Goal: Information Seeking & Learning: Find specific fact

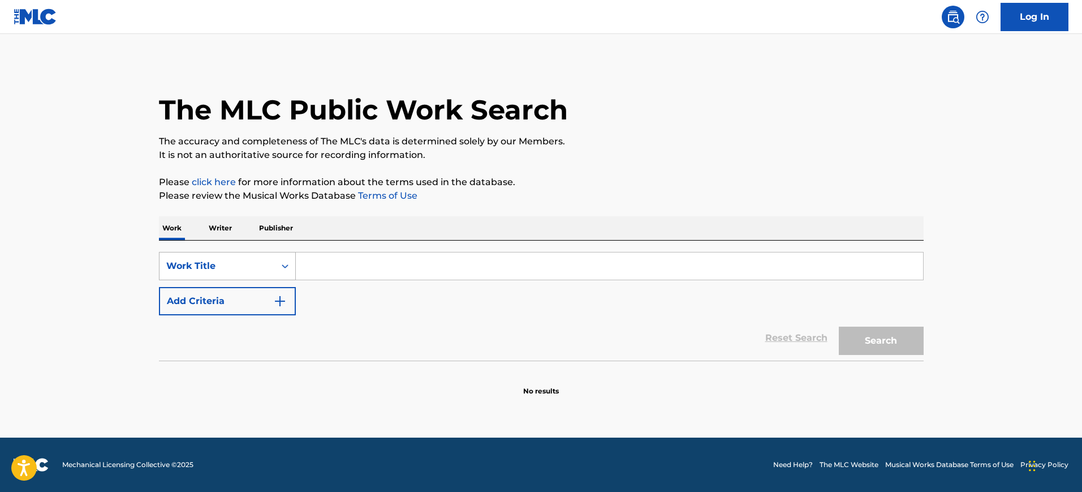
click at [278, 270] on div "Search Form" at bounding box center [285, 266] width 20 height 20
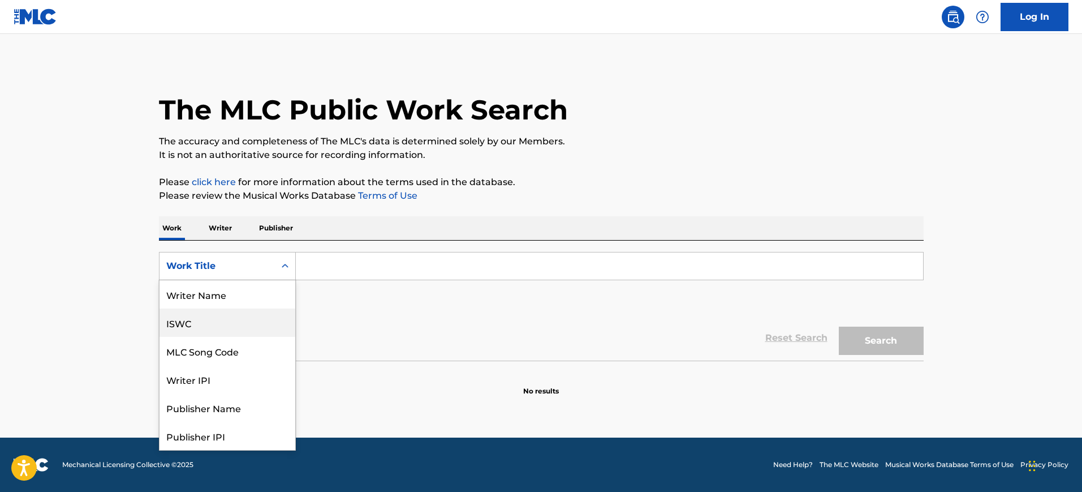
click at [252, 330] on div "ISWC" at bounding box center [228, 322] width 136 height 28
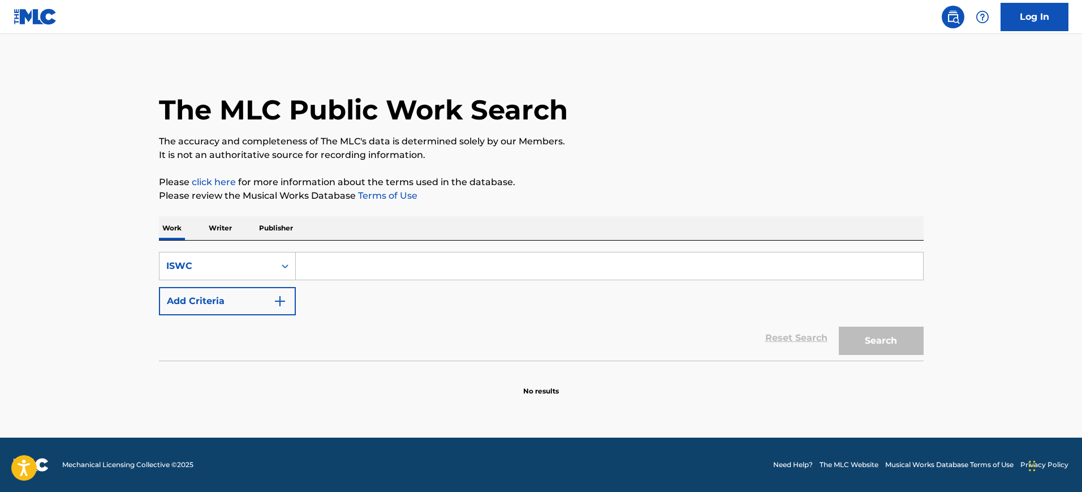
click at [334, 277] on input "Search Form" at bounding box center [609, 265] width 627 height 27
paste input "T0372757124"
type input "T0372757124"
click at [839, 326] on button "Search" at bounding box center [881, 340] width 85 height 28
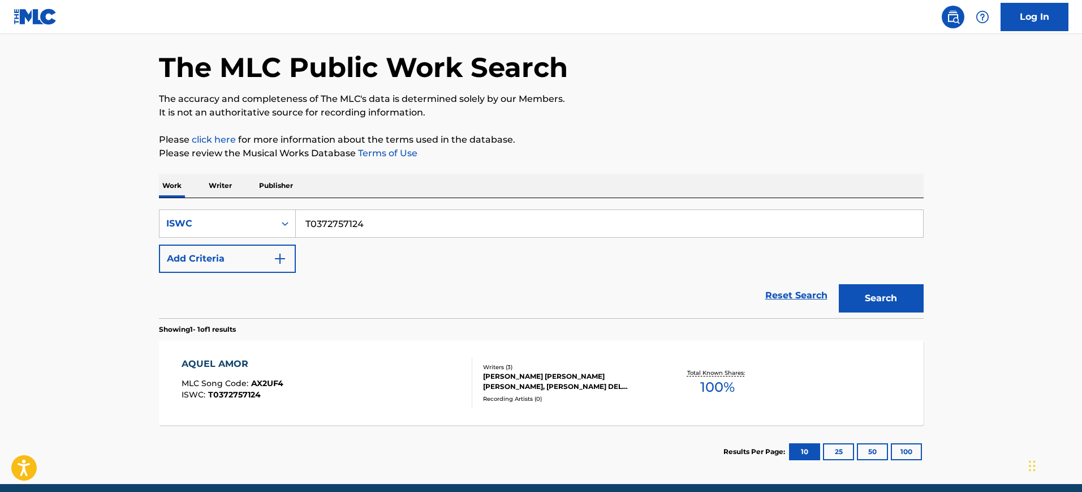
scroll to position [44, 0]
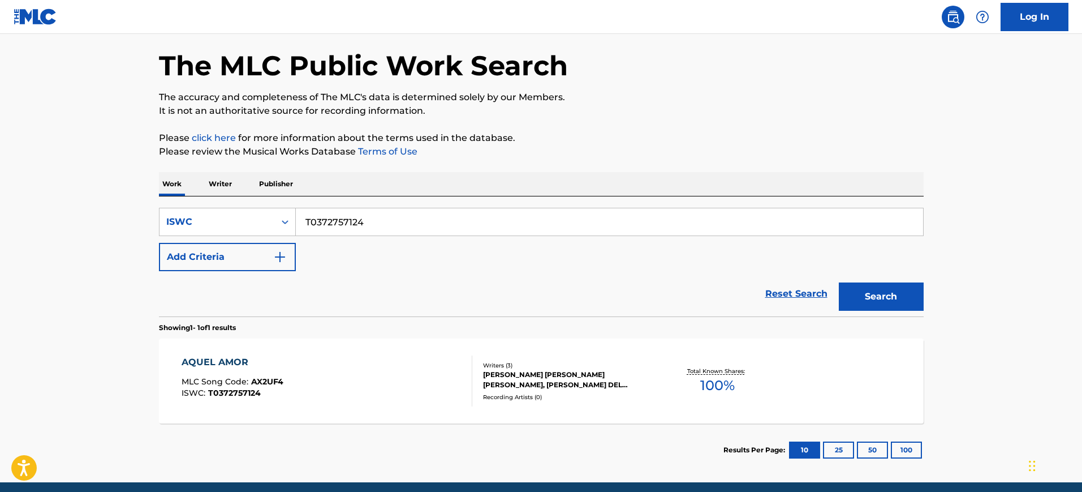
click at [329, 383] on div "AQUEL AMOR MLC Song Code : AX2UF4 ISWC : T0372757124" at bounding box center [327, 380] width 291 height 51
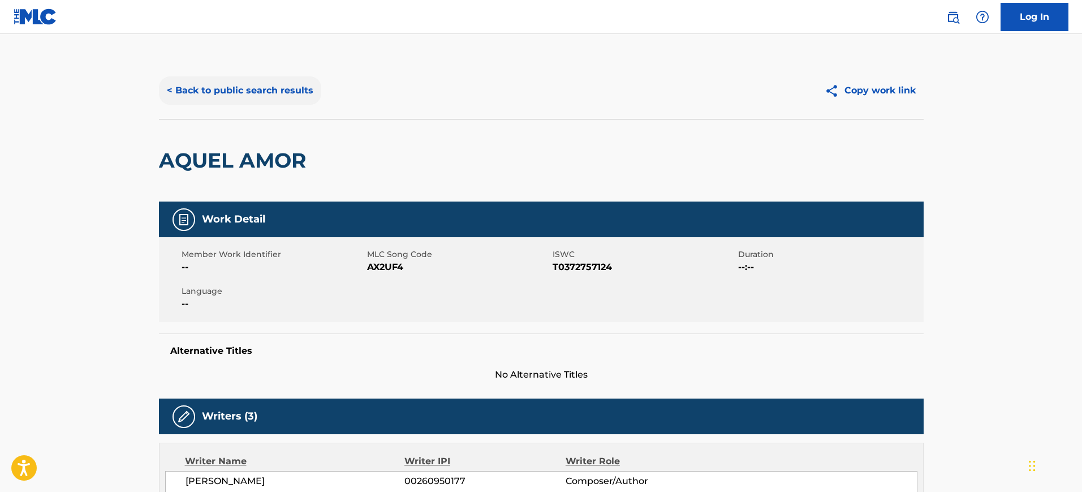
click at [263, 101] on button "< Back to public search results" at bounding box center [240, 90] width 162 height 28
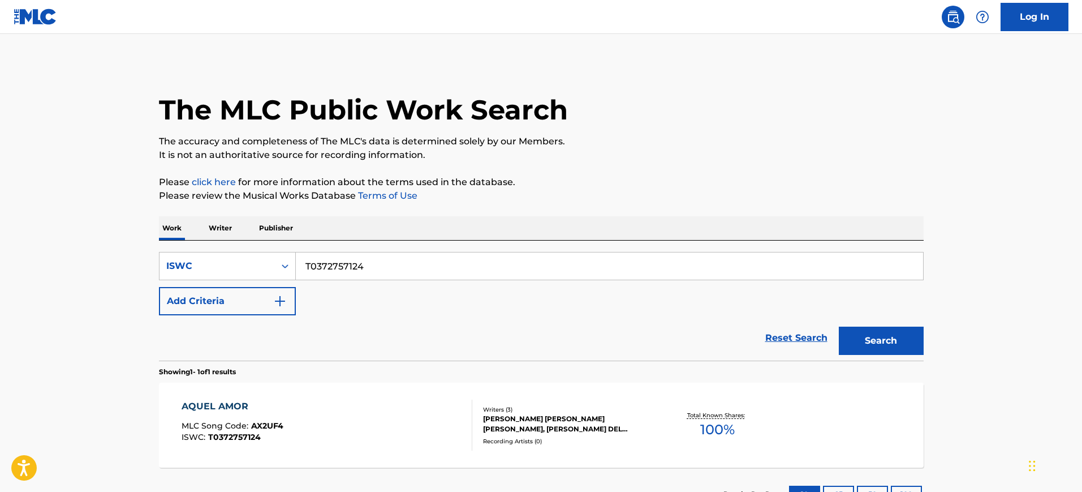
scroll to position [44, 0]
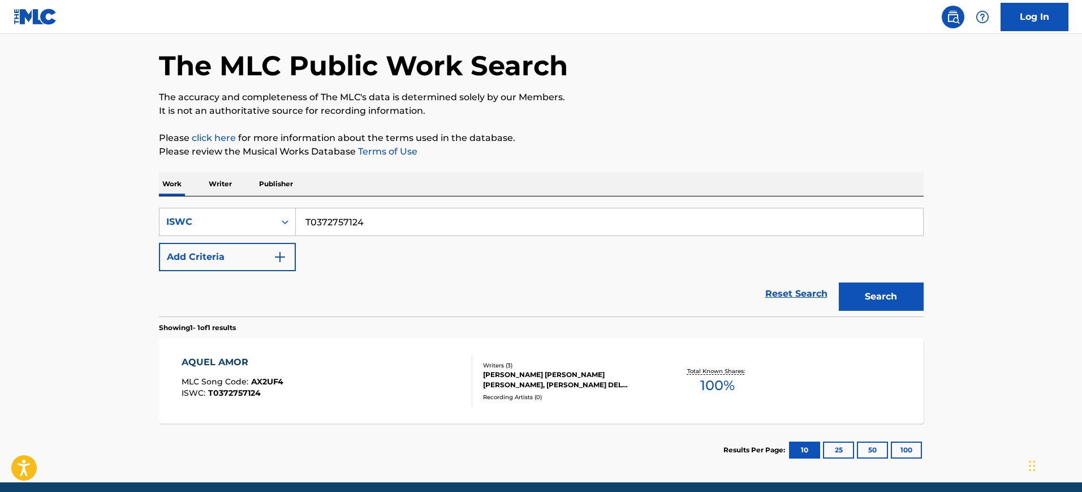
click at [320, 220] on input "T0372757124" at bounding box center [609, 221] width 627 height 27
paste input "943275"
click at [320, 220] on input "T0372943275" at bounding box center [609, 221] width 627 height 27
type input "T0372943275"
click at [839, 282] on button "Search" at bounding box center [881, 296] width 85 height 28
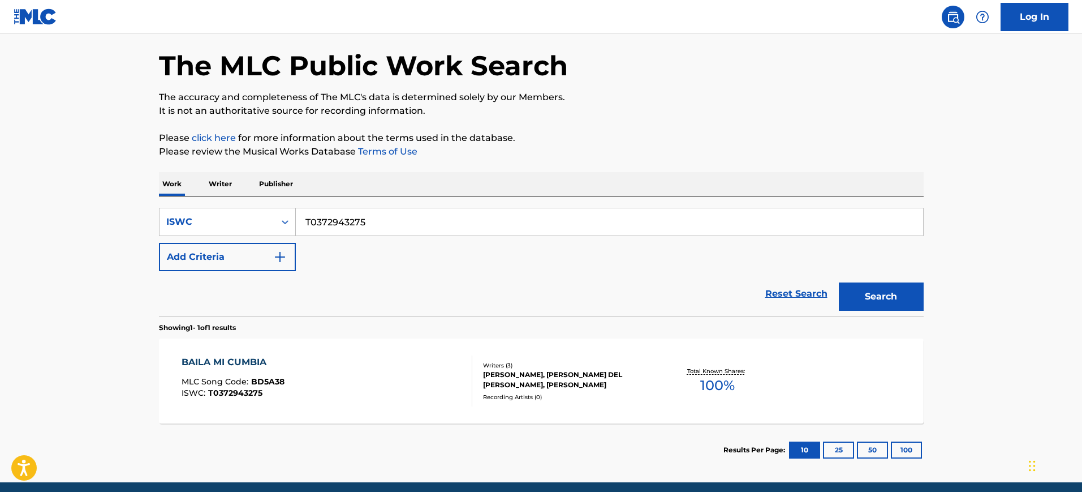
click at [402, 394] on div "BAILA MI CUMBIA MLC Song Code : BD5A38 ISWC : T0372943275" at bounding box center [327, 380] width 291 height 51
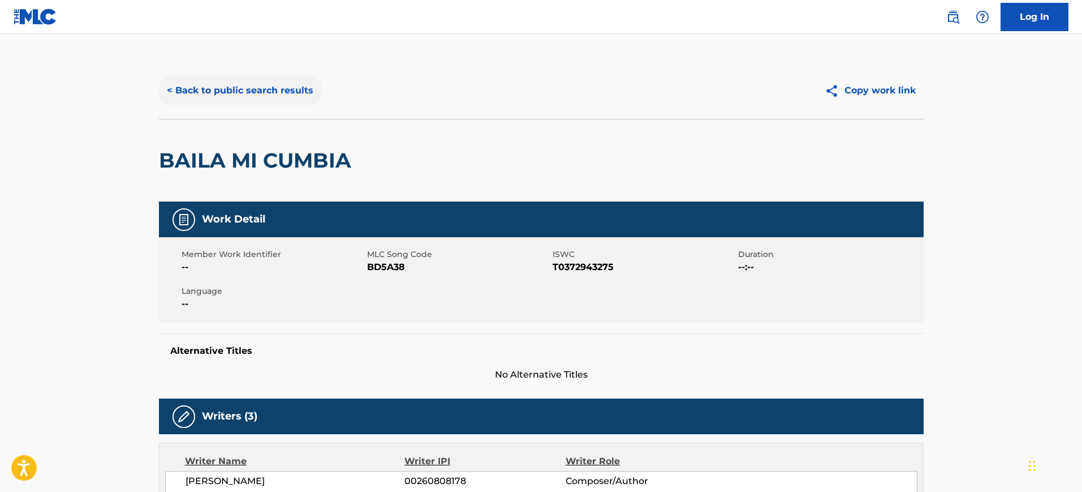
click at [236, 96] on button "< Back to public search results" at bounding box center [240, 90] width 162 height 28
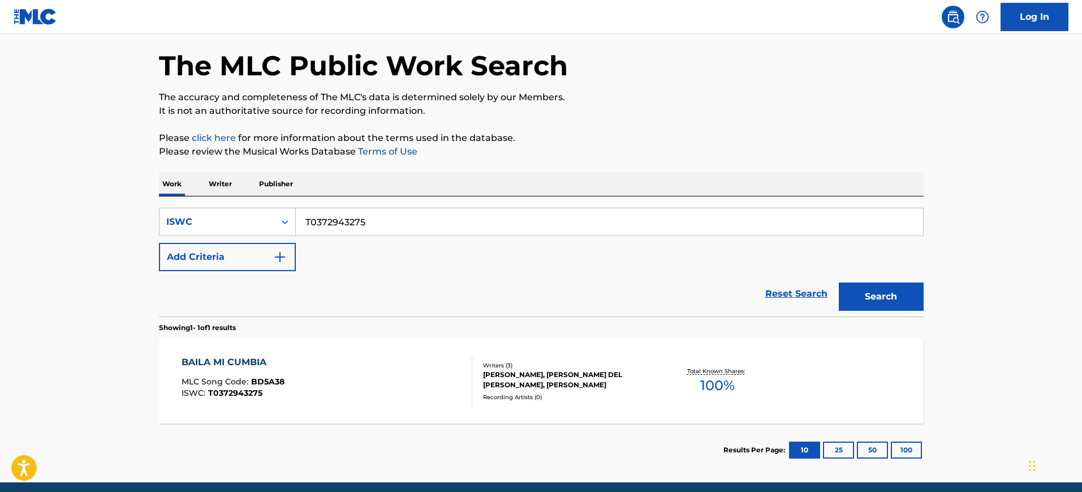
click at [363, 228] on input "T0372943275" at bounding box center [609, 221] width 627 height 27
paste input "3015799512"
click at [363, 228] on input "T3015799512" at bounding box center [609, 221] width 627 height 27
type input "T3015799512"
click at [839, 282] on button "Search" at bounding box center [881, 296] width 85 height 28
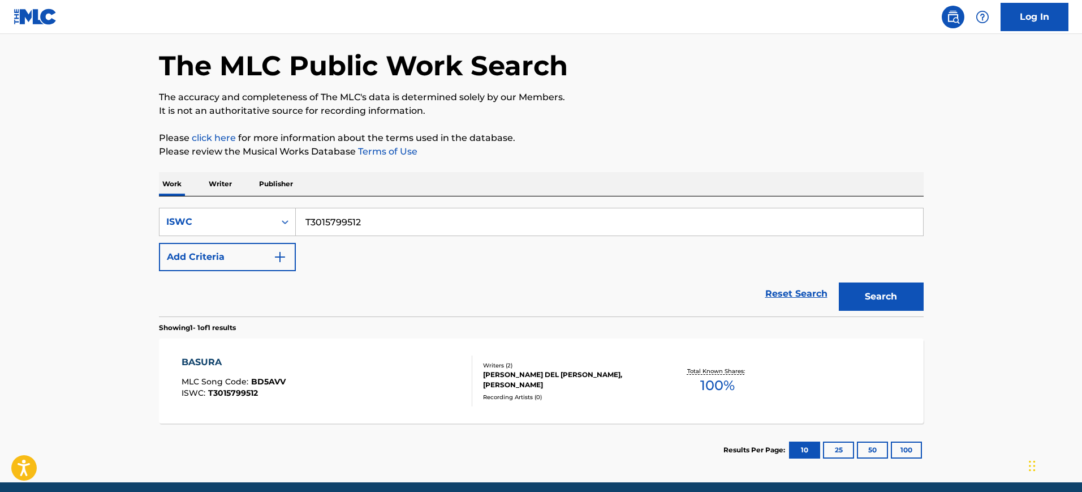
click at [350, 397] on div "BASURA MLC Song Code : BD5AVV ISWC : T3015799512" at bounding box center [327, 380] width 291 height 51
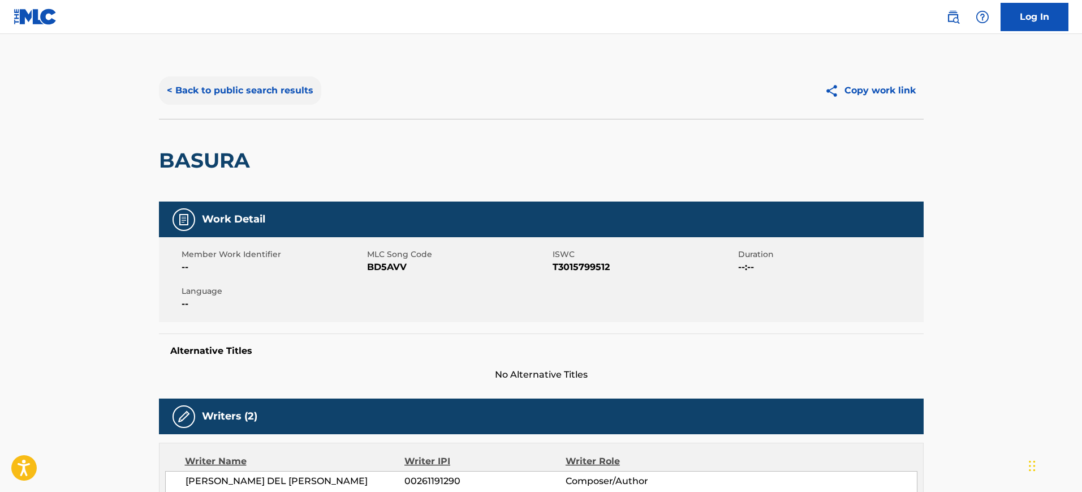
click at [235, 99] on button "< Back to public search results" at bounding box center [240, 90] width 162 height 28
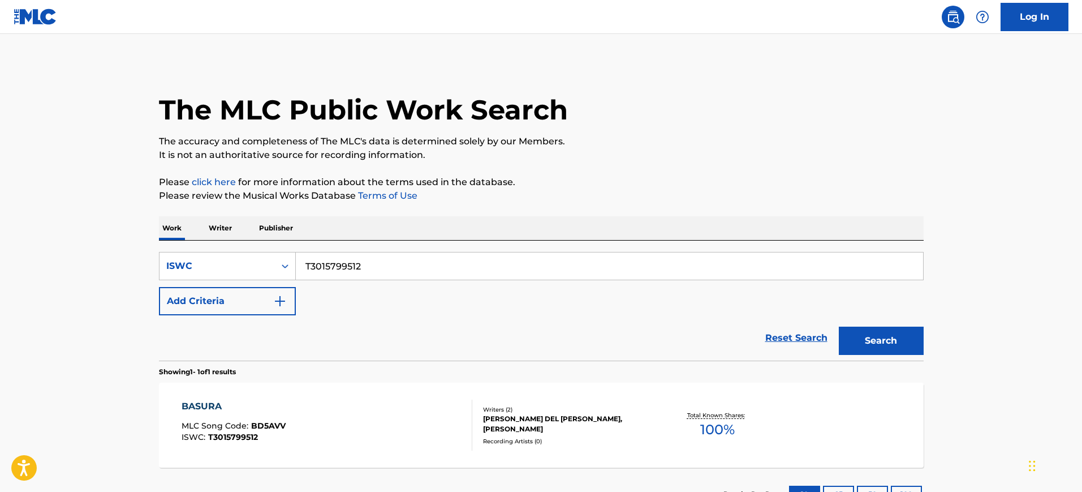
scroll to position [44, 0]
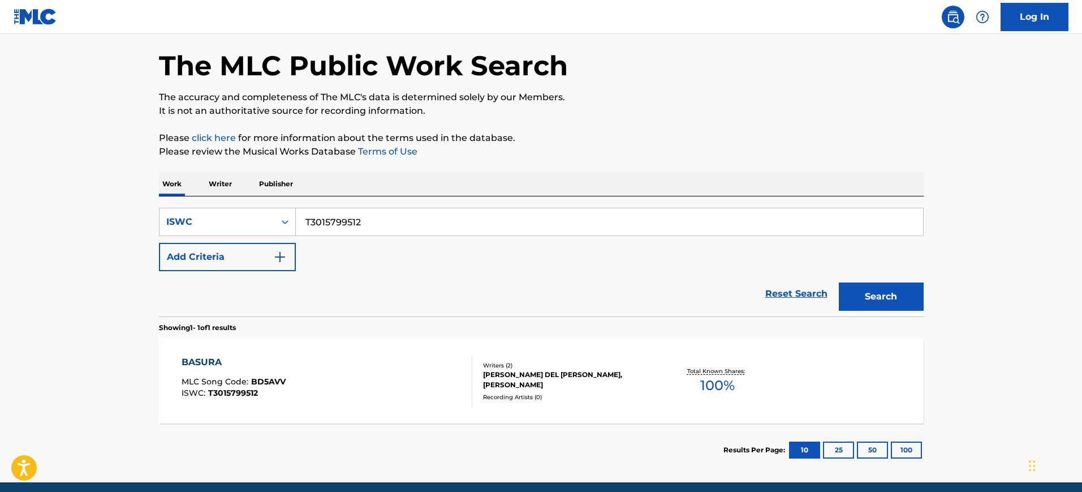
click at [409, 218] on input "T3015799512" at bounding box center [609, 221] width 627 height 27
click at [839, 282] on button "Search" at bounding box center [881, 296] width 85 height 28
drag, startPoint x: 312, startPoint y: 450, endPoint x: 354, endPoint y: 405, distance: 62.0
click at [354, 405] on div "Showing 1 - 1 of 1 results BASURA MLC Song Code : BD5AVV ISWC : T3015799512 Wri…" at bounding box center [541, 396] width 765 height 160
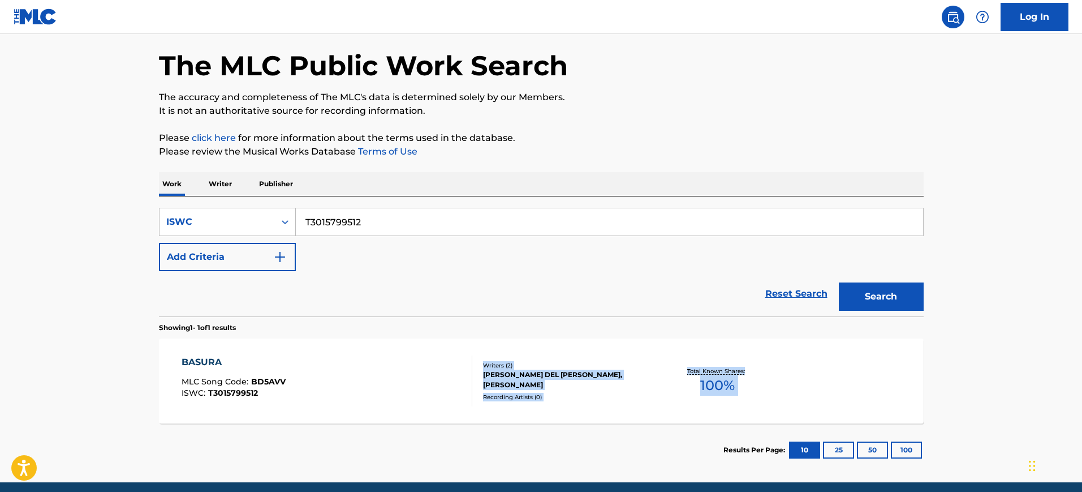
click at [354, 405] on div "BASURA MLC Song Code : BD5AVV ISWC : T3015799512" at bounding box center [327, 380] width 291 height 51
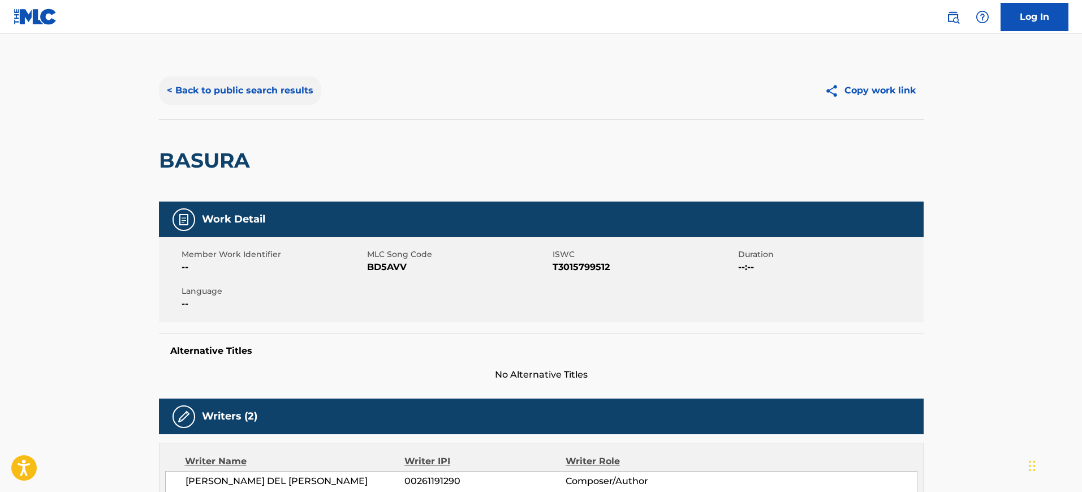
click at [260, 102] on button "< Back to public search results" at bounding box center [240, 90] width 162 height 28
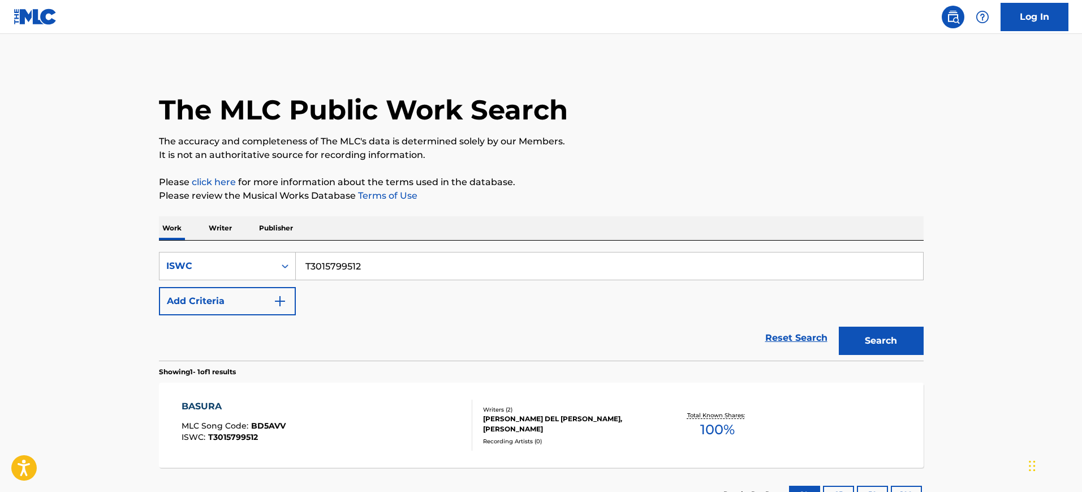
scroll to position [44, 0]
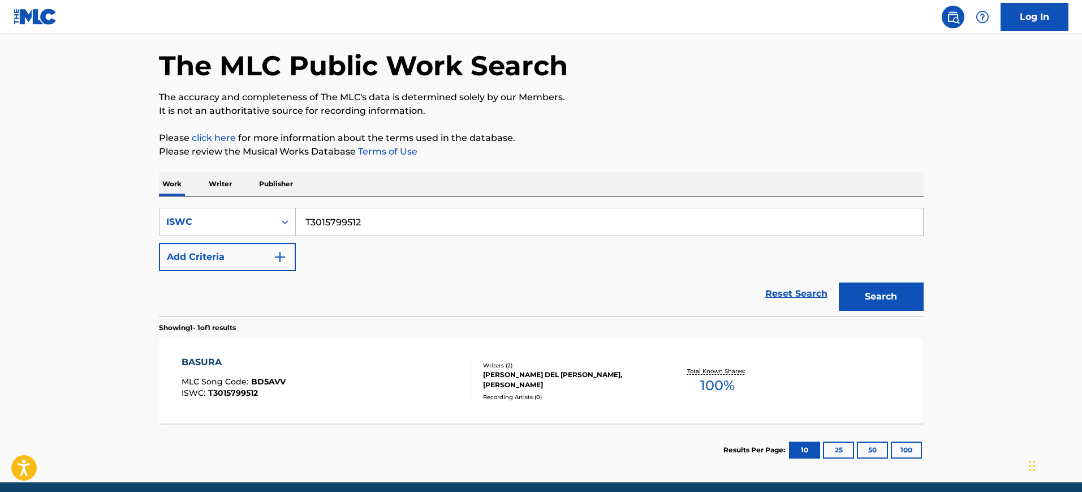
click at [412, 227] on input "T3015799512" at bounding box center [609, 221] width 627 height 27
paste input "0373129511"
type input "T0373129511"
click at [839, 282] on button "Search" at bounding box center [881, 296] width 85 height 28
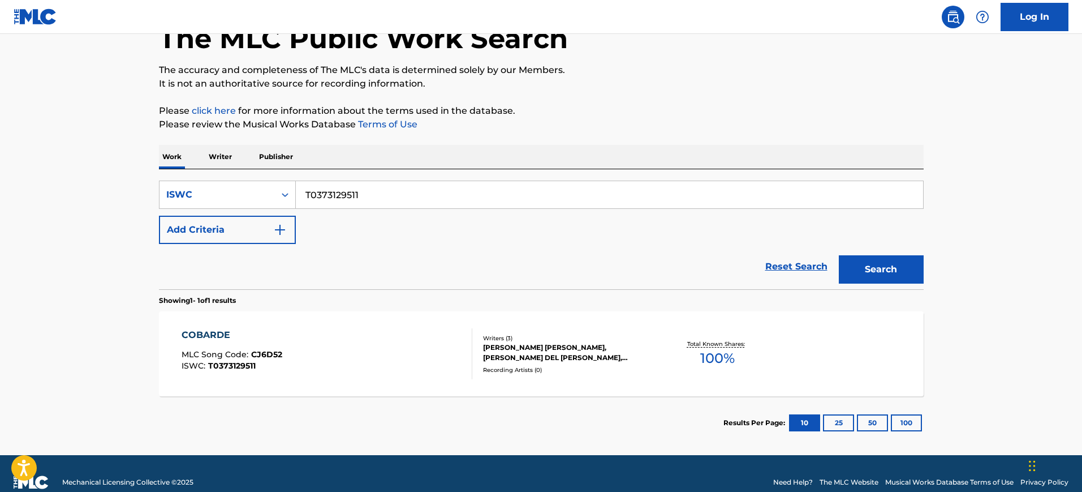
scroll to position [89, 0]
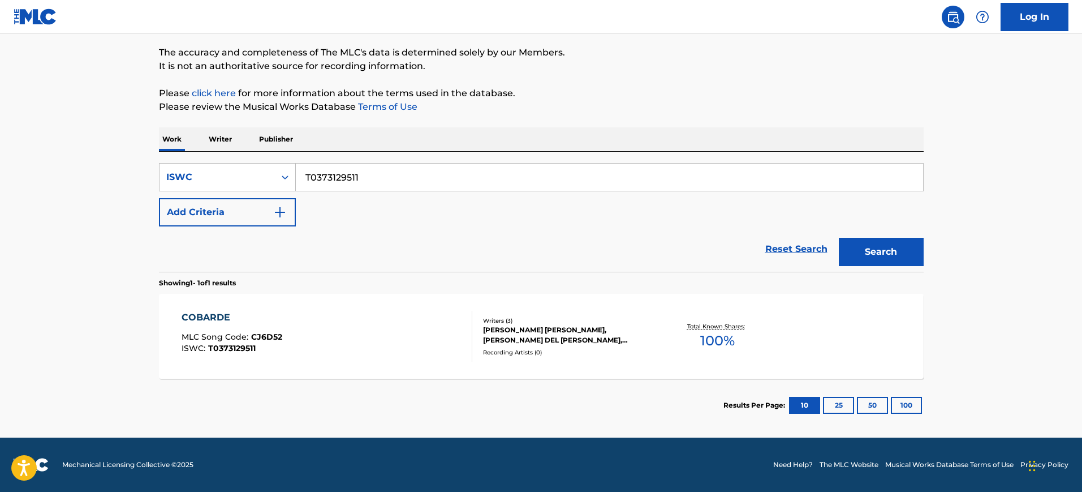
click at [395, 305] on div "COBARDE MLC Song Code : CJ6D52 ISWC : T0373129511 Writers ( 3 ) [PERSON_NAME] […" at bounding box center [541, 336] width 765 height 85
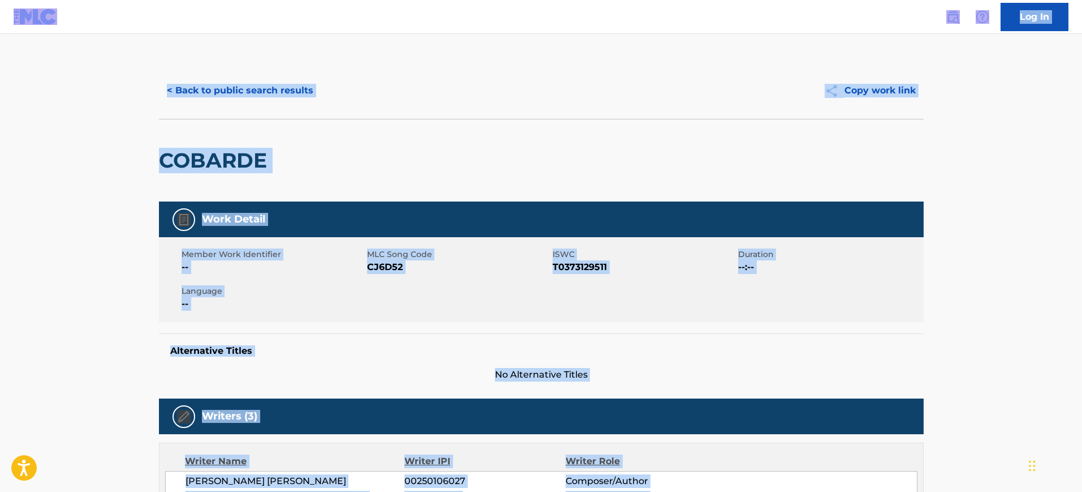
click at [395, 305] on div "Member Work Identifier -- MLC Song Code CJ6D52 ISWC T0373129511 Duration --:-- …" at bounding box center [541, 279] width 765 height 85
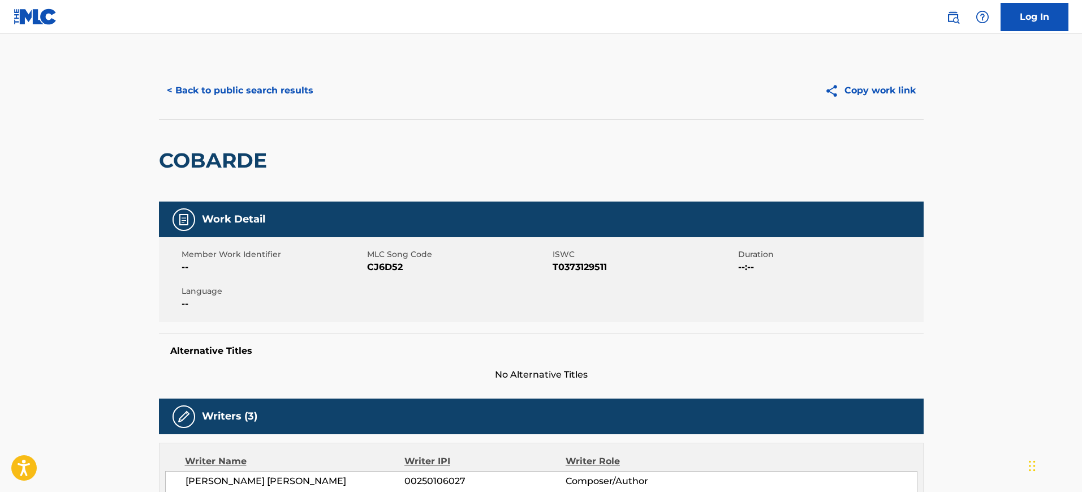
click at [232, 67] on div "< Back to public search results Copy work link" at bounding box center [541, 90] width 765 height 57
click at [244, 116] on div "< Back to public search results Copy work link" at bounding box center [541, 90] width 765 height 57
click at [248, 89] on button "< Back to public search results" at bounding box center [240, 90] width 162 height 28
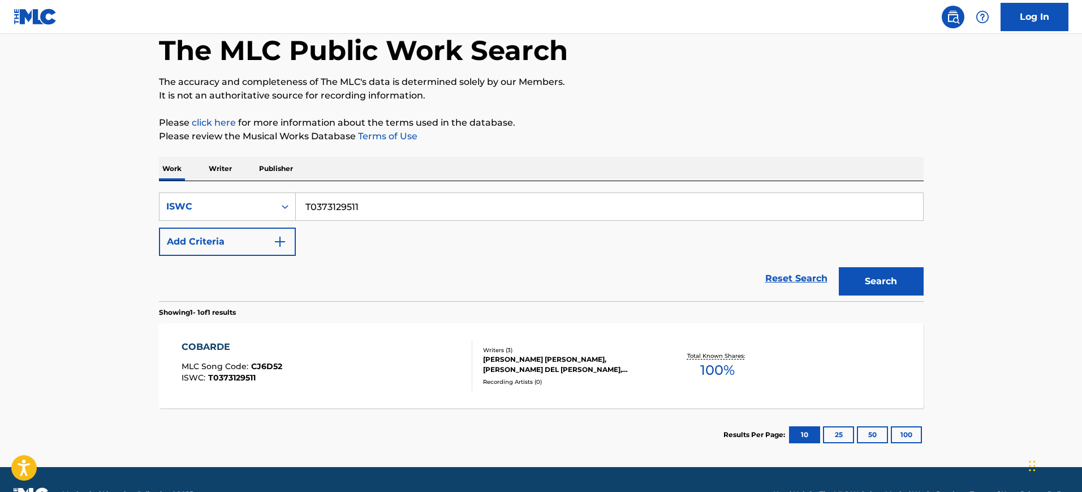
click at [378, 209] on input "T0373129511" at bounding box center [609, 206] width 627 height 27
paste input "020860"
click at [378, 209] on input "T0373020860" at bounding box center [609, 206] width 627 height 27
type input "T0373020860"
click at [839, 267] on button "Search" at bounding box center [881, 281] width 85 height 28
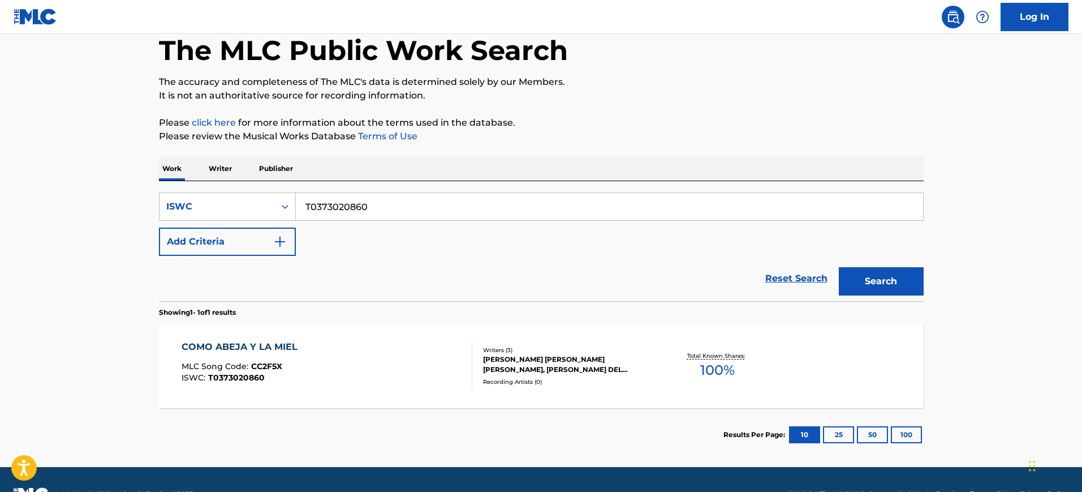
click at [356, 341] on div "COMO ABEJA Y LA MIEL MLC Song Code : CC2F5X ISWC : T0373020860" at bounding box center [327, 365] width 291 height 51
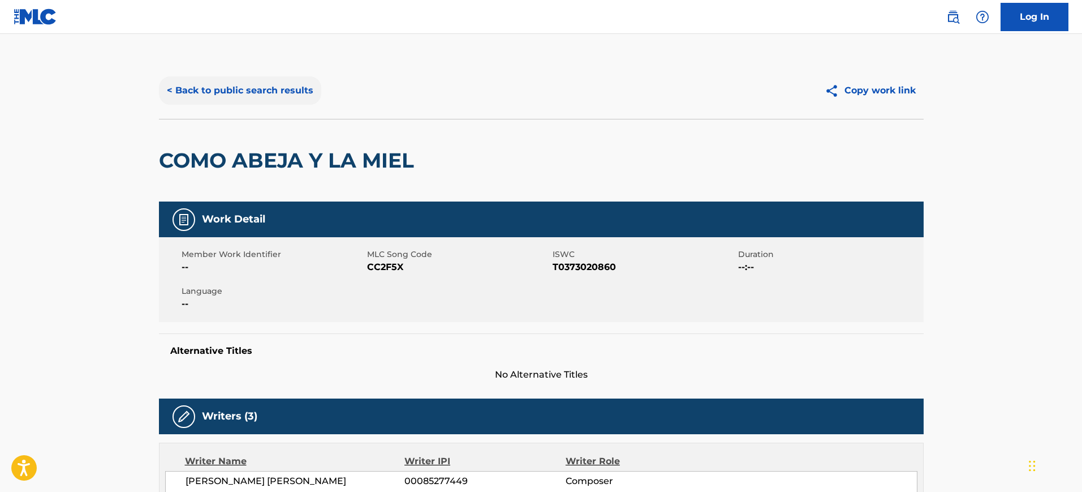
click at [241, 85] on button "< Back to public search results" at bounding box center [240, 90] width 162 height 28
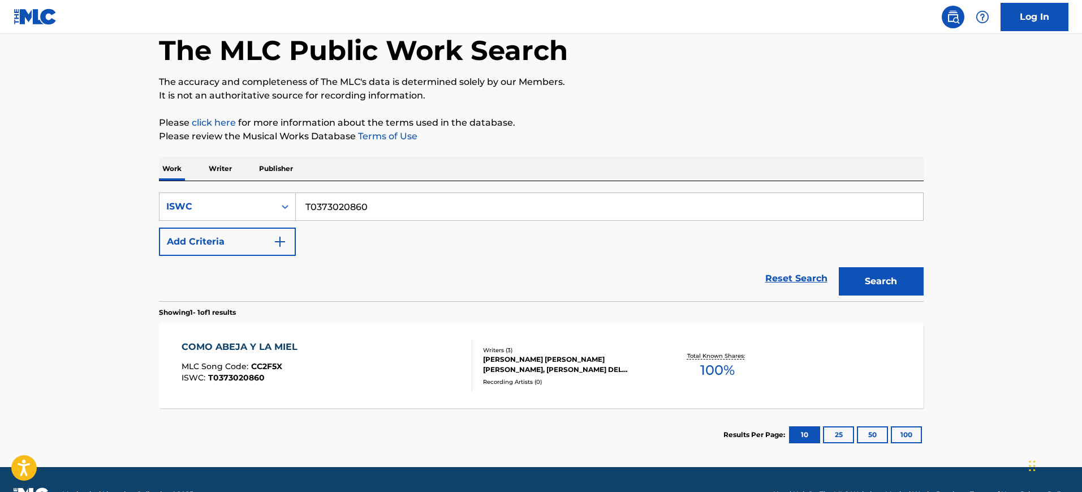
click at [369, 205] on input "T0373020860" at bounding box center [609, 206] width 627 height 27
paste input "216784"
click at [369, 205] on input "T0373216784" at bounding box center [609, 206] width 627 height 27
click at [839, 267] on button "Search" at bounding box center [881, 281] width 85 height 28
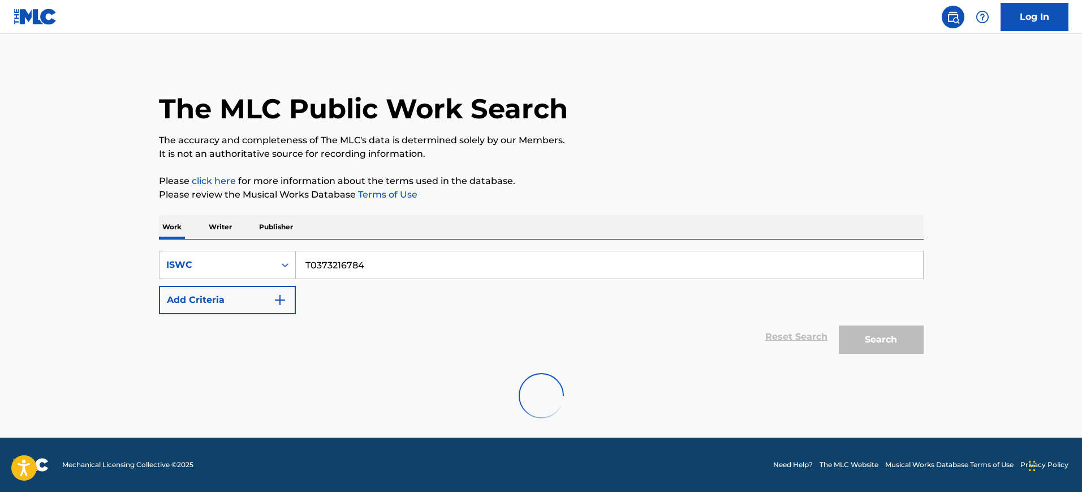
scroll to position [0, 0]
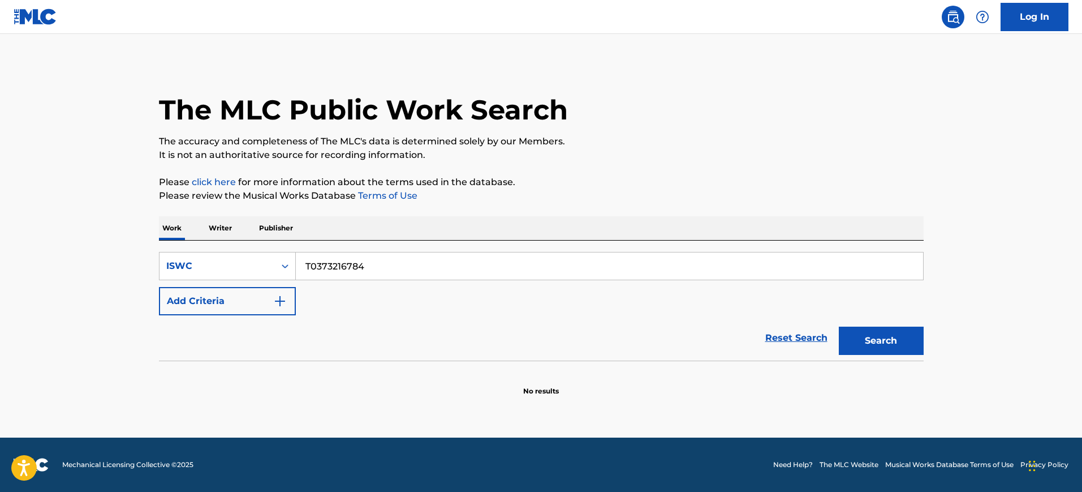
click at [395, 274] on input "T0373216784" at bounding box center [609, 265] width 627 height 27
click at [839, 326] on button "Search" at bounding box center [881, 340] width 85 height 28
click at [366, 267] on input "T0373216784" at bounding box center [609, 265] width 627 height 27
paste input "89509"
click at [366, 267] on input "T0373289509" at bounding box center [609, 265] width 627 height 27
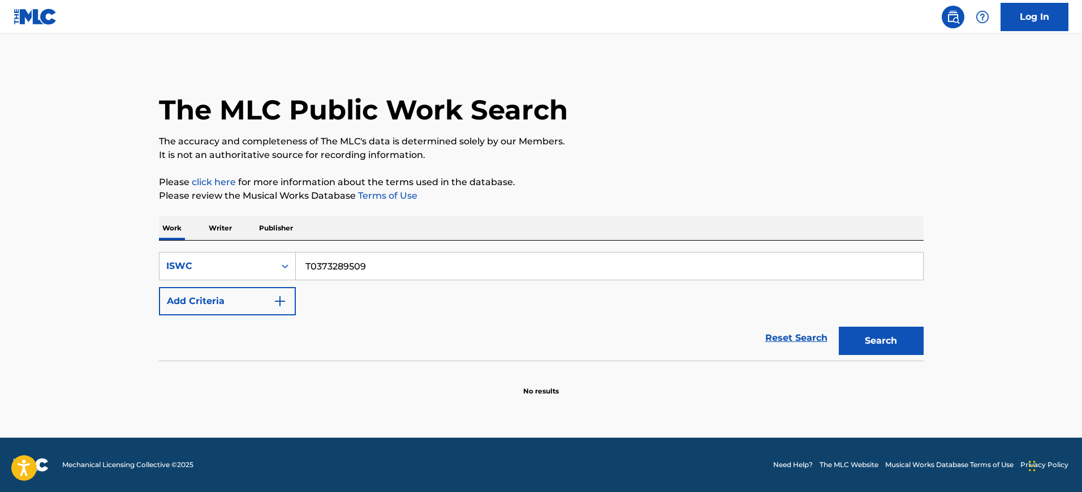
type input "T0373289509"
click at [839, 326] on button "Search" at bounding box center [881, 340] width 85 height 28
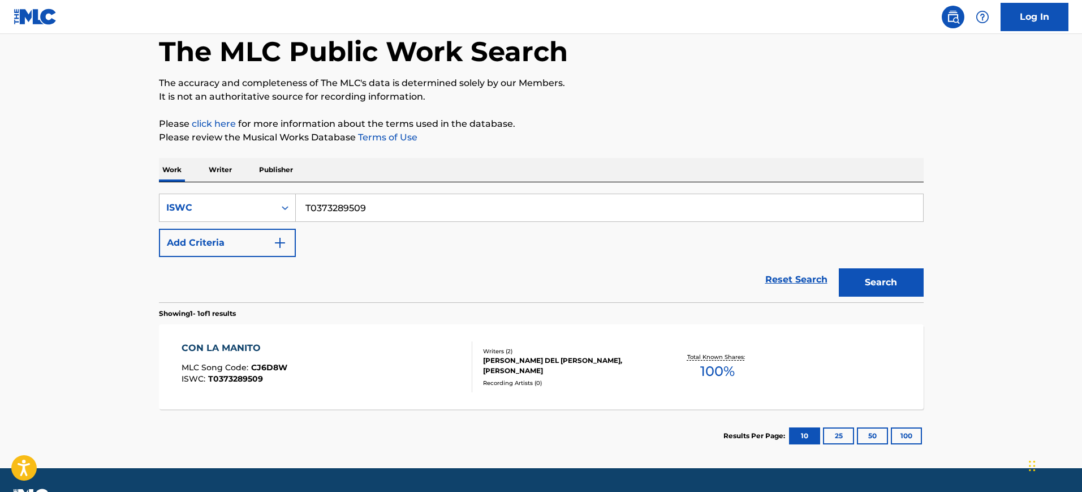
click at [413, 347] on div "CON LA MANITO MLC Song Code : CJ6D8W ISWC : T0373289509" at bounding box center [327, 366] width 291 height 51
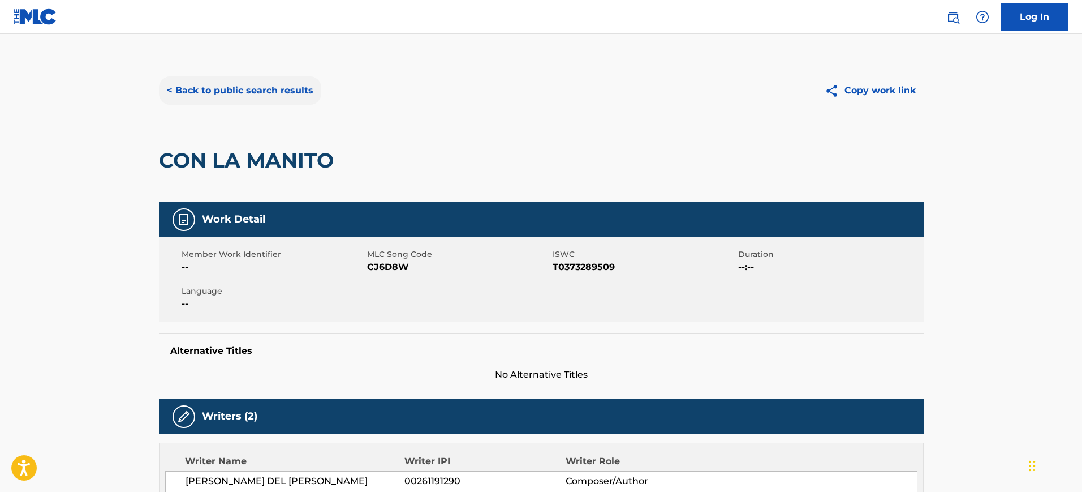
click at [247, 91] on button "< Back to public search results" at bounding box center [240, 90] width 162 height 28
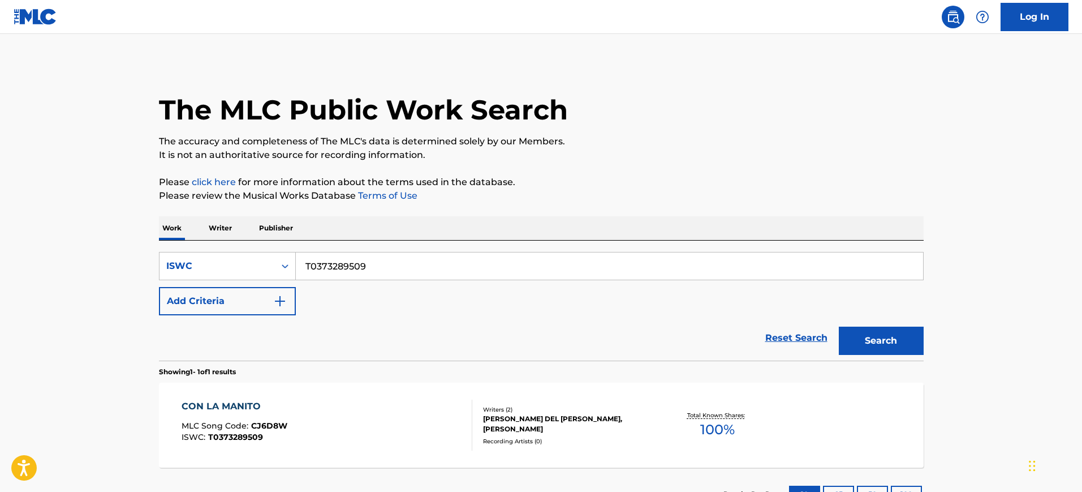
scroll to position [58, 0]
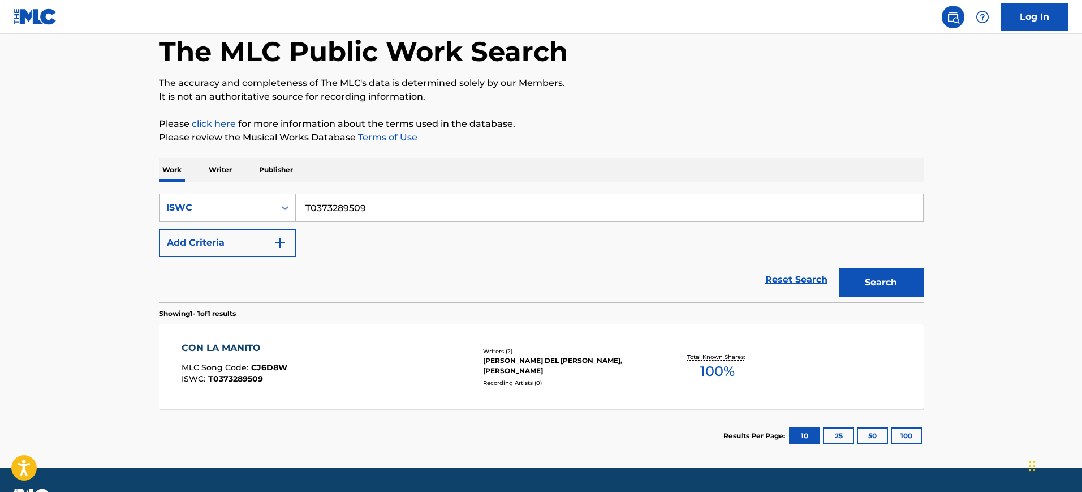
click at [352, 201] on input "T0373289509" at bounding box center [609, 207] width 627 height 27
paste input "1673"
click at [352, 201] on input "T0373216739" at bounding box center [609, 207] width 627 height 27
type input "T0373216739"
click at [839, 268] on button "Search" at bounding box center [881, 282] width 85 height 28
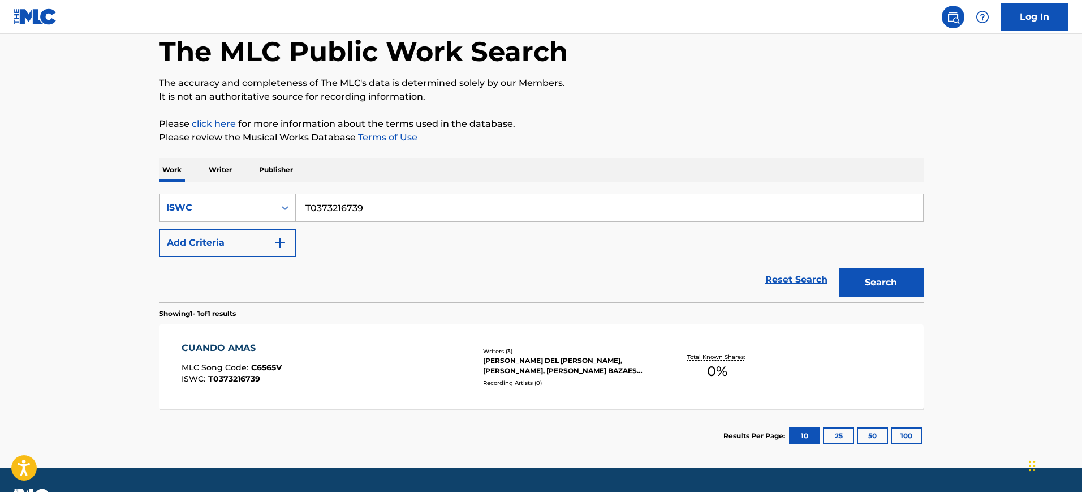
click at [314, 324] on div "CUANDO AMAS MLC Song Code : C6565V ISWC : T0373216739 Writers ( 3 ) [PERSON_NAM…" at bounding box center [541, 366] width 765 height 85
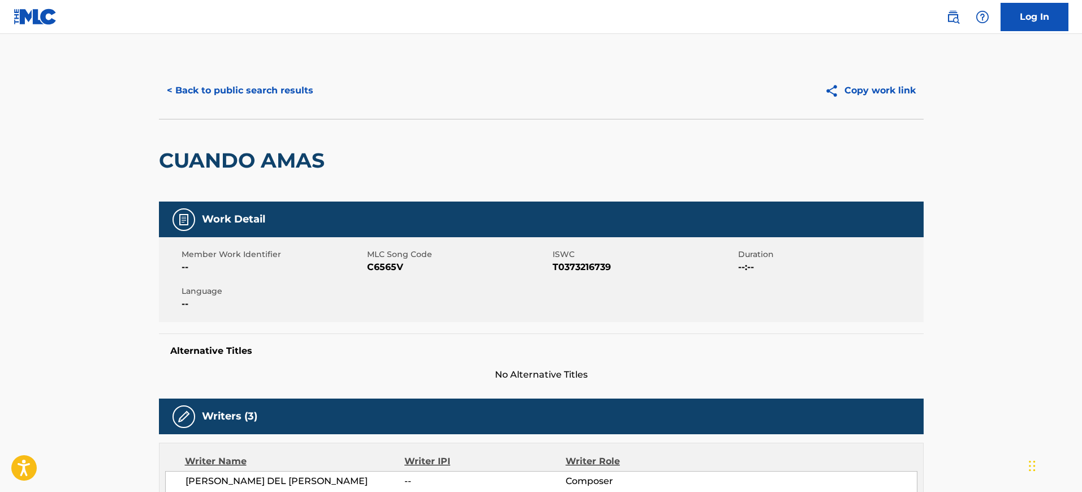
scroll to position [1, 0]
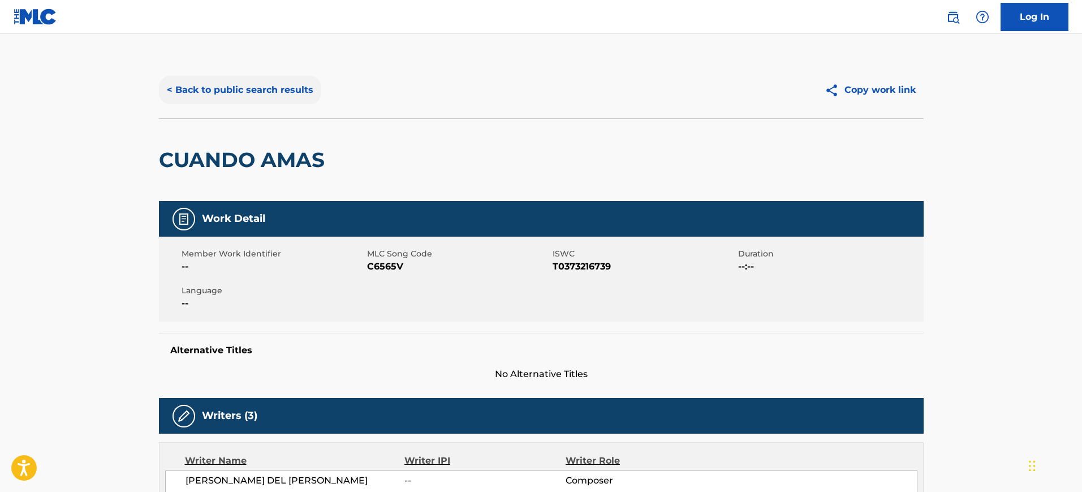
click at [238, 84] on button "< Back to public search results" at bounding box center [240, 90] width 162 height 28
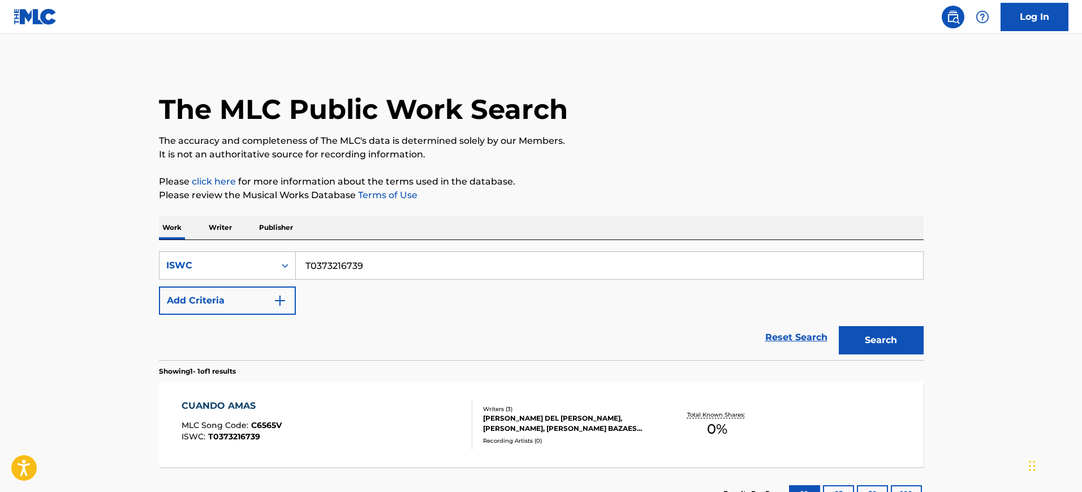
scroll to position [58, 0]
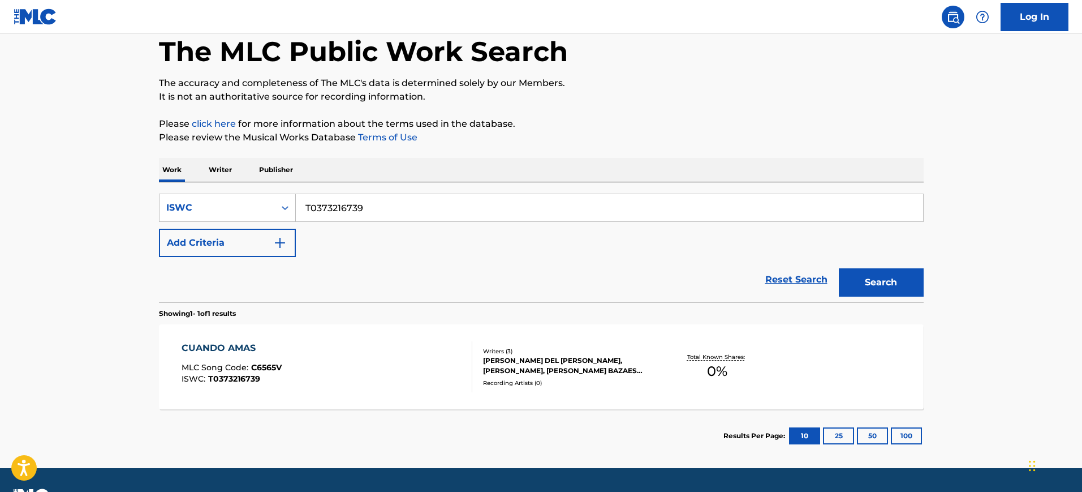
click at [395, 218] on input "T0373216739" at bounding box center [609, 207] width 627 height 27
paste input "2611294"
click at [395, 218] on input "T0372611294" at bounding box center [609, 207] width 627 height 27
type input "T0372611294"
click at [839, 268] on button "Search" at bounding box center [881, 282] width 85 height 28
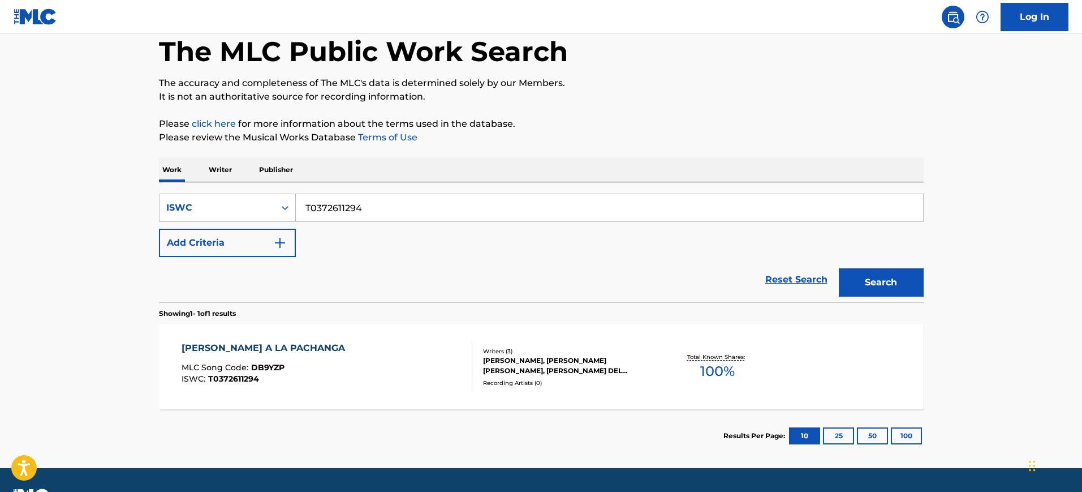
click at [386, 360] on div "[PERSON_NAME] A LA PACHANGA MLC Song Code : DB9YZP ISWC : T0372611294" at bounding box center [327, 366] width 291 height 51
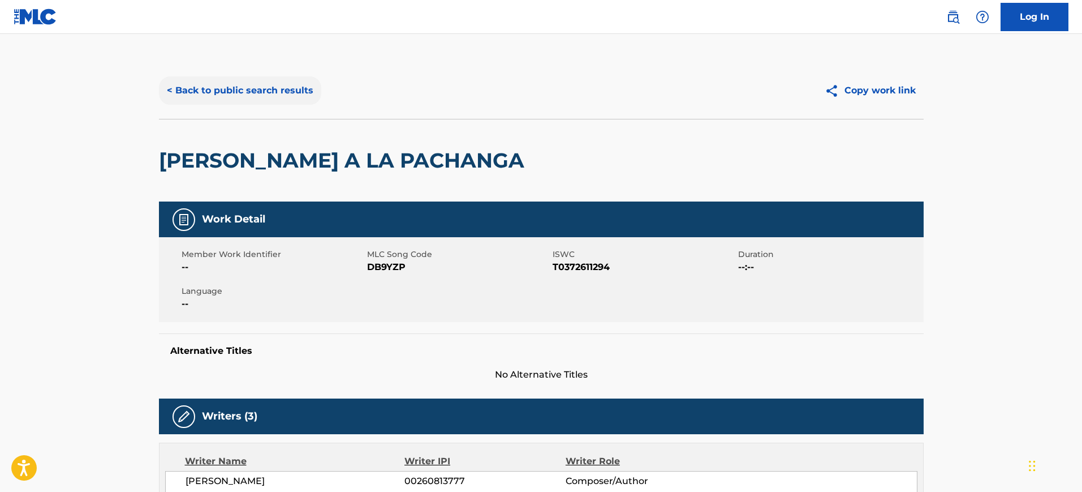
click at [247, 100] on button "< Back to public search results" at bounding box center [240, 90] width 162 height 28
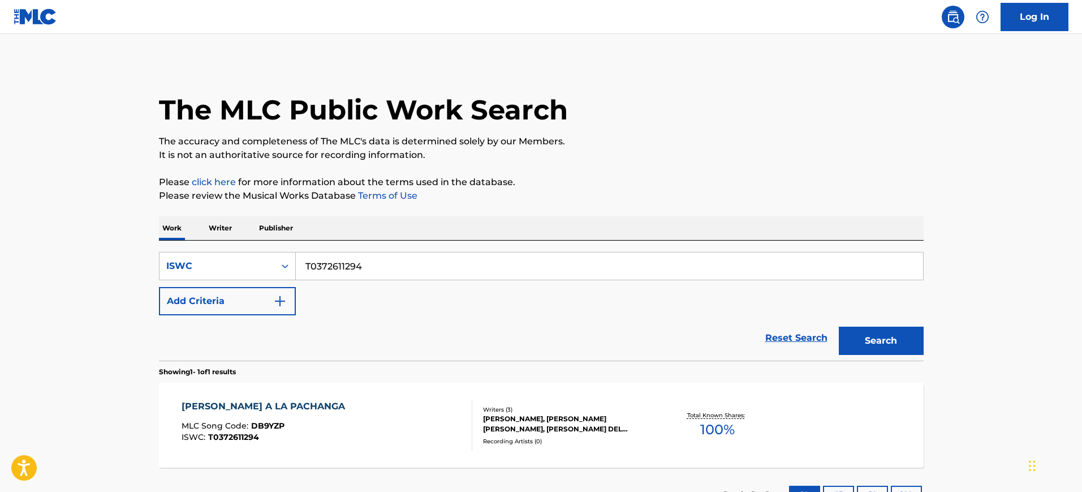
scroll to position [58, 0]
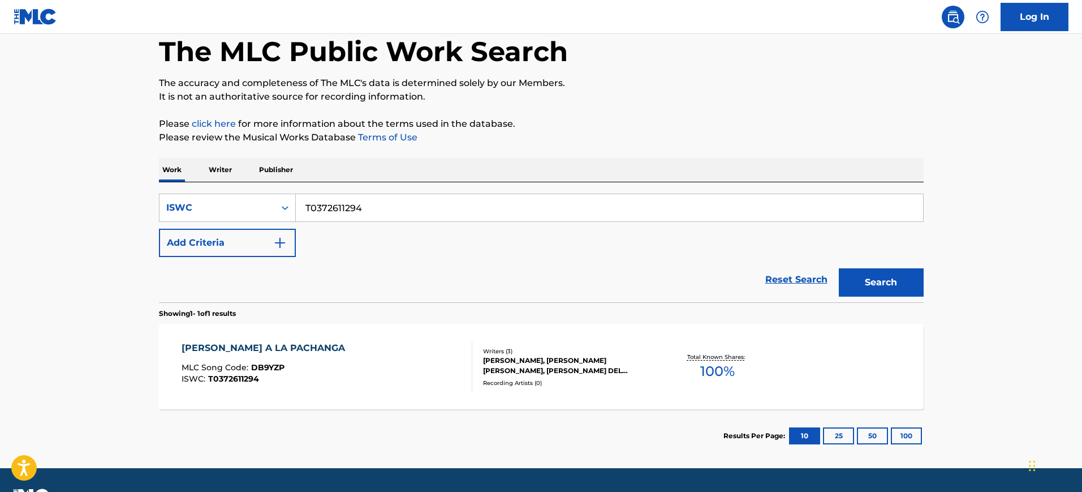
click at [456, 207] on input "T0372611294" at bounding box center [609, 207] width 627 height 27
paste input "3289510"
click at [456, 207] on input "T0373289510" at bounding box center [609, 207] width 627 height 27
type input "T0373289510"
click at [839, 268] on button "Search" at bounding box center [881, 282] width 85 height 28
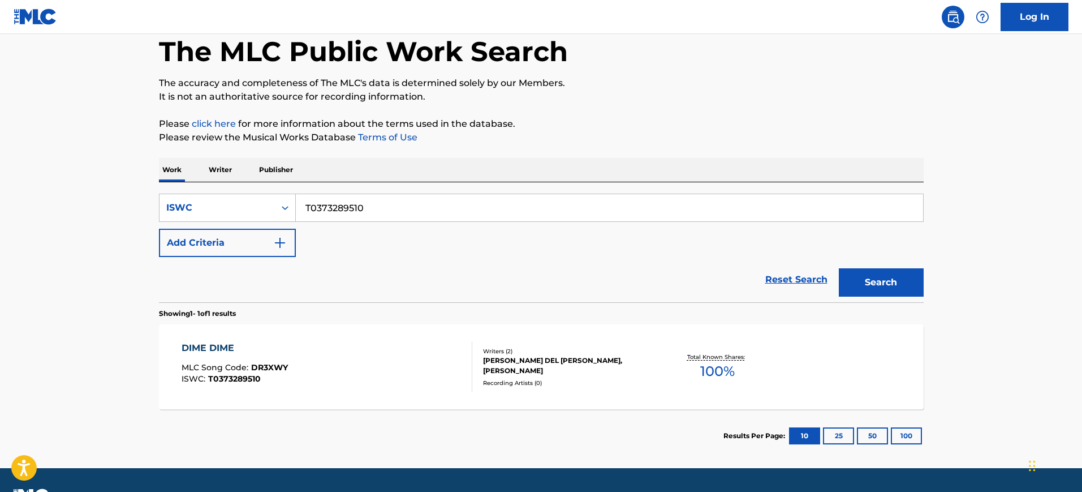
click at [353, 369] on div "DIME DIME MLC Song Code : DR3XWY ISWC : T0373289510" at bounding box center [327, 366] width 291 height 51
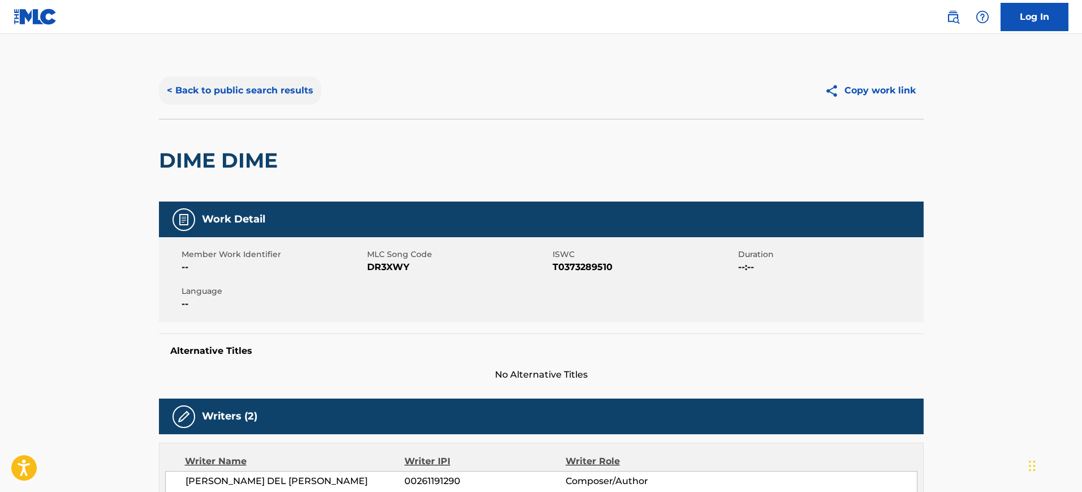
click at [262, 100] on button "< Back to public search results" at bounding box center [240, 90] width 162 height 28
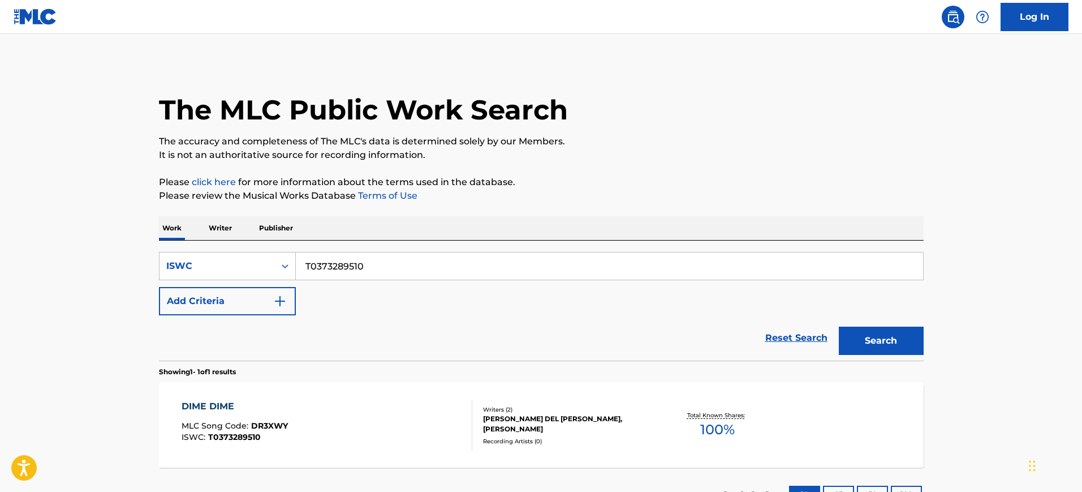
scroll to position [58, 0]
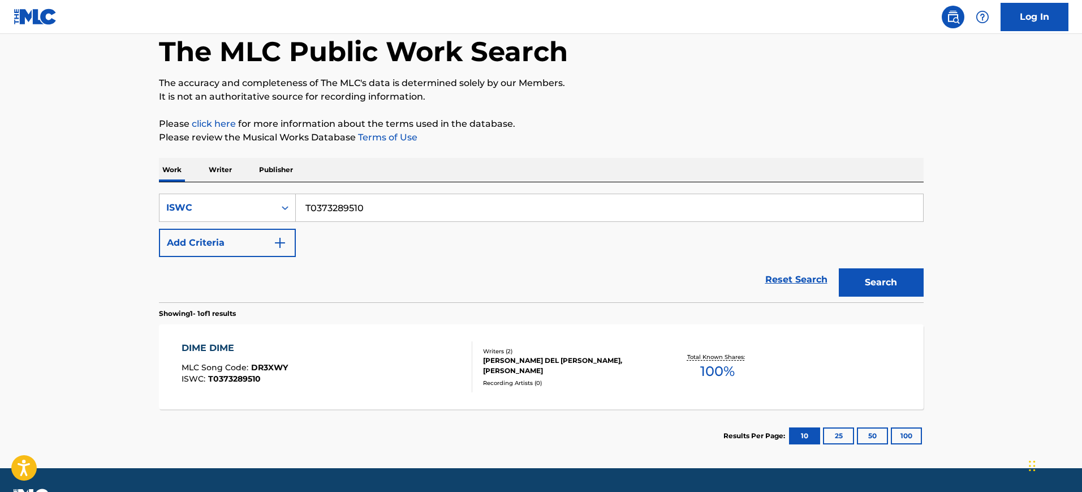
click at [394, 201] on input "T0373289510" at bounding box center [609, 207] width 627 height 27
paste input "3071223133"
click at [394, 201] on input "T3071223133" at bounding box center [609, 207] width 627 height 27
type input "T3071223133"
click at [839, 268] on button "Search" at bounding box center [881, 282] width 85 height 28
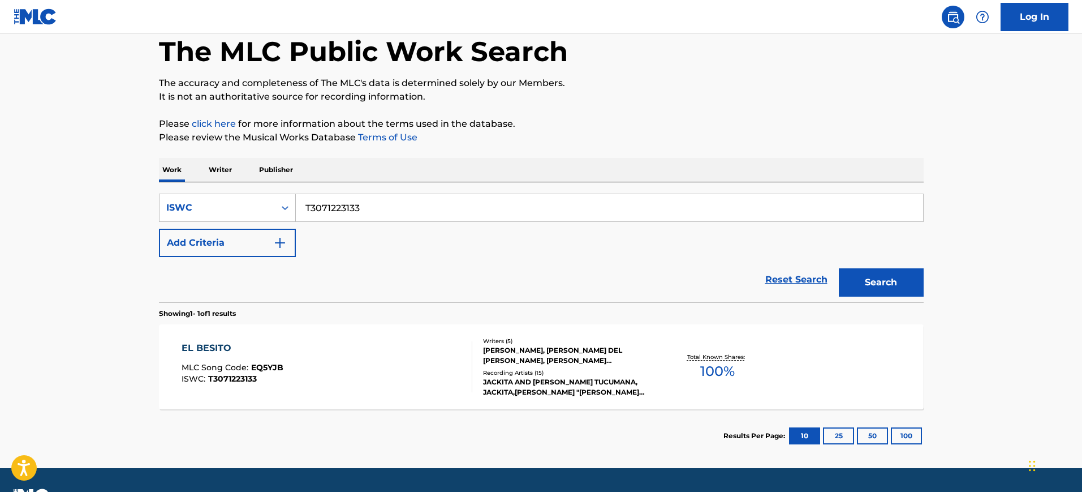
click at [339, 384] on div "EL BESITO MLC Song Code : EQ5YJB ISWC : T3071223133" at bounding box center [327, 366] width 291 height 51
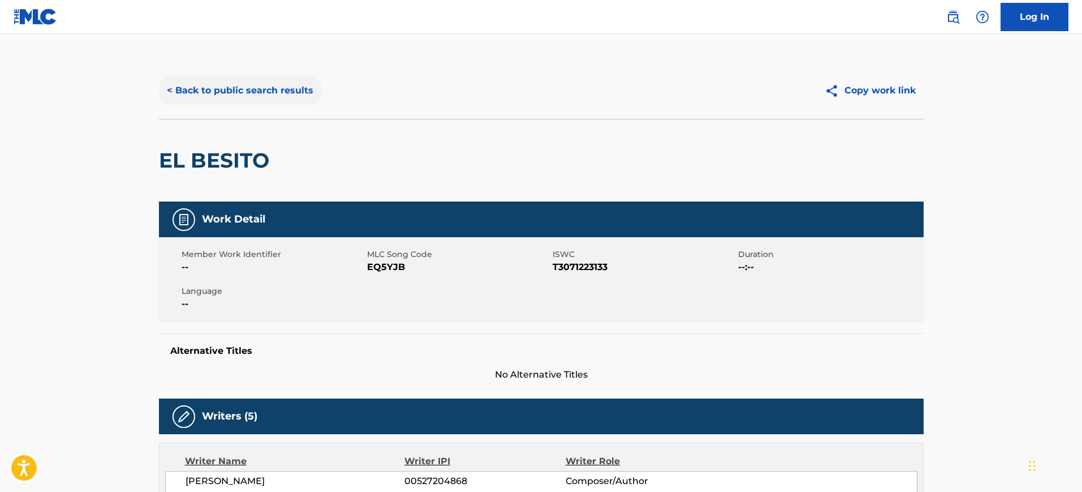
click at [225, 89] on button "< Back to public search results" at bounding box center [240, 90] width 162 height 28
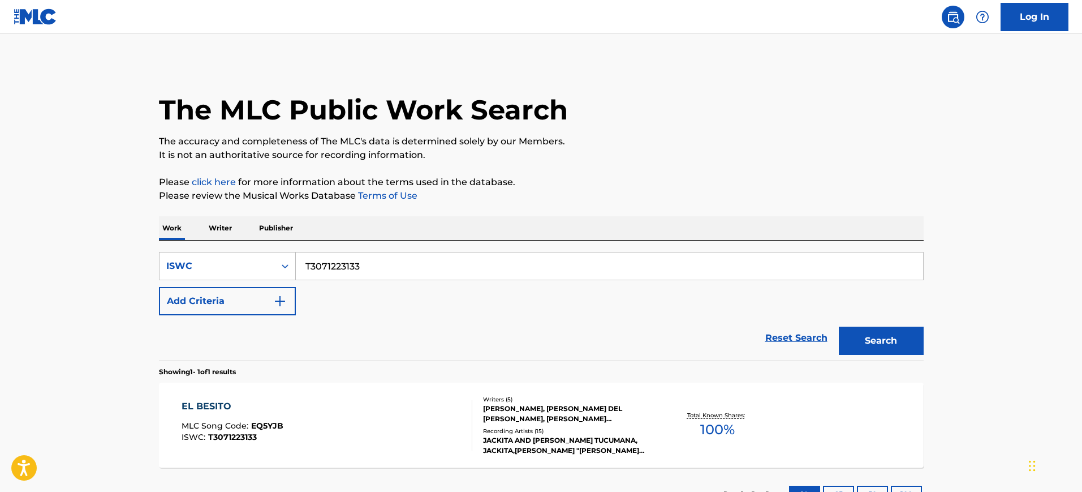
scroll to position [58, 0]
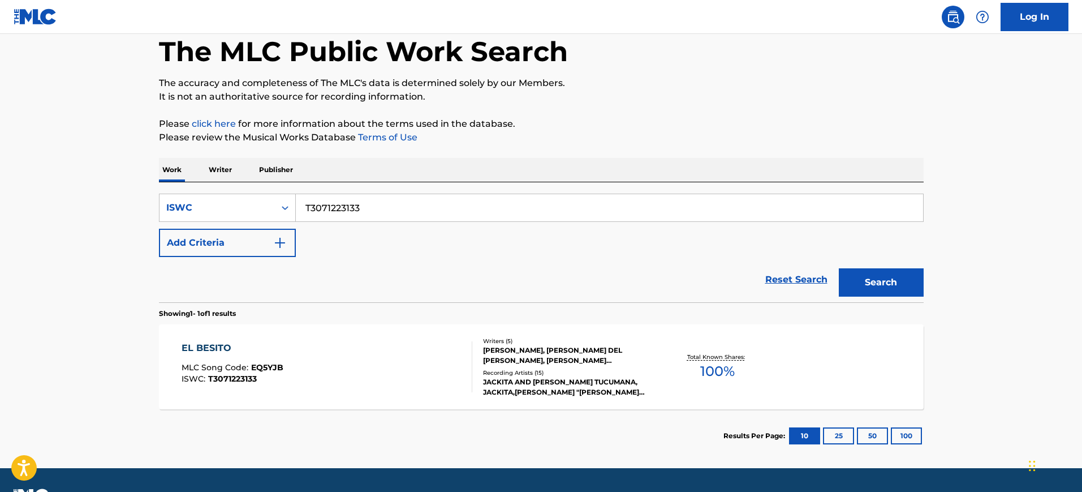
click at [324, 200] on input "T3071223133" at bounding box center [609, 207] width 627 height 27
paste input "0372466335"
click at [324, 200] on input "T0372466335" at bounding box center [609, 207] width 627 height 27
type input "T0372466335"
click at [839, 268] on button "Search" at bounding box center [881, 282] width 85 height 28
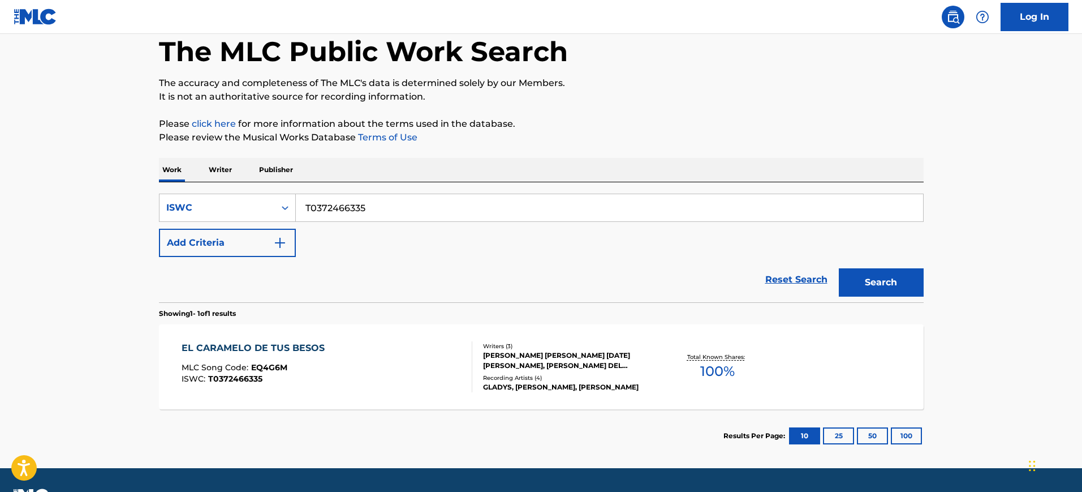
scroll to position [89, 0]
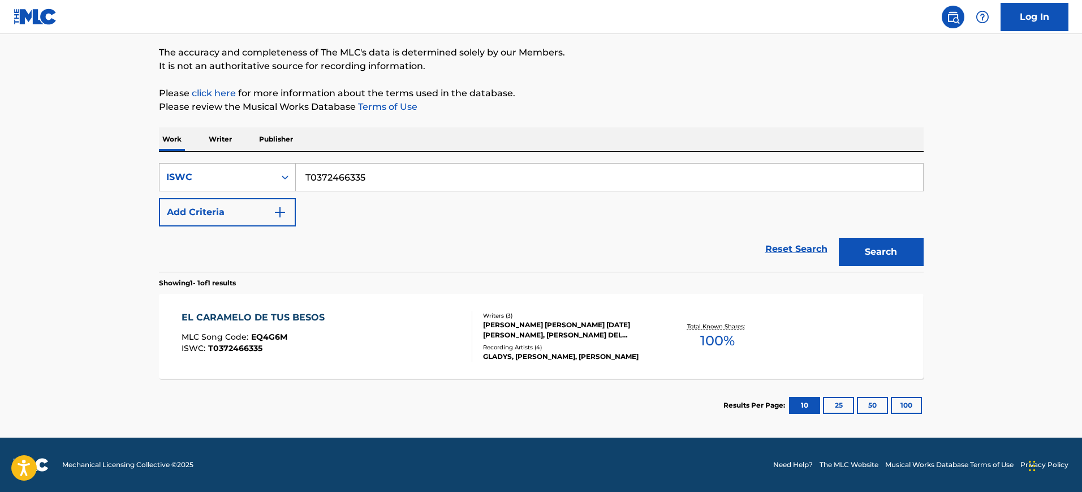
click at [337, 341] on div "EL CARAMELO DE TUS BESOS MLC Song Code : EQ4G6M ISWC : T0372466335" at bounding box center [327, 336] width 291 height 51
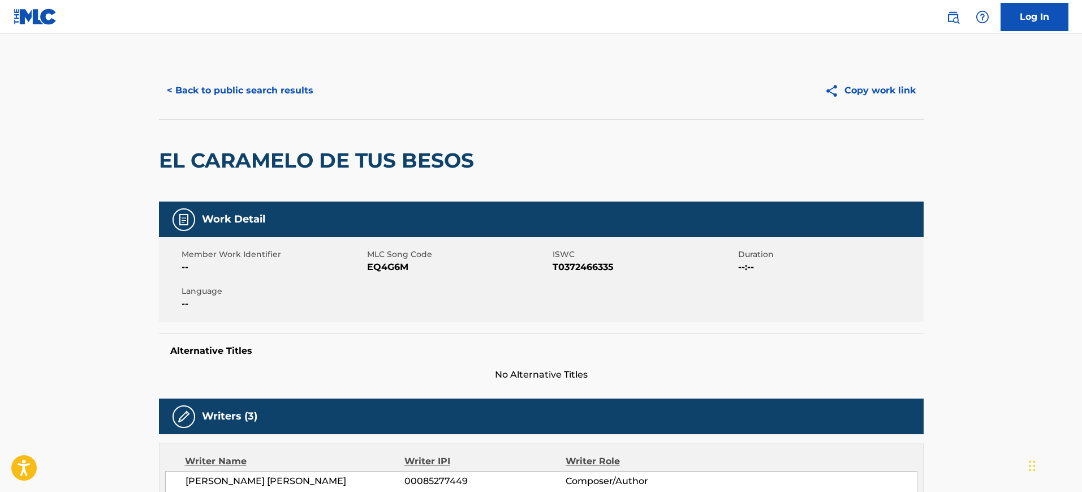
click at [337, 341] on div "Alternative Titles No Alternative Titles" at bounding box center [541, 357] width 765 height 48
click at [232, 105] on div "< Back to public search results Copy work link" at bounding box center [541, 90] width 765 height 57
click at [224, 82] on button "< Back to public search results" at bounding box center [240, 90] width 162 height 28
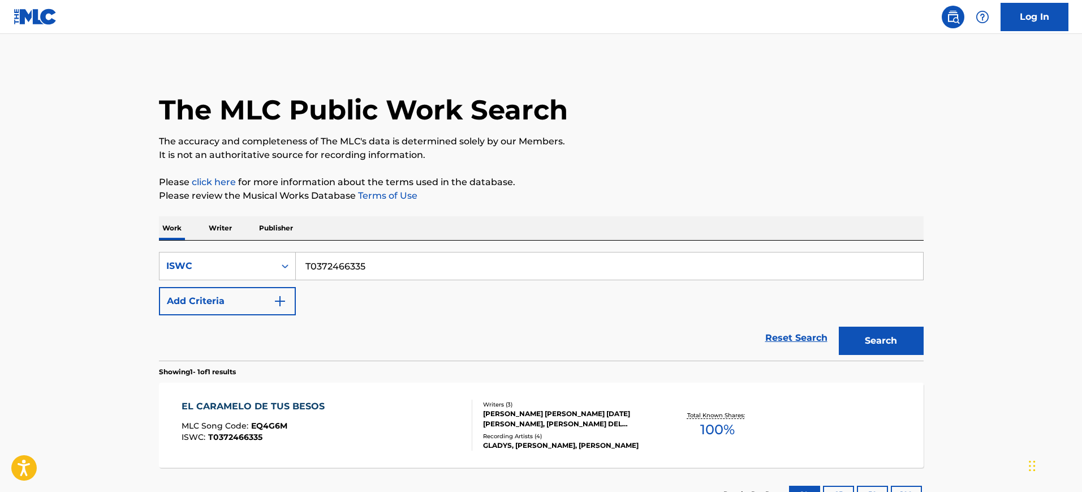
scroll to position [59, 0]
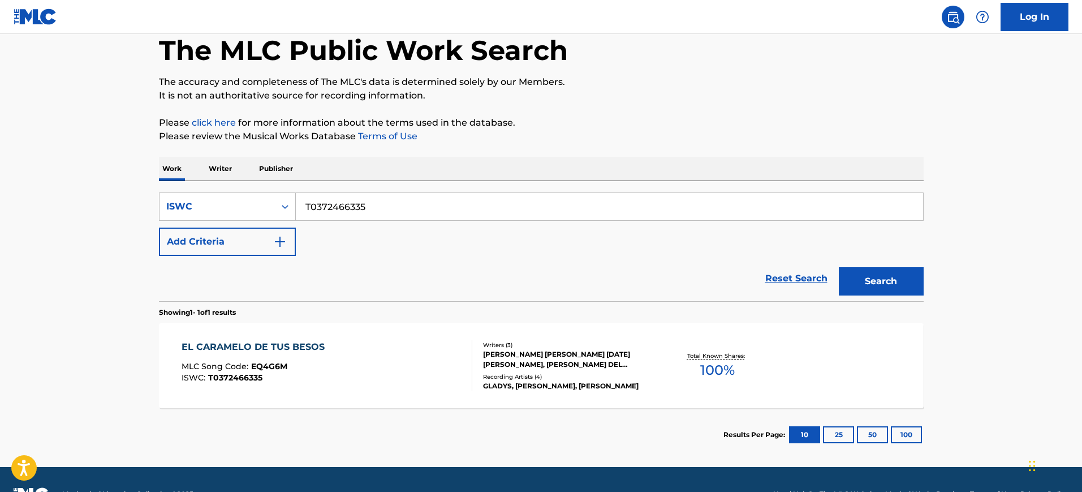
click at [370, 219] on input "T0372466335" at bounding box center [609, 206] width 627 height 27
paste input "3216740"
click at [370, 219] on input "T0373216740" at bounding box center [609, 206] width 627 height 27
type input "T0373216740"
click at [839, 267] on button "Search" at bounding box center [881, 281] width 85 height 28
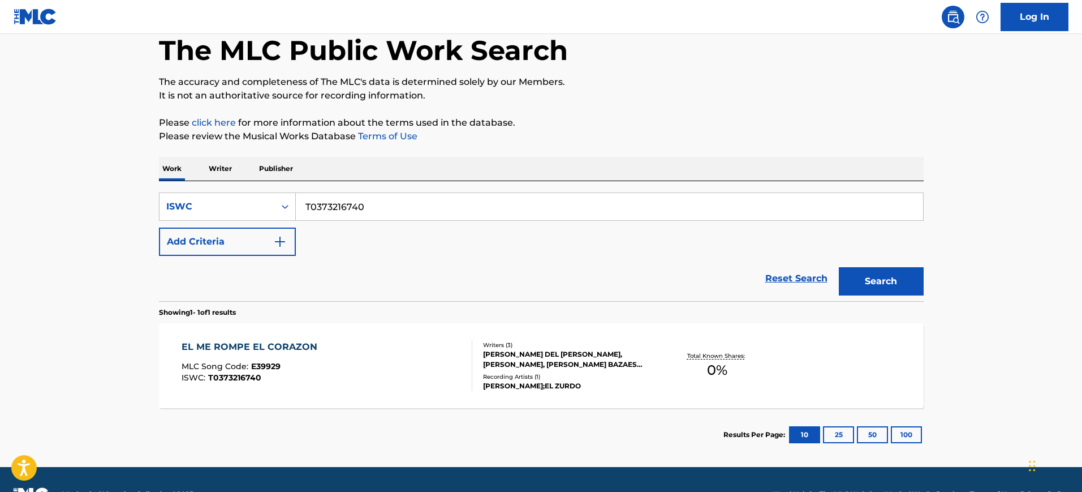
click at [347, 359] on div "EL ME ROMPE EL CORAZON MLC Song Code : E39929 ISWC : T0373216740" at bounding box center [327, 365] width 291 height 51
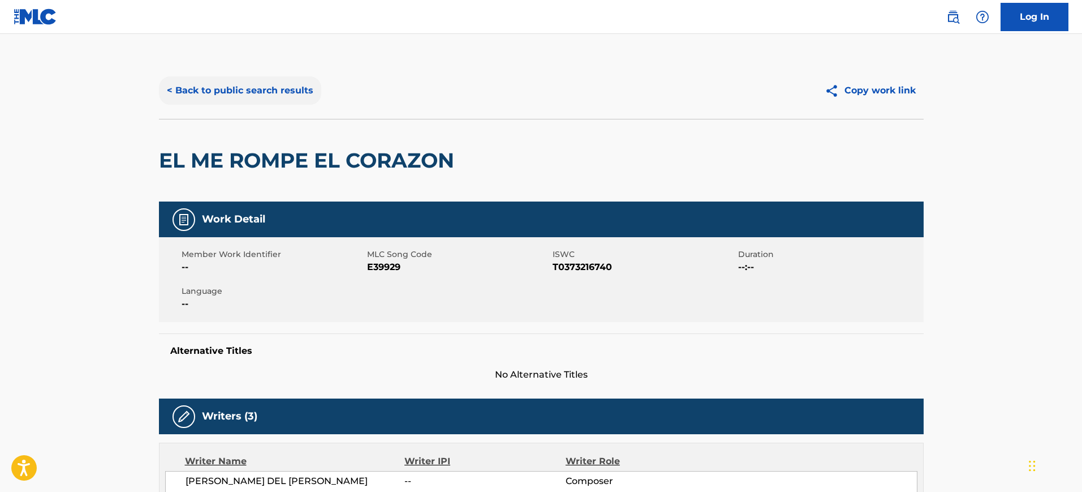
click at [253, 80] on button "< Back to public search results" at bounding box center [240, 90] width 162 height 28
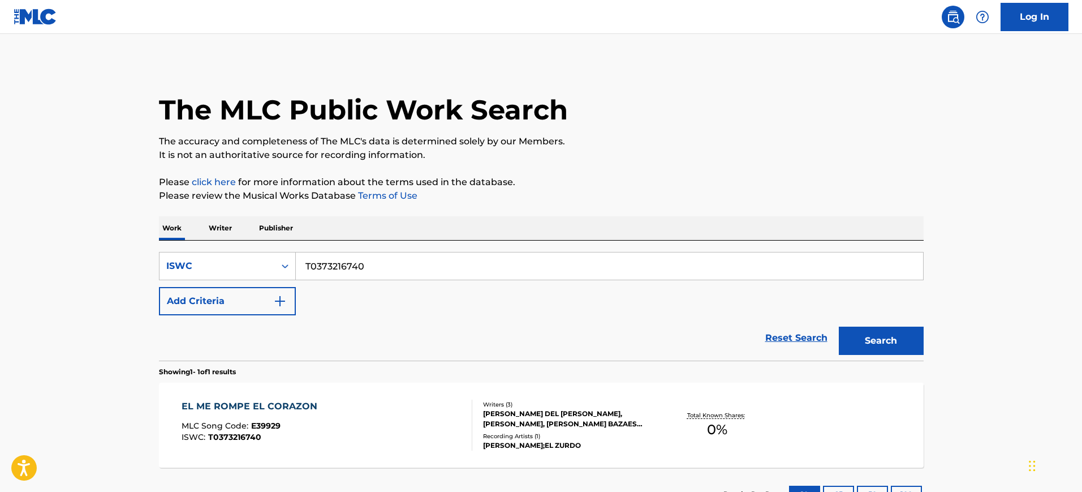
scroll to position [59, 0]
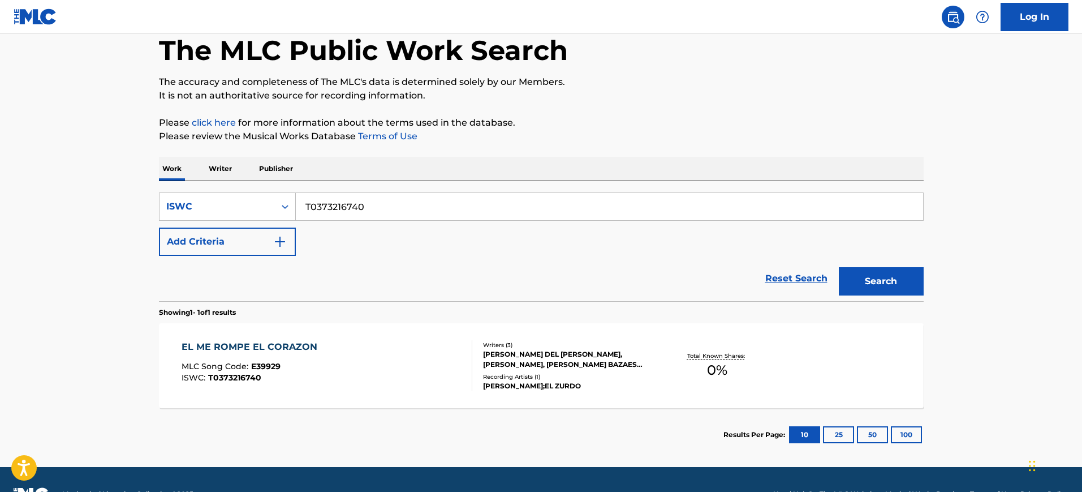
click at [391, 214] on input "T0373216740" at bounding box center [609, 206] width 627 height 27
paste input "2848162"
click at [391, 214] on input "T0372848162" at bounding box center [609, 206] width 627 height 27
type input "T0372848162"
click at [839, 267] on button "Search" at bounding box center [881, 281] width 85 height 28
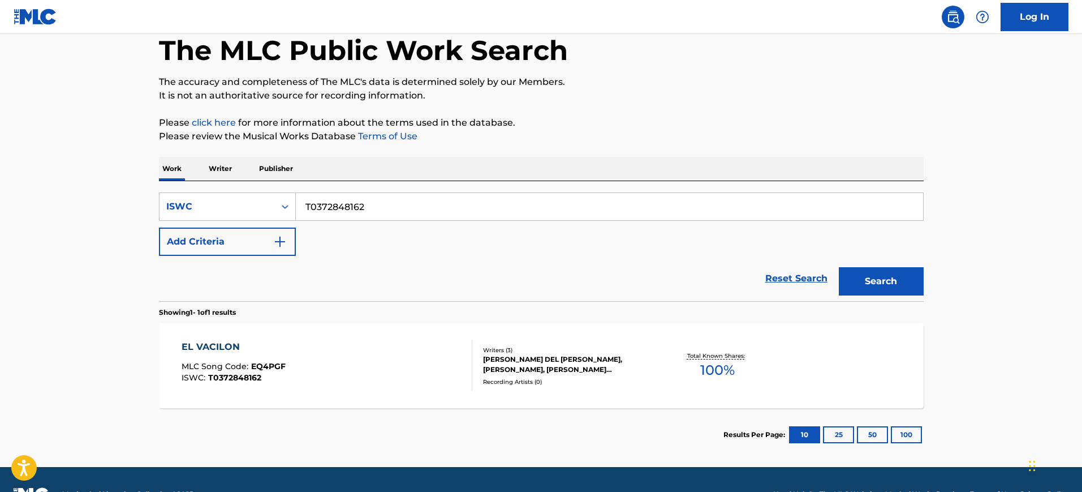
scroll to position [89, 0]
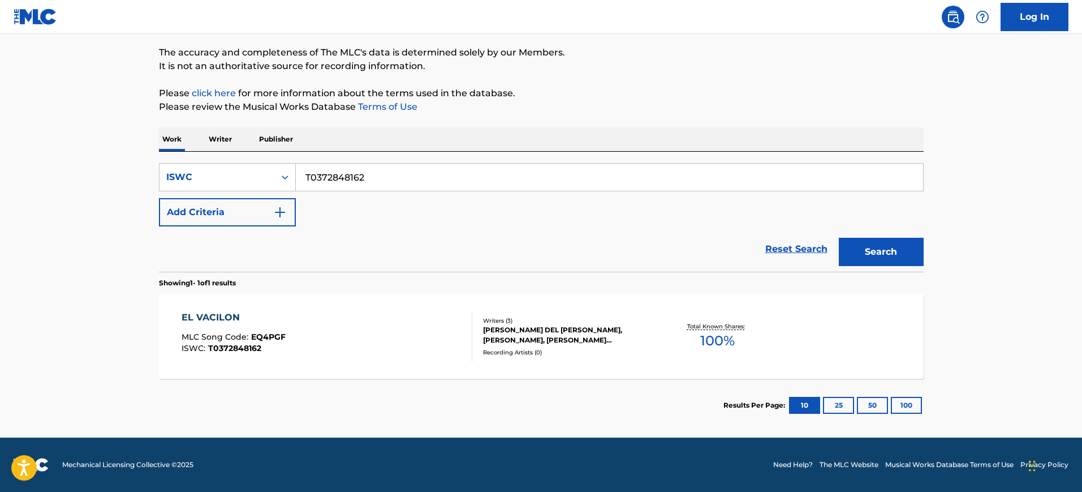
click at [394, 334] on div "EL VACILON MLC Song Code : EQ4PGF ISWC : T0372848162" at bounding box center [327, 336] width 291 height 51
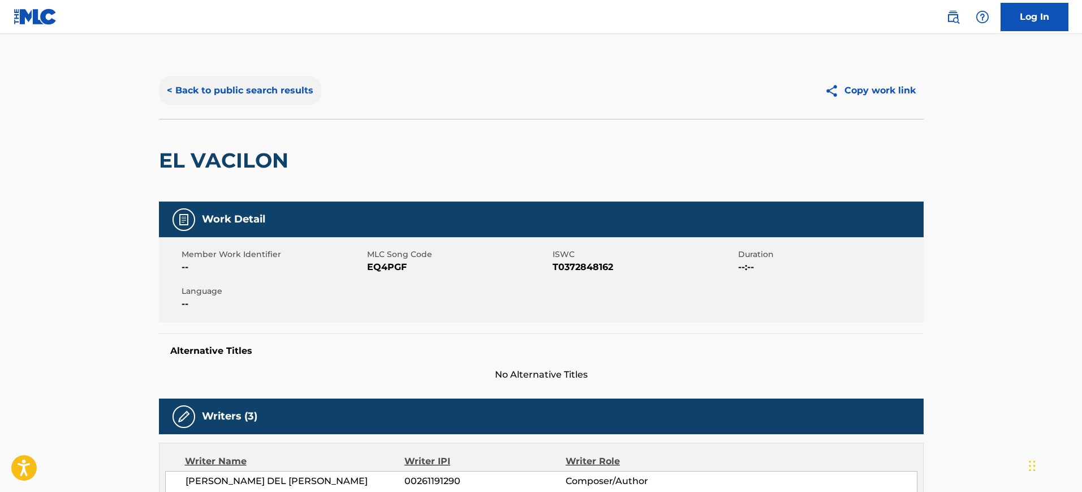
click at [242, 95] on button "< Back to public search results" at bounding box center [240, 90] width 162 height 28
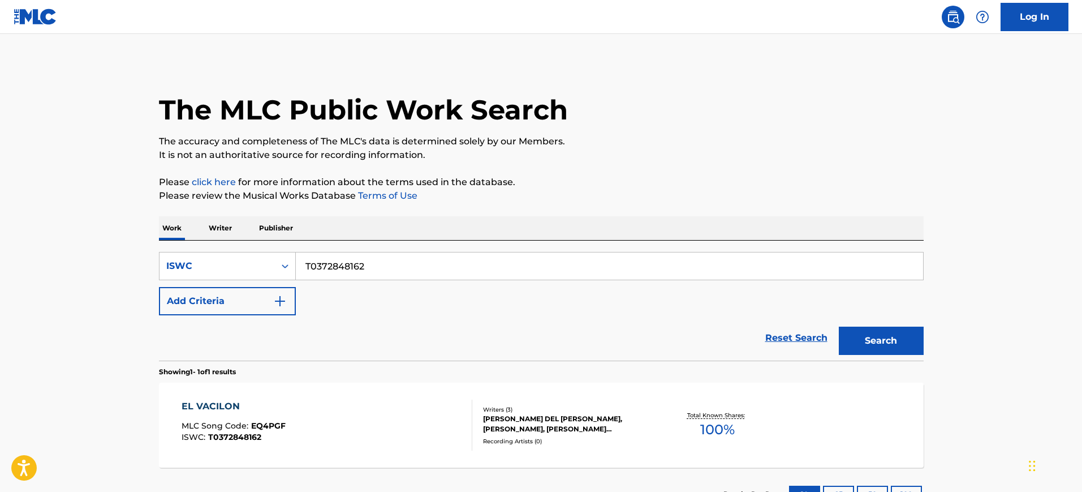
scroll to position [59, 0]
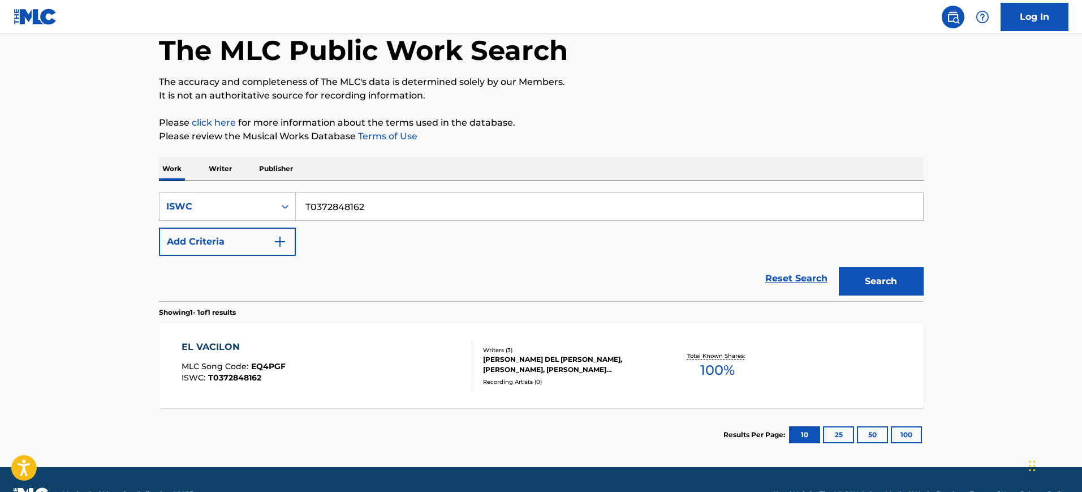
click at [386, 204] on input "T0372848162" at bounding box center [609, 206] width 627 height 27
paste input "4097445"
click at [386, 204] on input "T0374097445" at bounding box center [609, 206] width 627 height 27
click at [839, 267] on button "Search" at bounding box center [881, 281] width 85 height 28
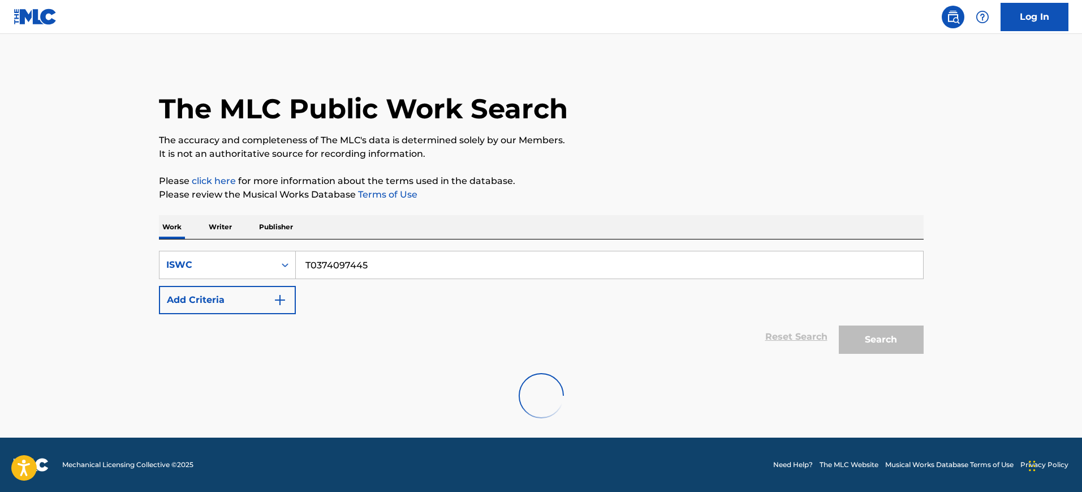
scroll to position [0, 0]
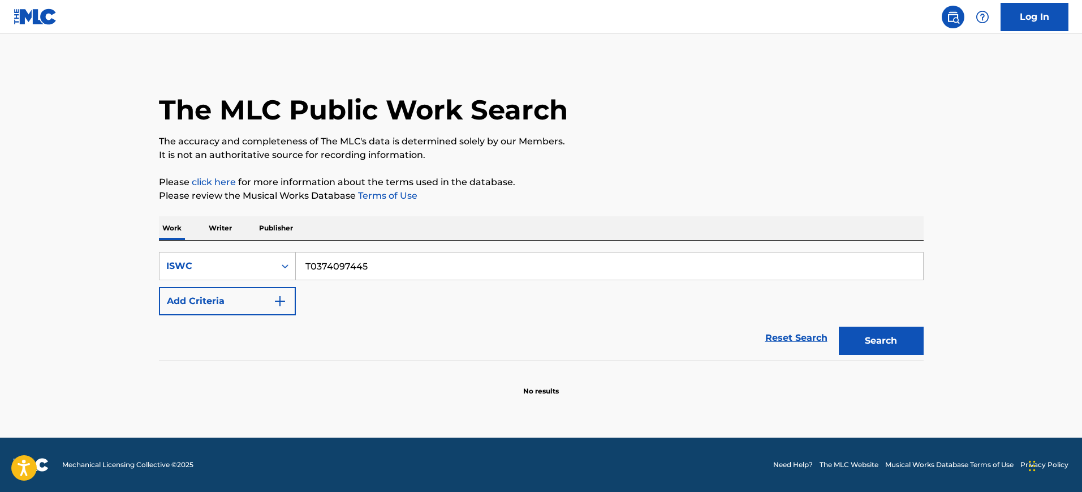
click at [323, 265] on input "T0374097445" at bounding box center [609, 265] width 627 height 27
paste input "2594983"
type input "T0372594983"
click at [839, 326] on button "Search" at bounding box center [881, 340] width 85 height 28
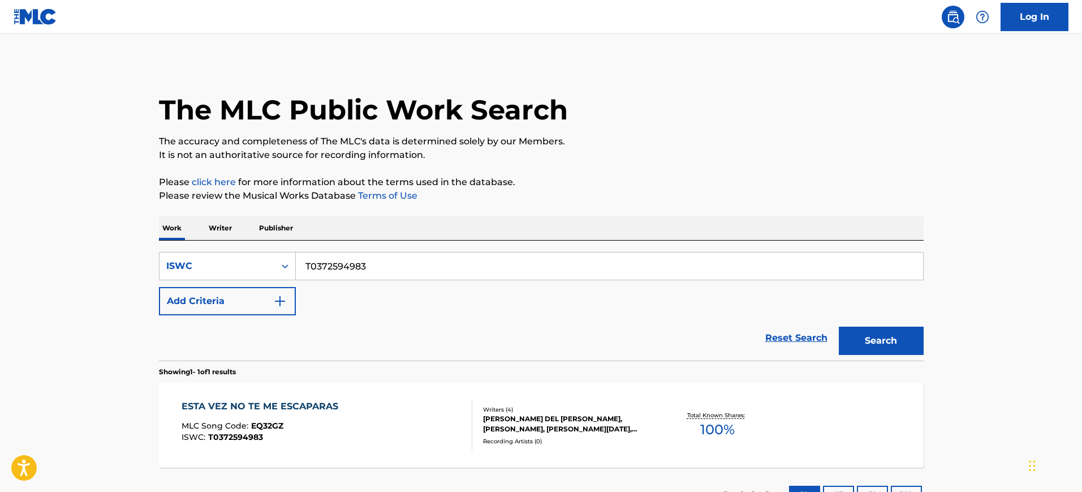
scroll to position [40, 0]
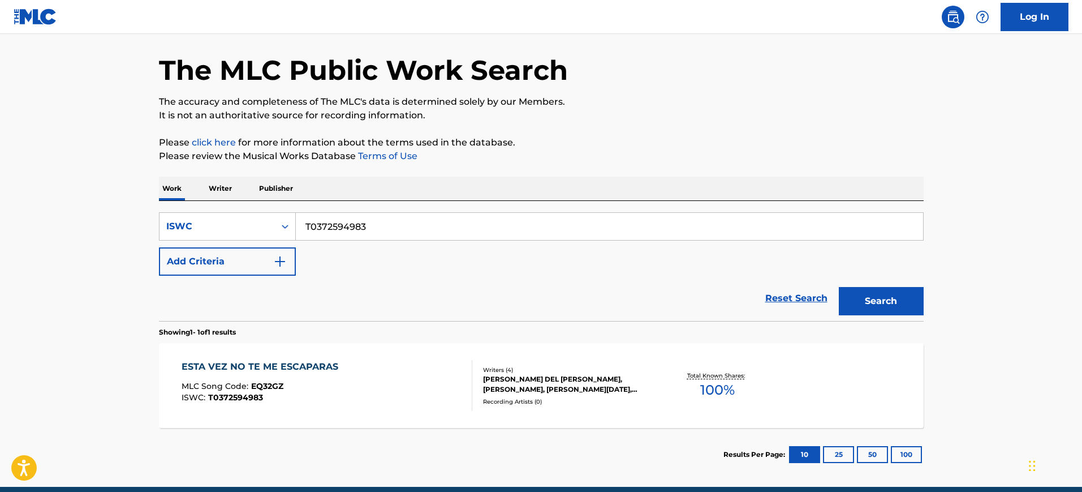
click at [326, 365] on div "ESTA VEZ NO TE ME ESCAPARAS" at bounding box center [263, 367] width 162 height 14
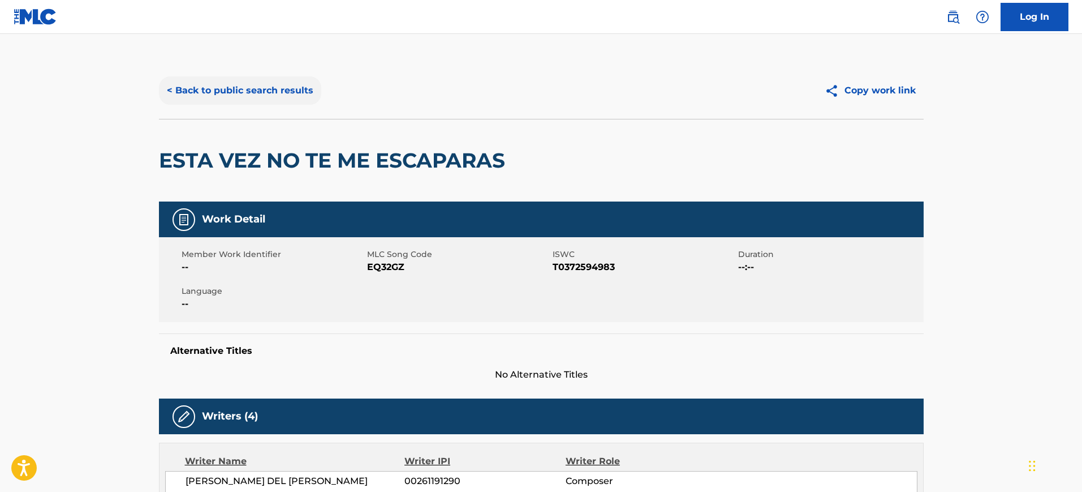
click at [206, 79] on button "< Back to public search results" at bounding box center [240, 90] width 162 height 28
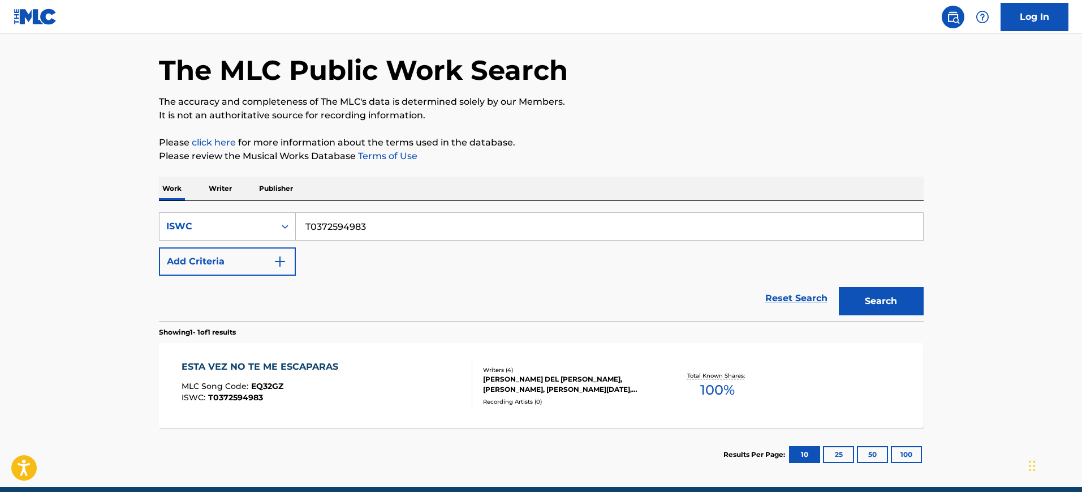
click at [355, 225] on input "T0372594983" at bounding box center [609, 226] width 627 height 27
paste input "3015799545"
click at [355, 225] on input "T3015799545" at bounding box center [609, 226] width 627 height 27
type input "T3015799545"
click at [839, 287] on button "Search" at bounding box center [881, 301] width 85 height 28
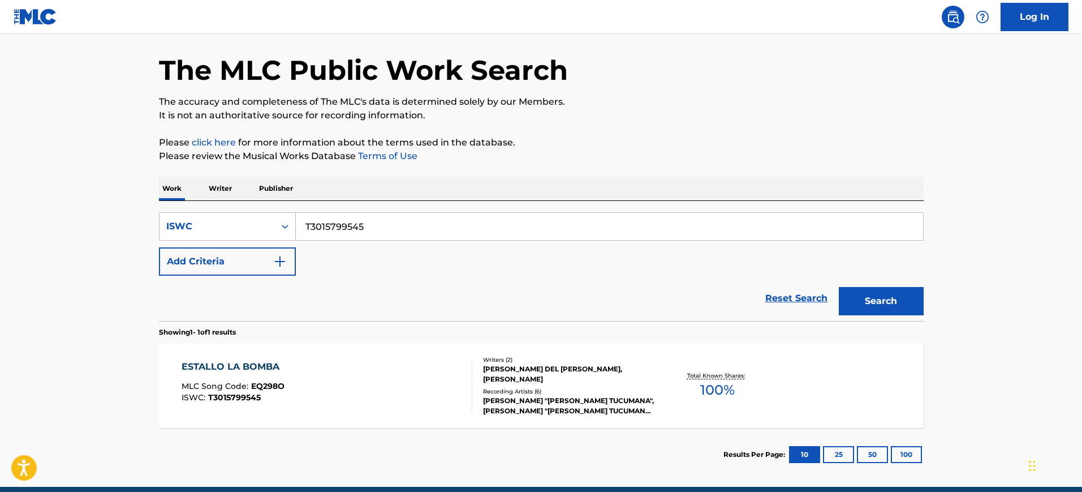
click at [398, 400] on div "ESTALLO LA BOMBA MLC Song Code : EQ298O ISWC : T3015799545" at bounding box center [327, 385] width 291 height 51
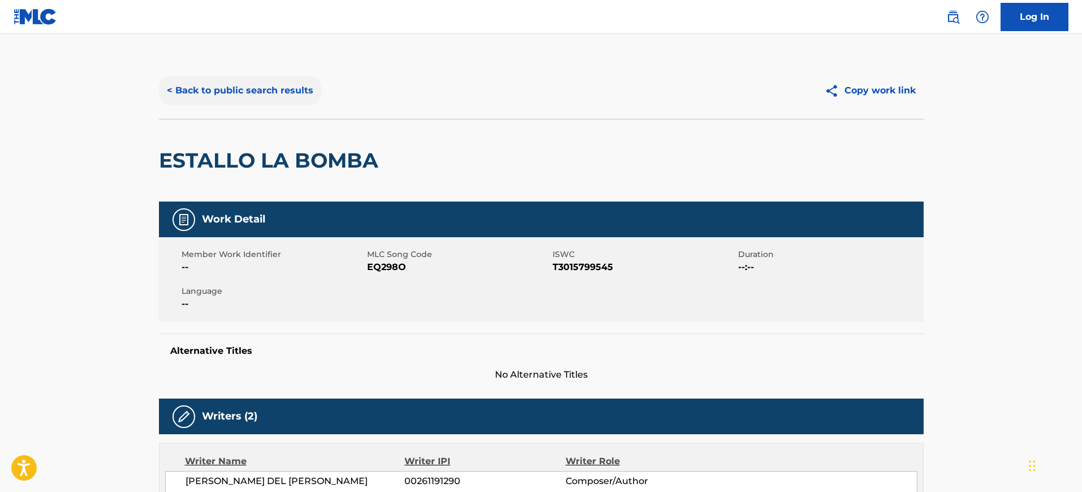
click at [281, 91] on button "< Back to public search results" at bounding box center [240, 90] width 162 height 28
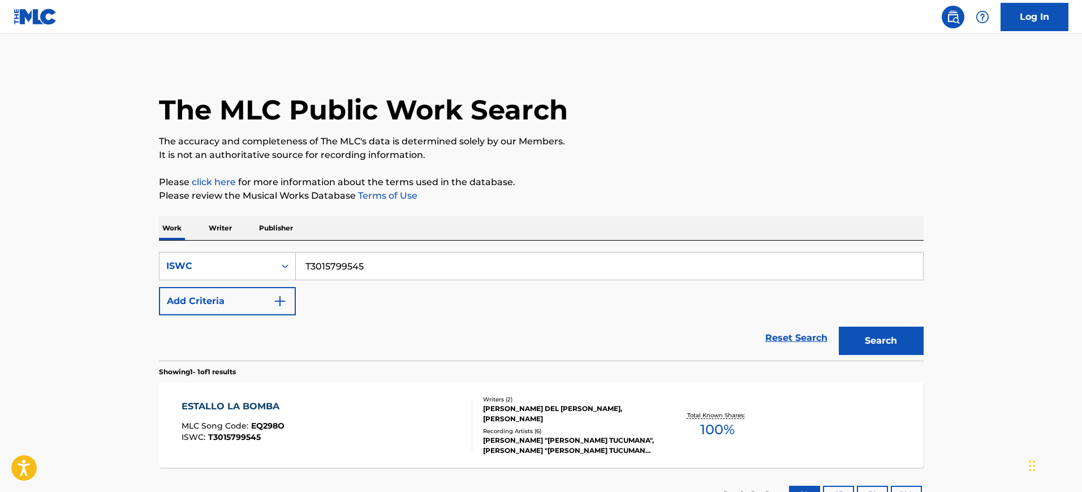
scroll to position [40, 0]
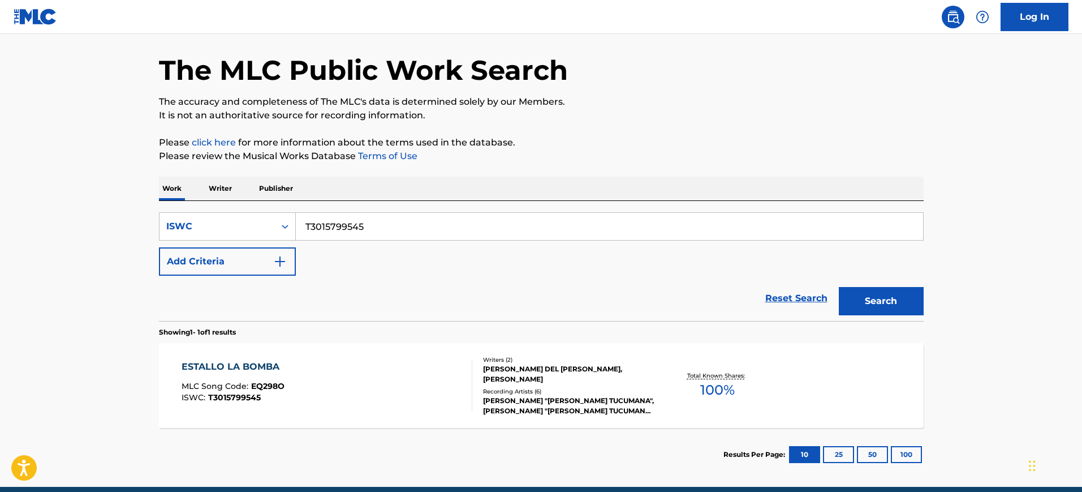
click at [381, 233] on input "T3015799545" at bounding box center [609, 226] width 627 height 27
paste input "0373333368"
click at [839, 287] on button "Search" at bounding box center [881, 301] width 85 height 28
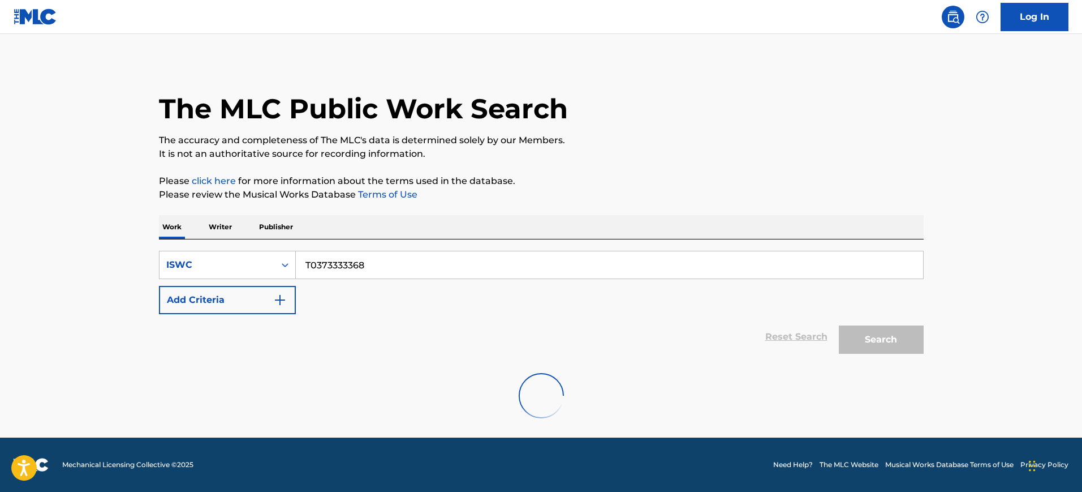
scroll to position [0, 0]
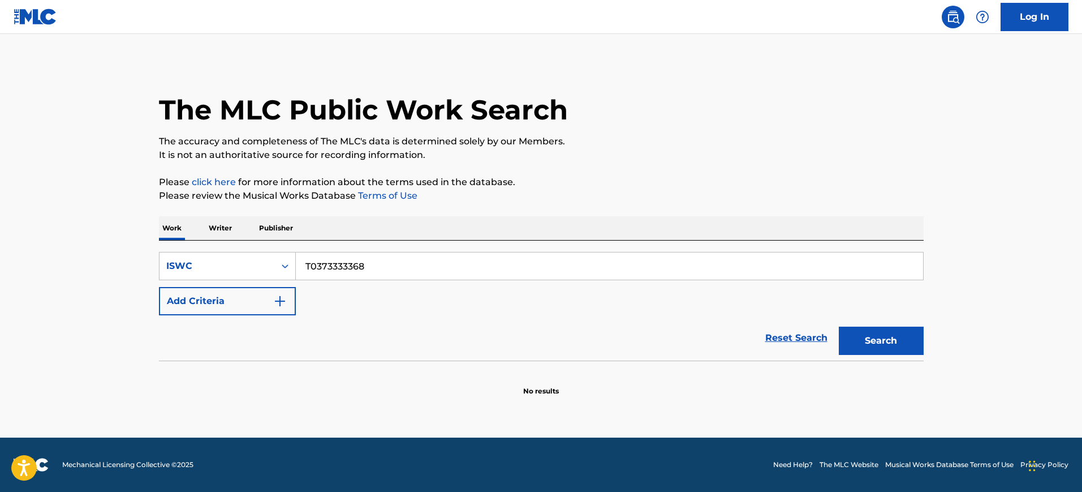
click at [376, 265] on input "T0373333368" at bounding box center [609, 265] width 627 height 27
paste input "301579957"
click at [376, 265] on input "T3015799578" at bounding box center [609, 265] width 627 height 27
type input "T3015799578"
click at [839, 326] on button "Search" at bounding box center [881, 340] width 85 height 28
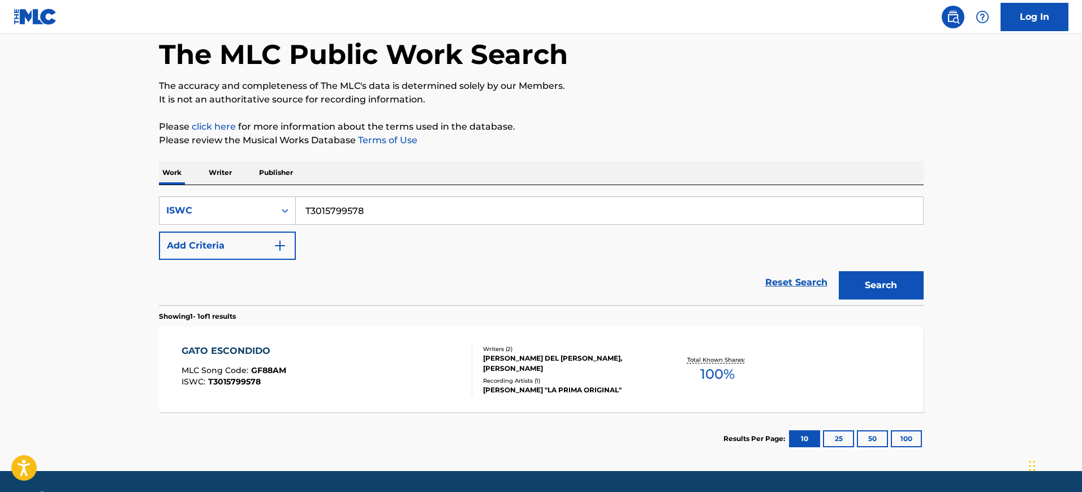
scroll to position [64, 0]
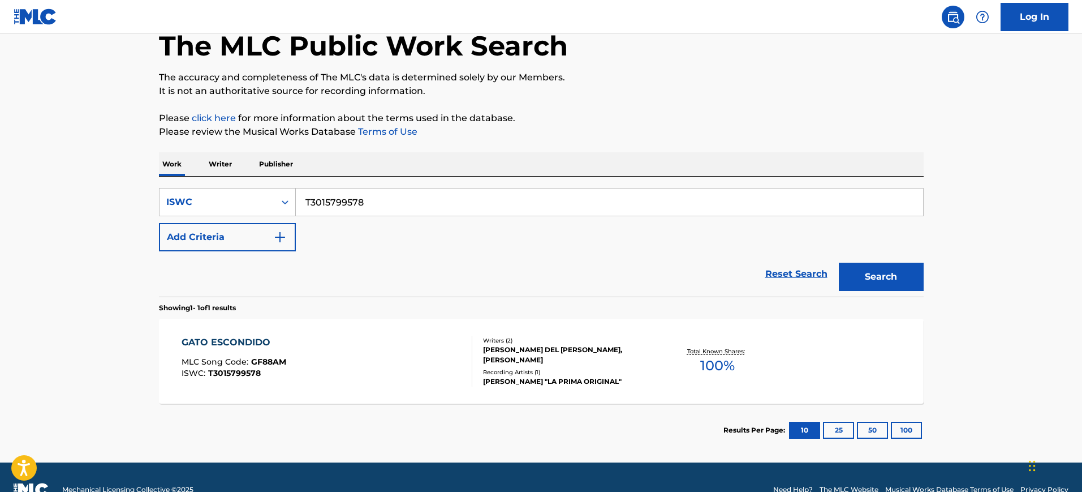
click at [338, 395] on div "GATO ESCONDIDO MLC Song Code : GF88AM ISWC : T3015799578 Writers ( 2 ) [PERSON_…" at bounding box center [541, 360] width 765 height 85
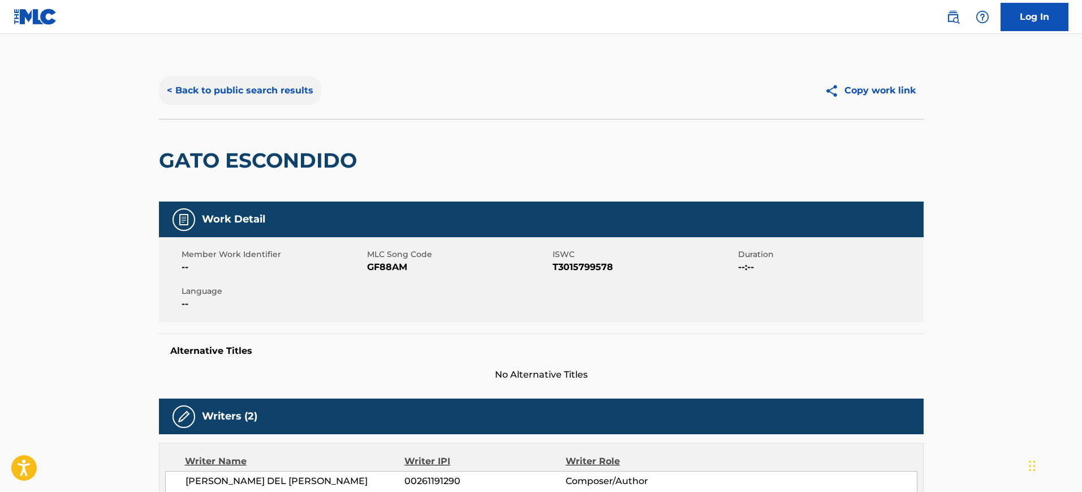
click at [232, 93] on button "< Back to public search results" at bounding box center [240, 90] width 162 height 28
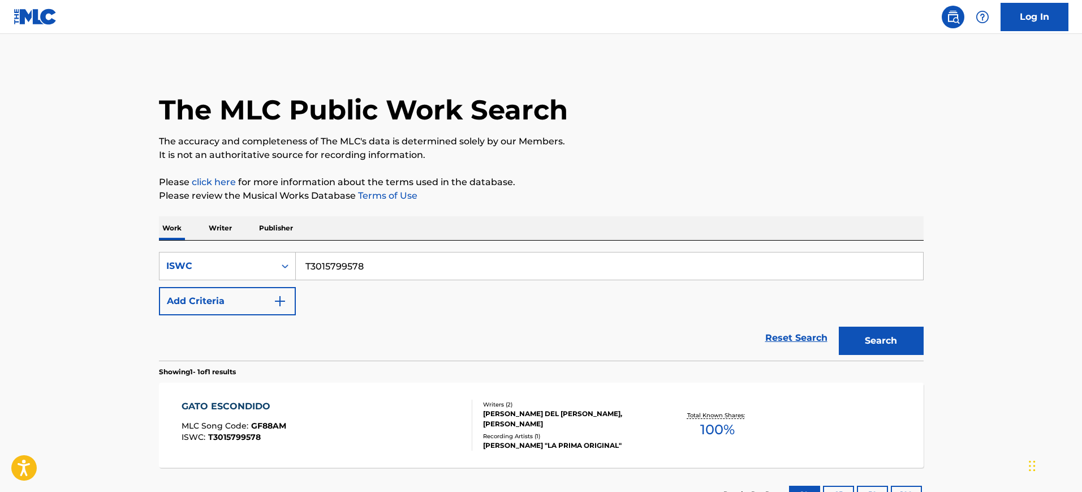
scroll to position [59, 0]
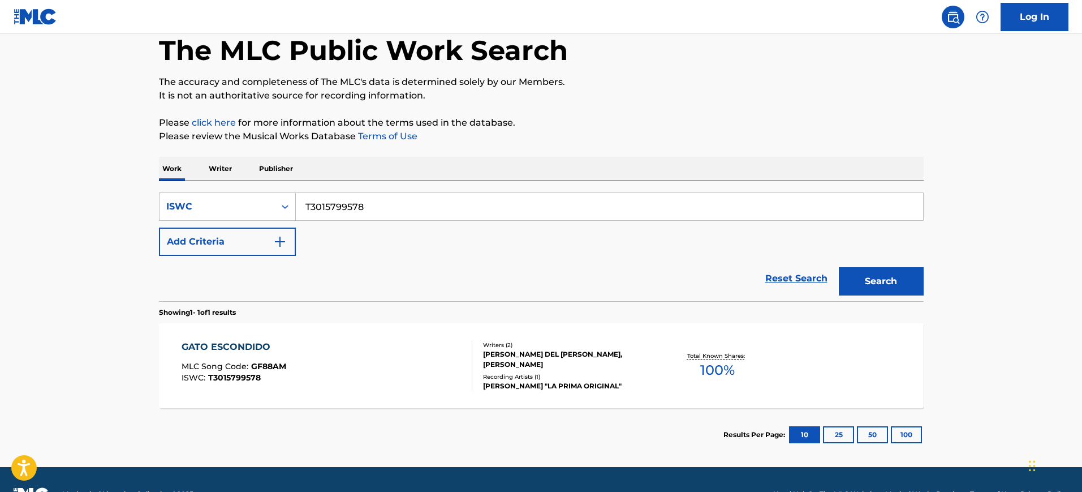
click at [348, 200] on input "T3015799578" at bounding box center [609, 206] width 627 height 27
paste input "0373054342"
click at [348, 200] on input "T0373054342" at bounding box center [609, 206] width 627 height 27
type input "T0373054342"
click at [839, 267] on button "Search" at bounding box center [881, 281] width 85 height 28
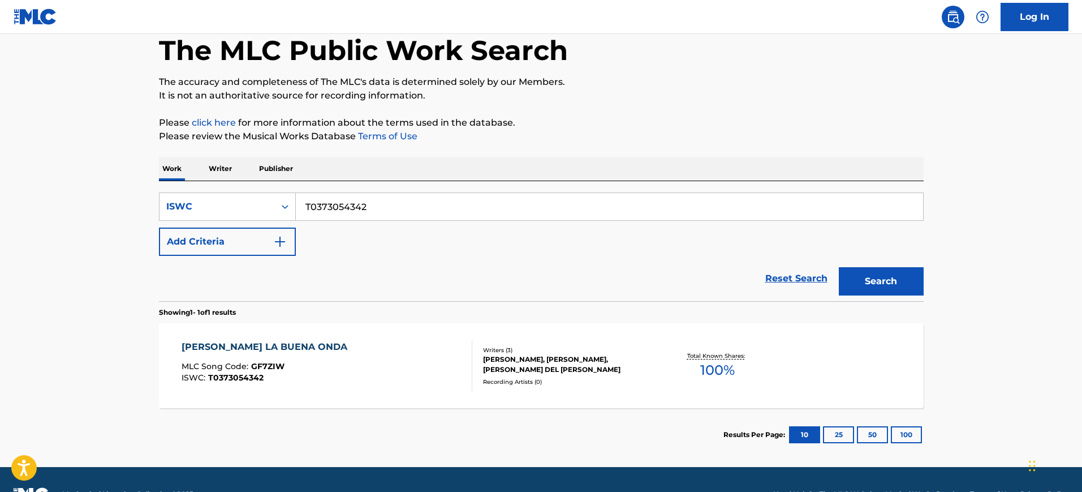
click at [346, 363] on div "[PERSON_NAME] LA BUENA ONDA MLC Song Code : GF7ZIW ISWC : T0373054342" at bounding box center [327, 365] width 291 height 51
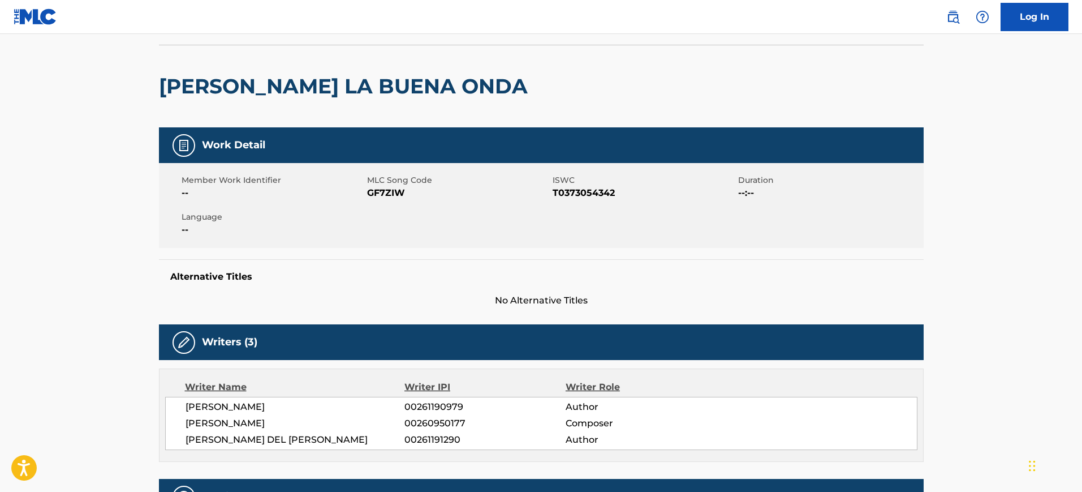
scroll to position [11, 0]
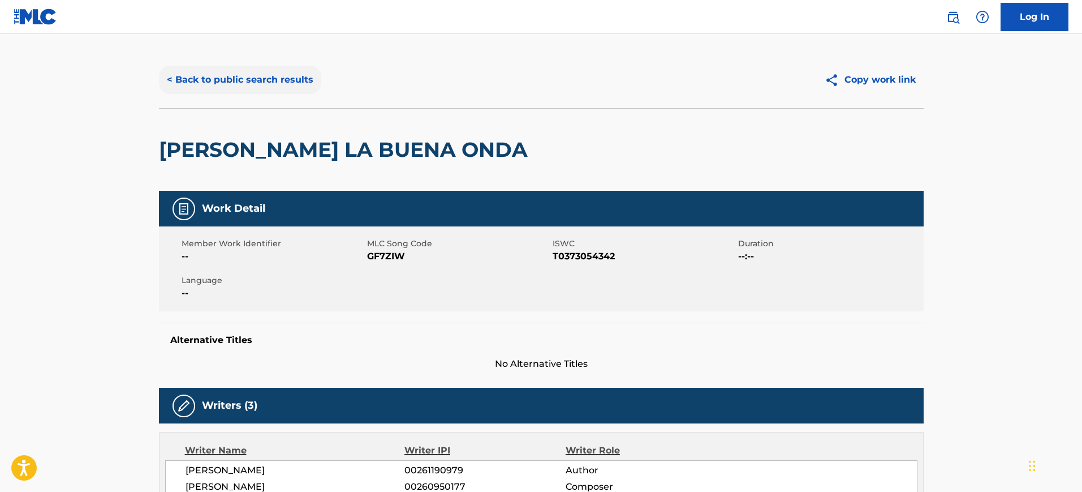
click at [216, 81] on button "< Back to public search results" at bounding box center [240, 80] width 162 height 28
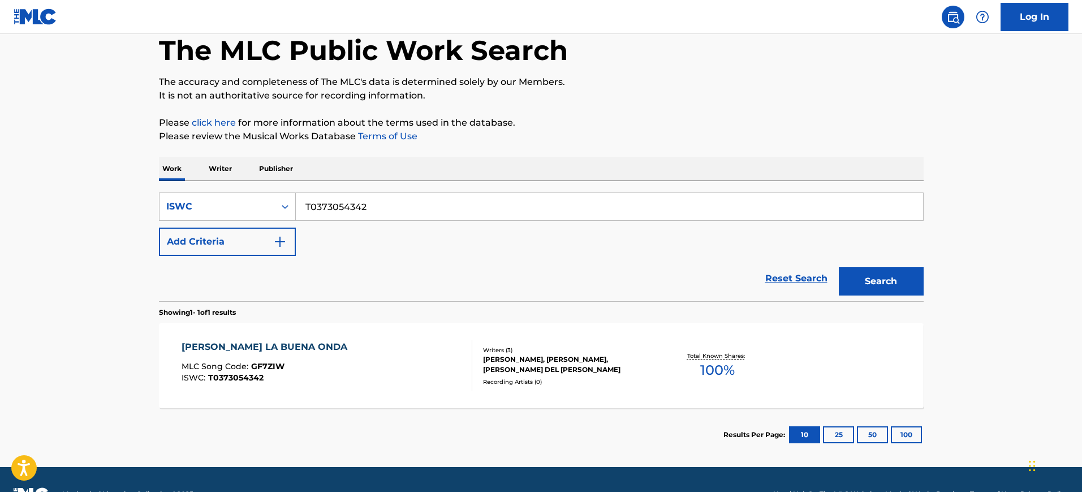
click at [361, 211] on input "T0373054342" at bounding box center [609, 206] width 627 height 27
paste input "333379"
click at [839, 267] on button "Search" at bounding box center [881, 281] width 85 height 28
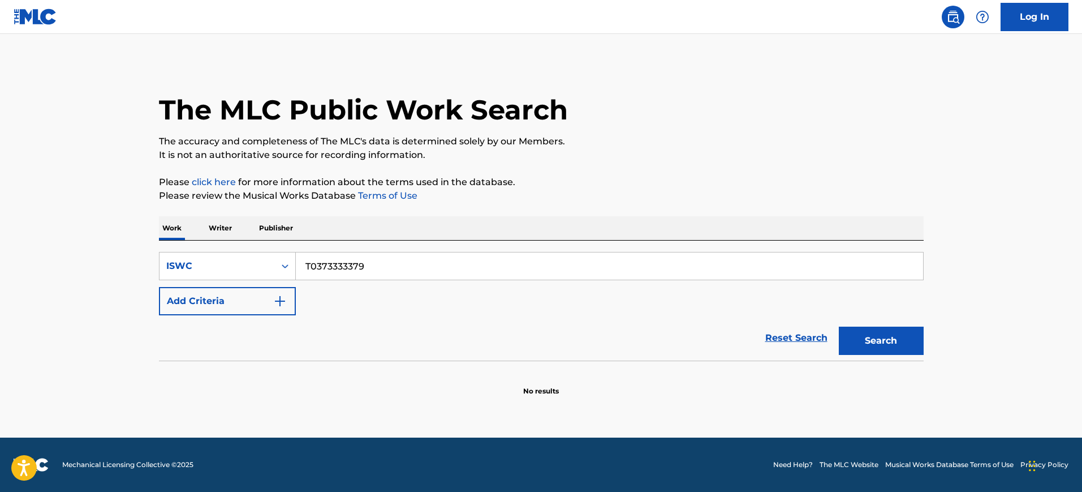
scroll to position [0, 0]
drag, startPoint x: 401, startPoint y: 288, endPoint x: 381, endPoint y: 254, distance: 40.1
click at [381, 254] on div "SearchWithCriteriabd357f83-cdd4-486b-aacc-a23d4b9c520f ISWC T0373333379 Add Cri…" at bounding box center [541, 283] width 765 height 63
click at [381, 254] on input "T0373333379" at bounding box center [609, 265] width 627 height 27
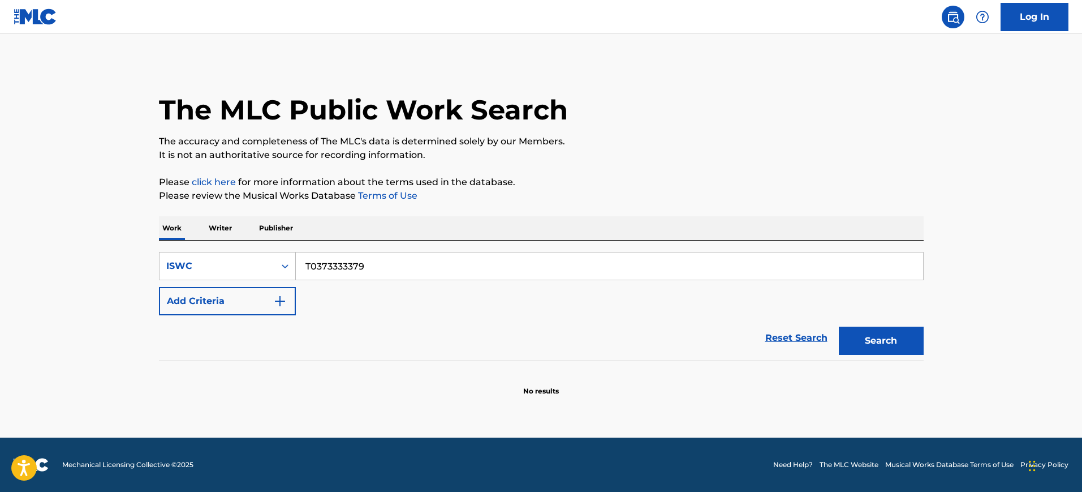
paste input "2844320"
type input "T0372844320"
click at [839, 326] on button "Search" at bounding box center [881, 340] width 85 height 28
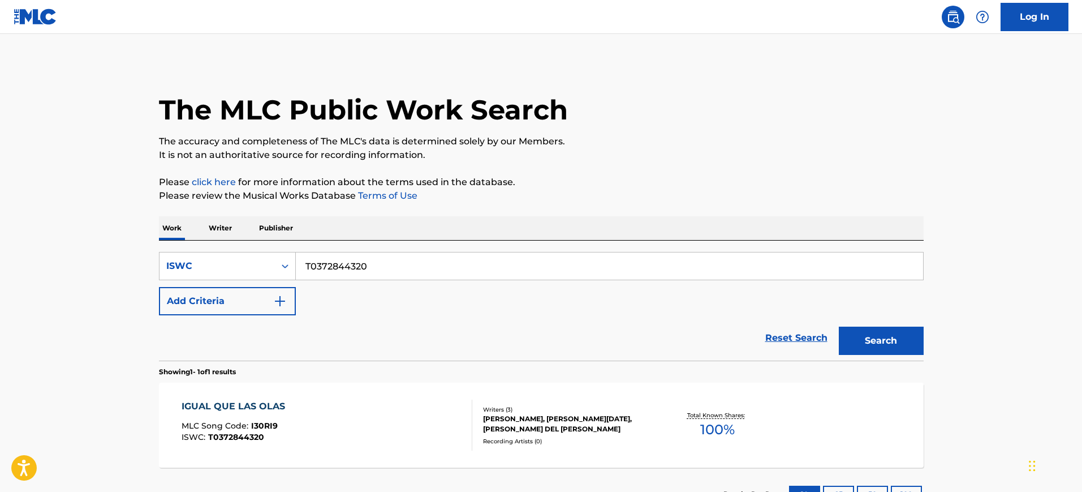
click at [366, 429] on div "IGUAL QUE LAS OLAS MLC Song Code : I30RI9 ISWC : T0372844320" at bounding box center [327, 424] width 291 height 51
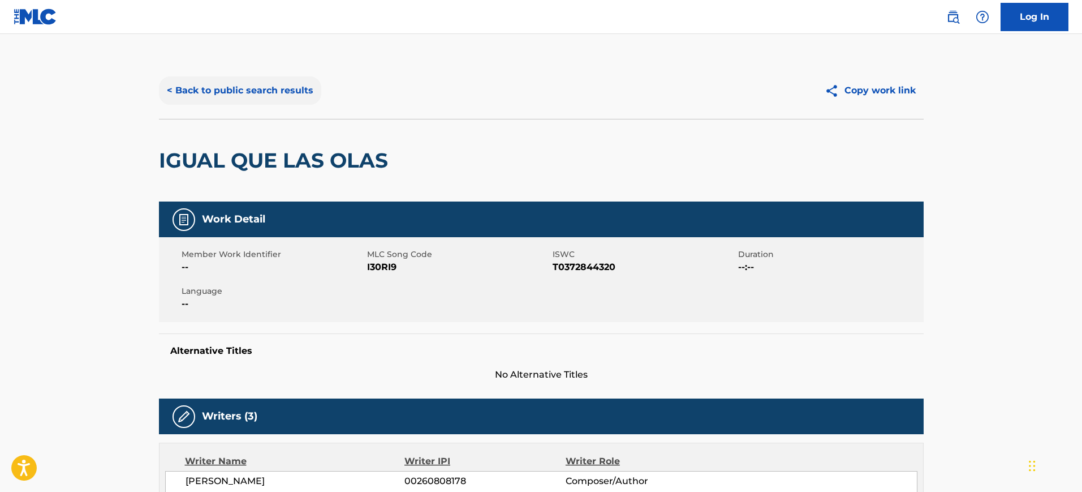
click at [240, 95] on button "< Back to public search results" at bounding box center [240, 90] width 162 height 28
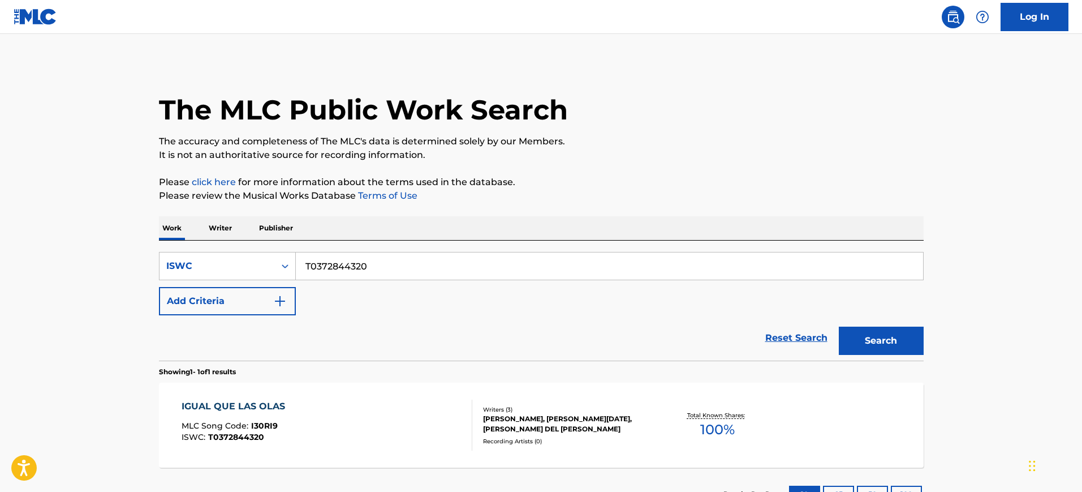
click at [415, 254] on input "T0372844320" at bounding box center [609, 265] width 627 height 27
paste input "3054375"
click at [415, 254] on input "T0373054375" at bounding box center [609, 265] width 627 height 27
type input "T0373054375"
click at [839, 326] on button "Search" at bounding box center [881, 340] width 85 height 28
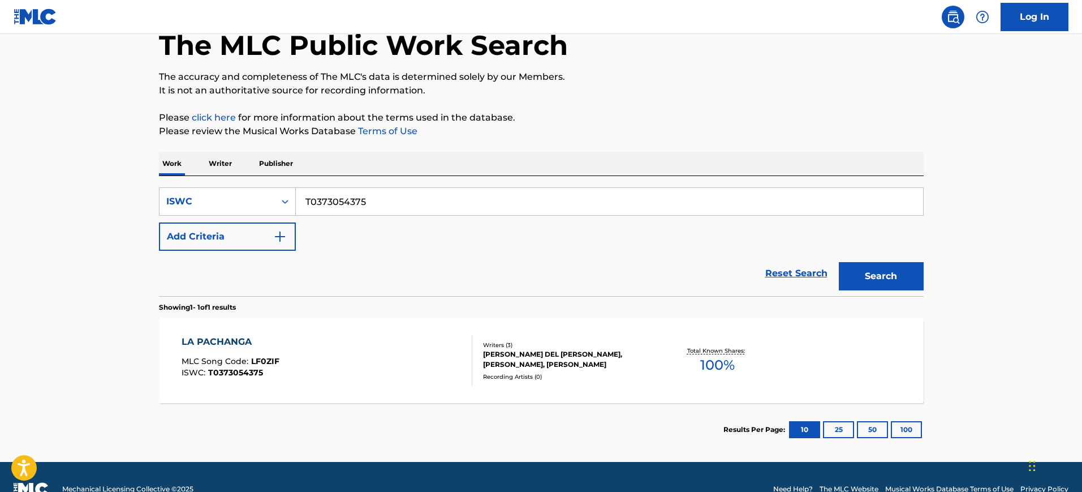
scroll to position [67, 0]
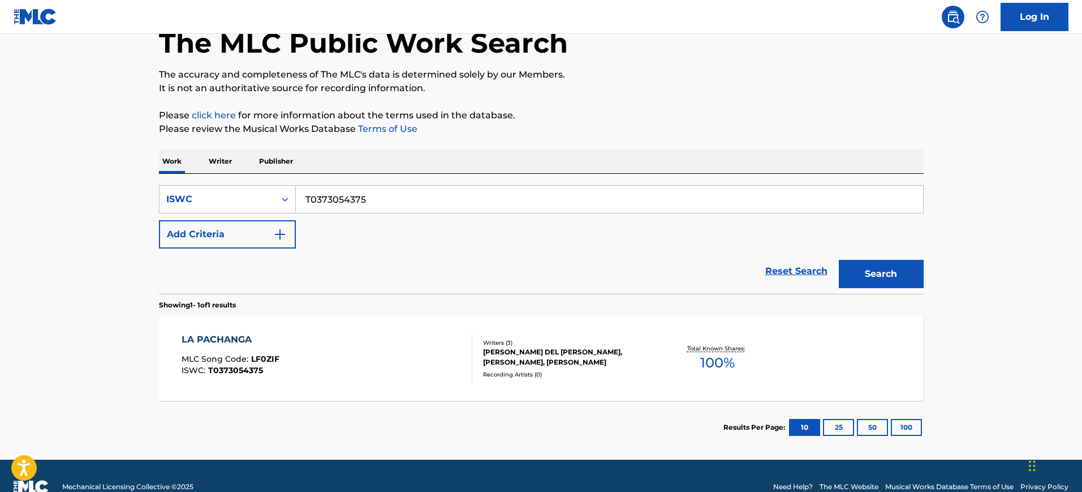
click at [407, 335] on div "LA PACHANGA MLC Song Code : LF0ZIF ISWC : T0373054375" at bounding box center [327, 358] width 291 height 51
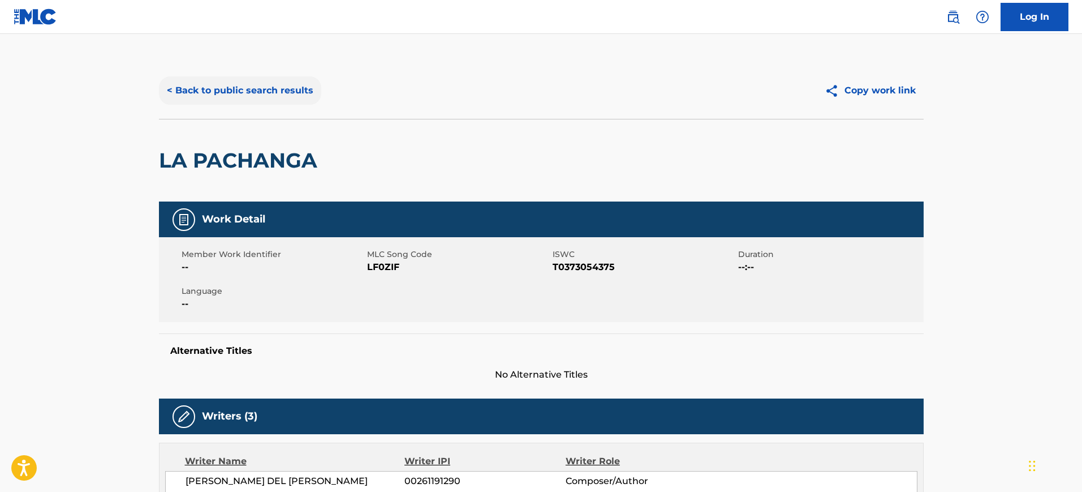
click at [256, 97] on button "< Back to public search results" at bounding box center [240, 90] width 162 height 28
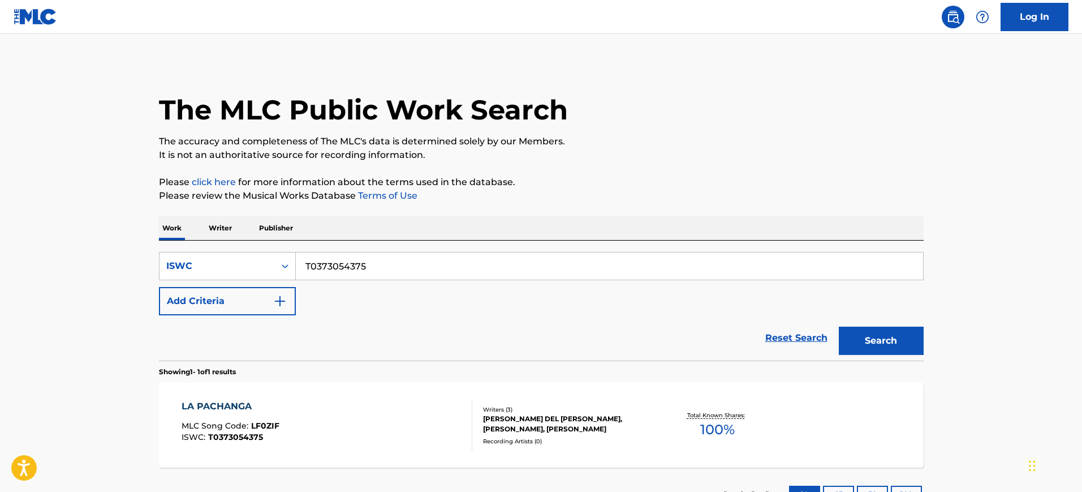
scroll to position [59, 0]
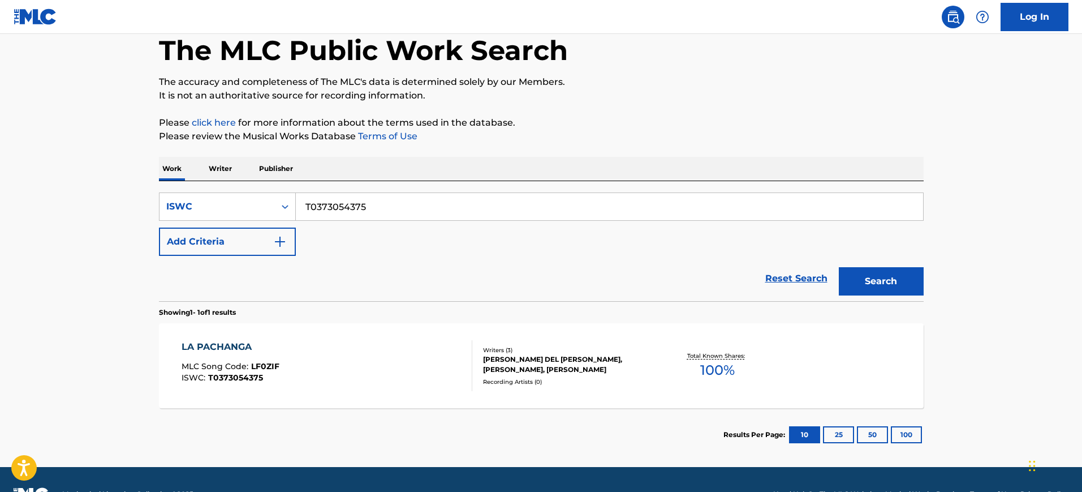
click at [356, 209] on input "T0373054375" at bounding box center [609, 206] width 627 height 27
paste input "2871878"
click at [356, 209] on input "T0372871878" at bounding box center [609, 206] width 627 height 27
type input "T0372871878"
click at [839, 267] on button "Search" at bounding box center [881, 281] width 85 height 28
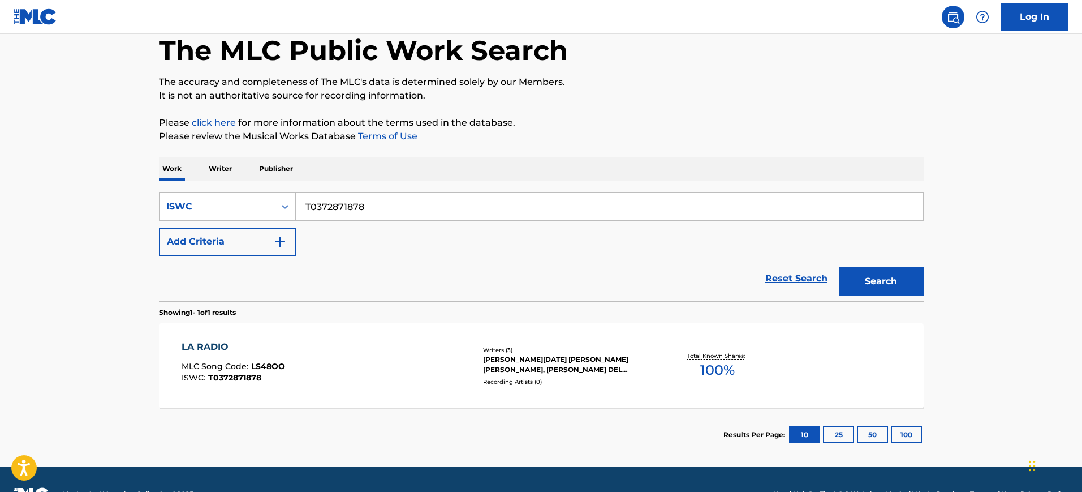
click at [378, 358] on div "LA RADIO MLC Song Code : LS48OO ISWC : T0372871878" at bounding box center [327, 365] width 291 height 51
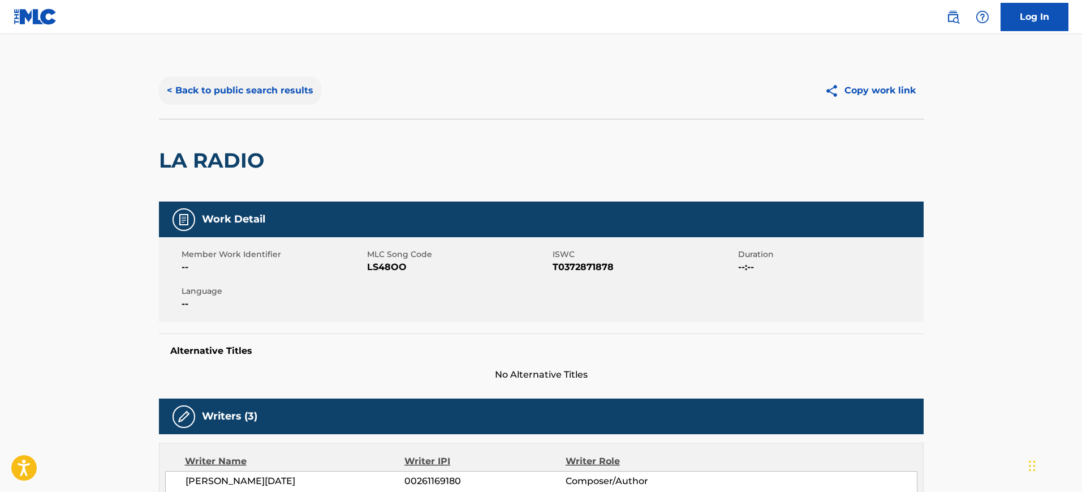
click at [253, 84] on button "< Back to public search results" at bounding box center [240, 90] width 162 height 28
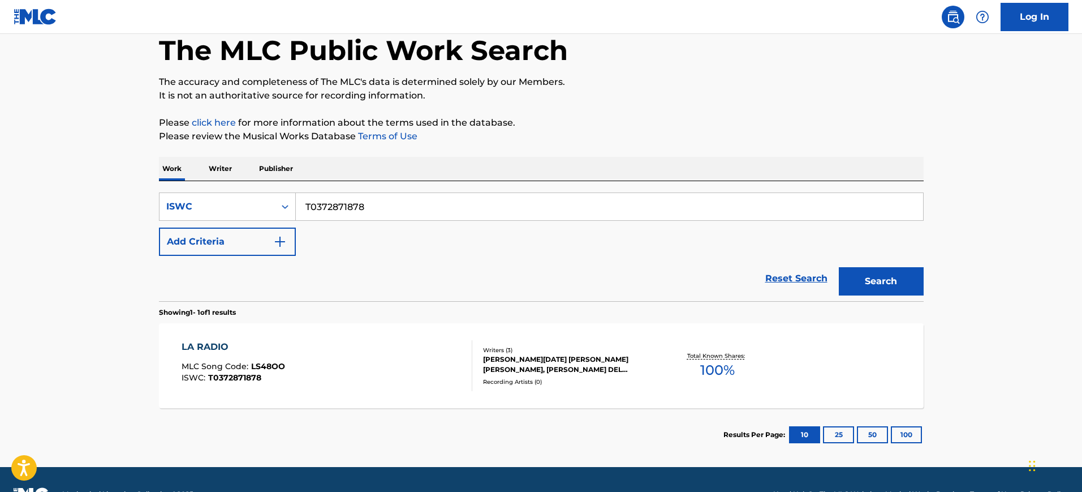
click at [402, 206] on input "T0372871878" at bounding box center [609, 206] width 627 height 27
paste input "64522"
click at [402, 206] on input "T0372864522" at bounding box center [609, 206] width 627 height 27
type input "T0372864522"
click at [839, 267] on button "Search" at bounding box center [881, 281] width 85 height 28
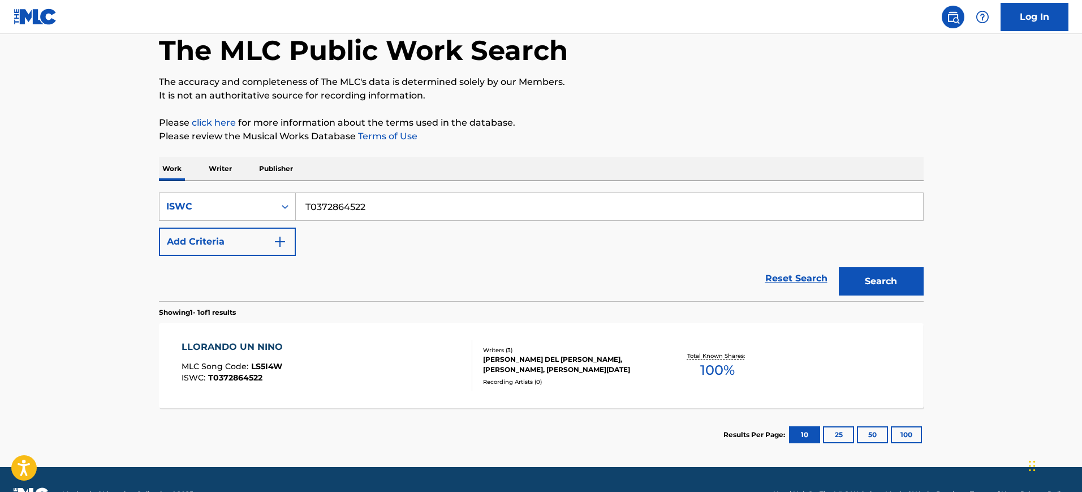
click at [373, 348] on div "LLORANDO UN NINO MLC Song Code : LS5I4W ISWC : T0372864522" at bounding box center [327, 365] width 291 height 51
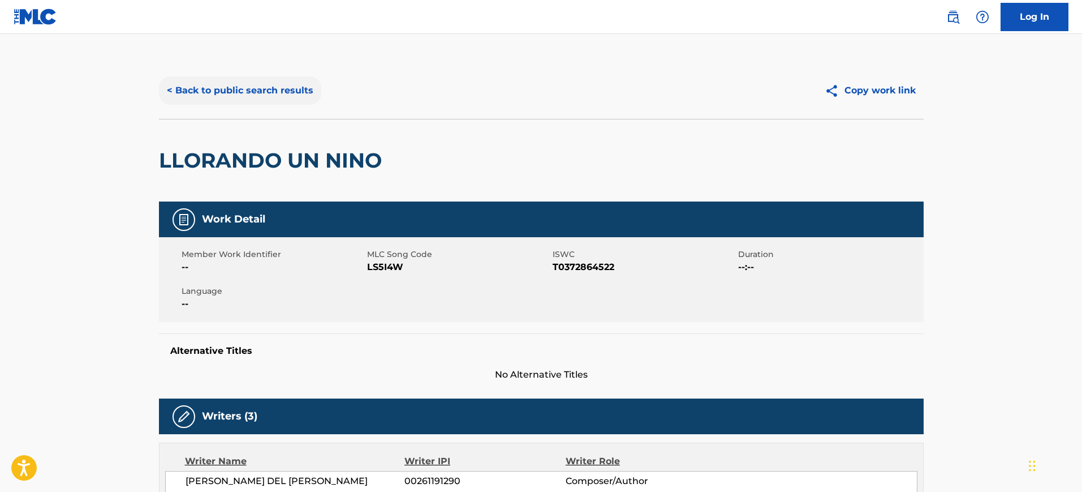
click at [230, 102] on button "< Back to public search results" at bounding box center [240, 90] width 162 height 28
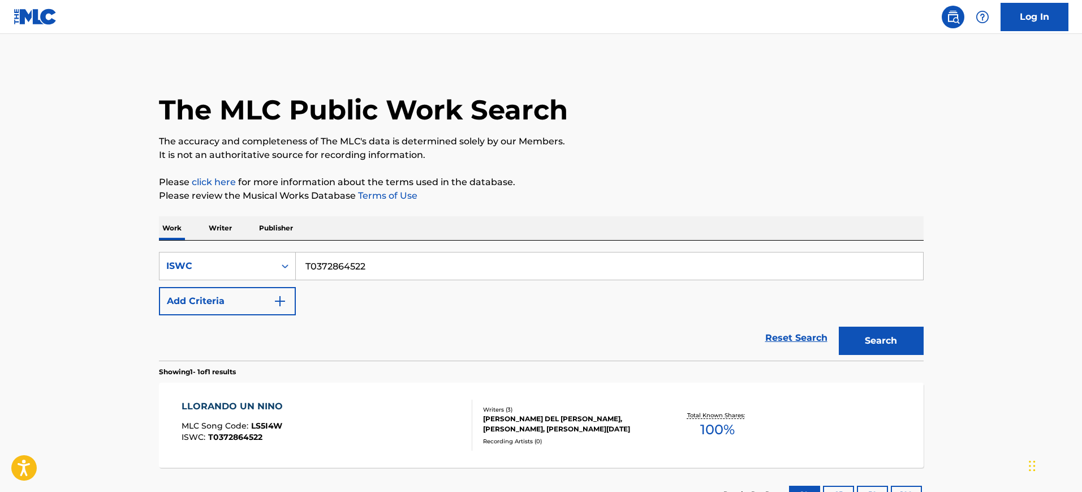
scroll to position [59, 0]
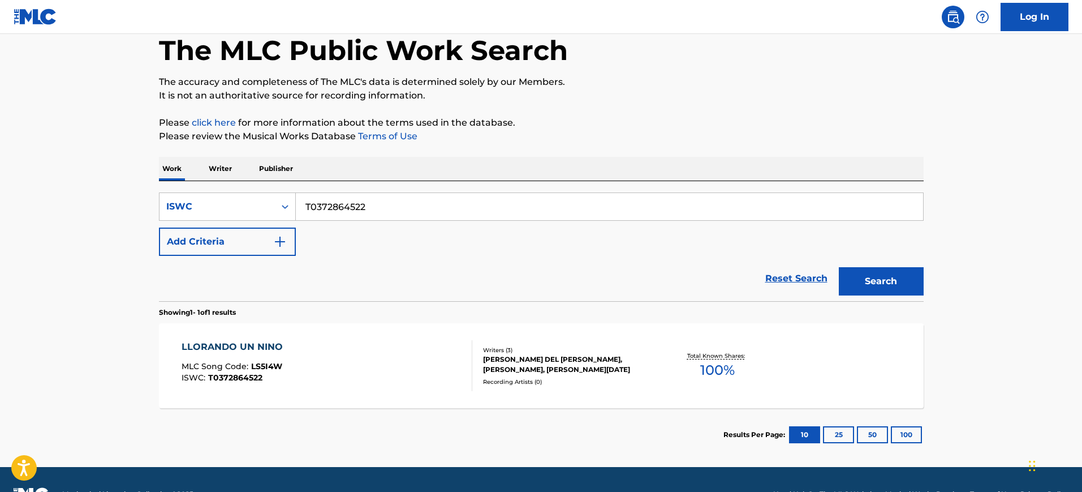
click at [362, 209] on input "T0372864522" at bounding box center [609, 206] width 627 height 27
paste input "4097434"
click at [839, 267] on button "Search" at bounding box center [881, 281] width 85 height 28
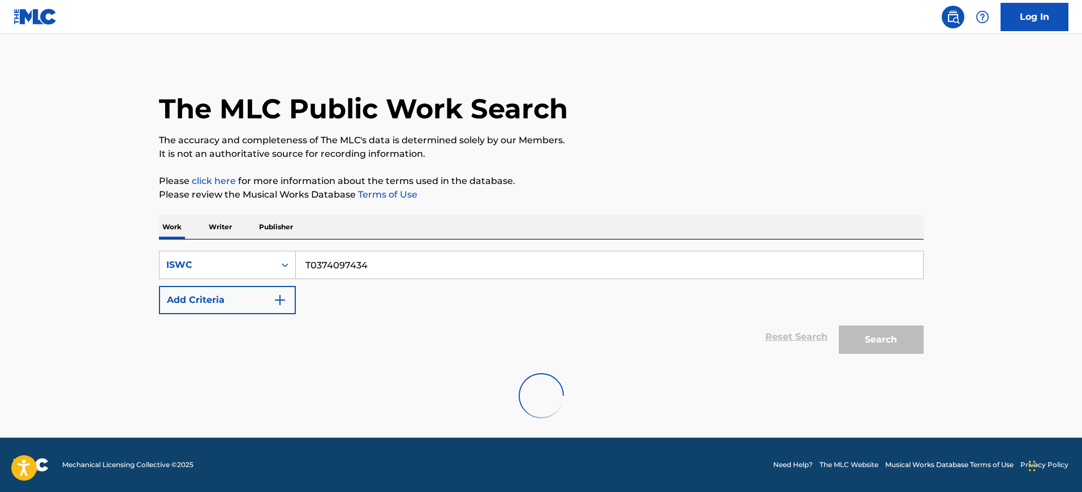
scroll to position [0, 0]
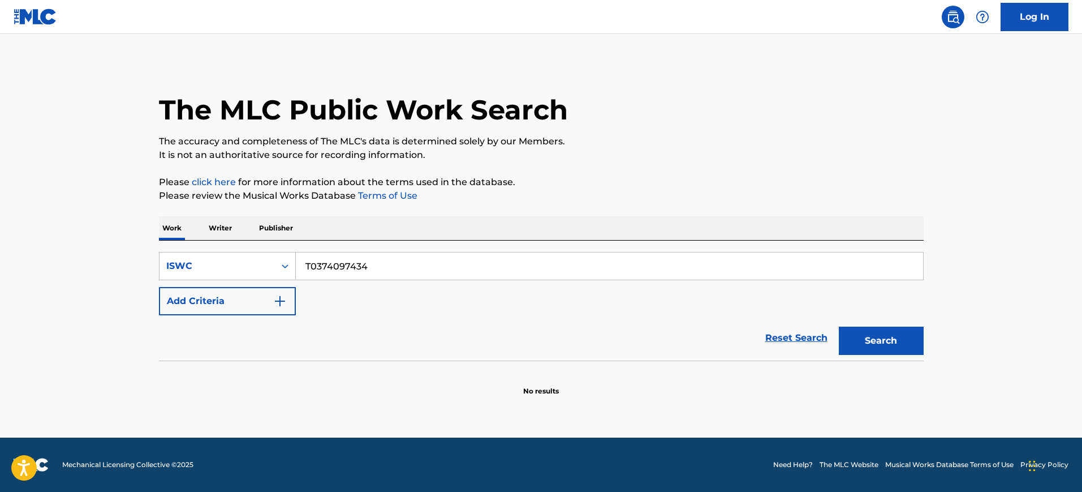
click at [348, 268] on input "T0374097434" at bounding box center [609, 265] width 627 height 27
paste input "3333391"
click at [348, 268] on input "T0373333391" at bounding box center [609, 265] width 627 height 27
type input "T0373333391"
click at [839, 326] on button "Search" at bounding box center [881, 340] width 85 height 28
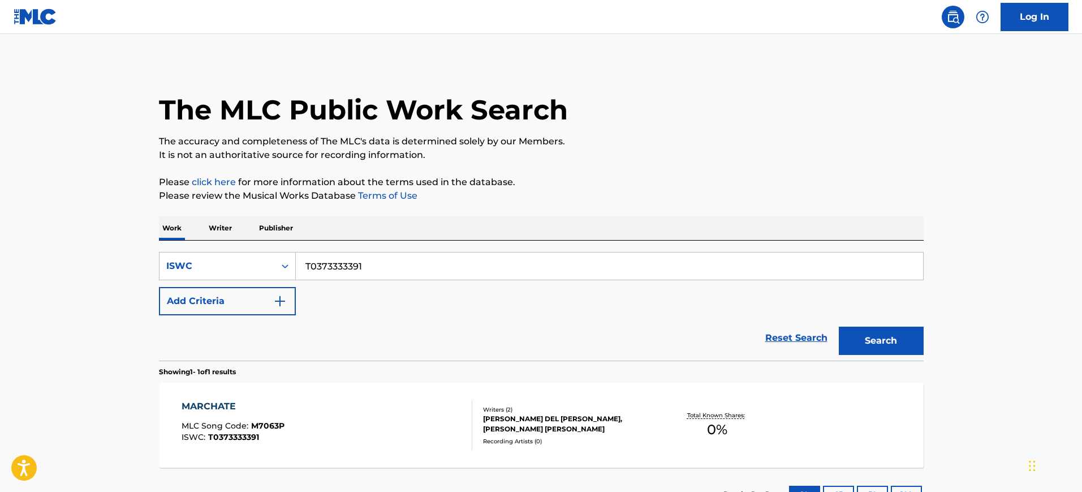
click at [329, 417] on div "MARCHATE MLC Song Code : M7063P ISWC : T0373333391" at bounding box center [327, 424] width 291 height 51
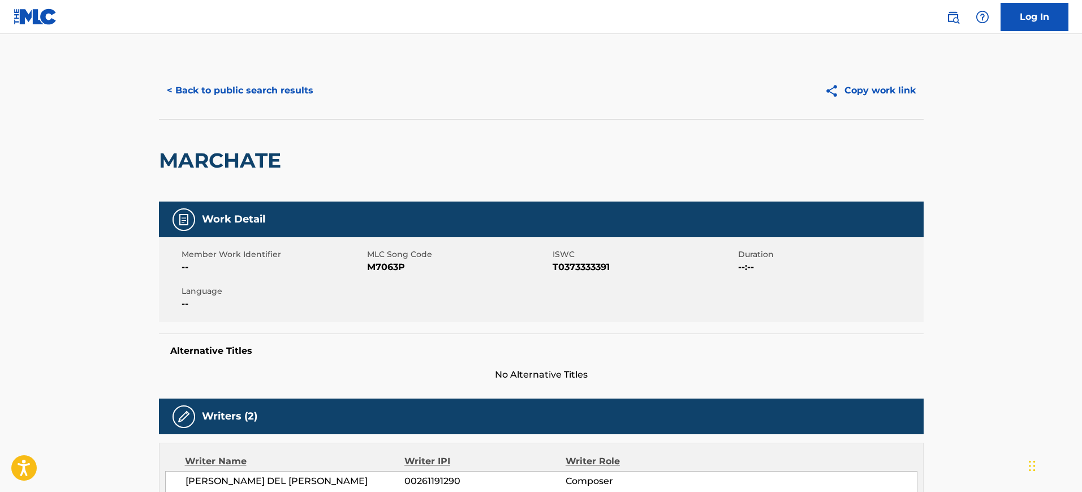
click at [269, 69] on div "< Back to public search results Copy work link" at bounding box center [541, 90] width 765 height 57
click at [269, 83] on button "< Back to public search results" at bounding box center [240, 90] width 162 height 28
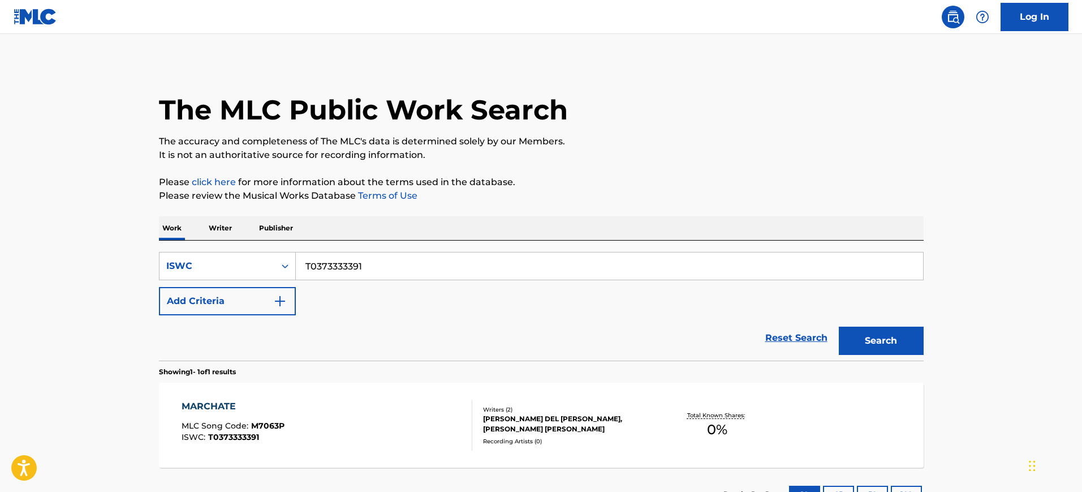
click at [358, 273] on input "T0373333391" at bounding box center [609, 265] width 627 height 27
paste input "2943286"
click at [358, 273] on input "T0372943286" at bounding box center [609, 265] width 627 height 27
type input "T0372943286"
click at [839, 326] on button "Search" at bounding box center [881, 340] width 85 height 28
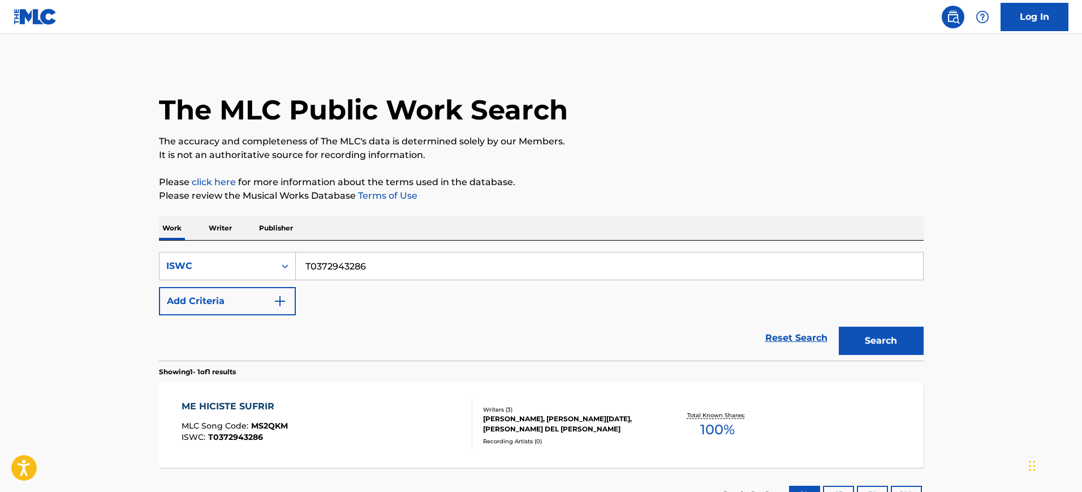
scroll to position [73, 0]
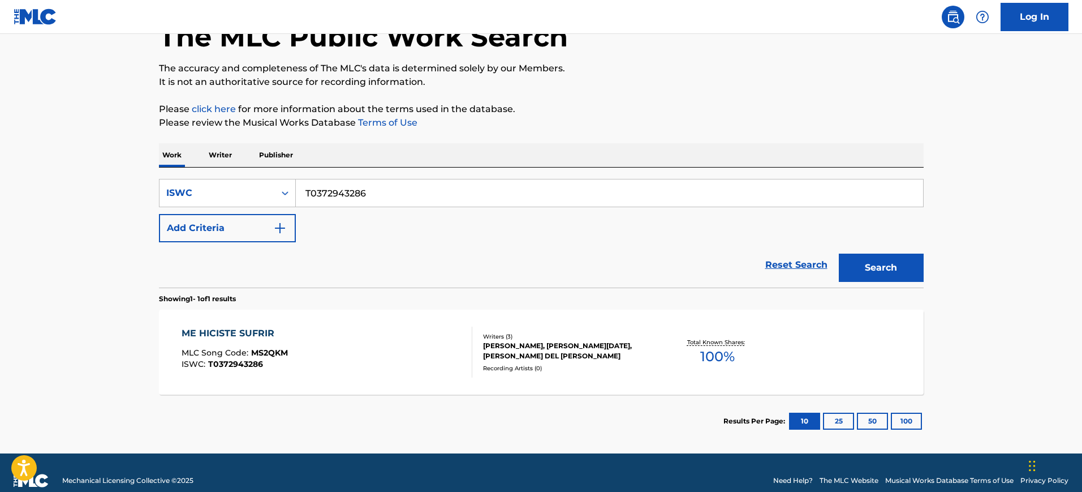
click at [366, 342] on div "ME HICISTE SUFRIR MLC Song Code : MS2QKM ISWC : T0372943286" at bounding box center [327, 351] width 291 height 51
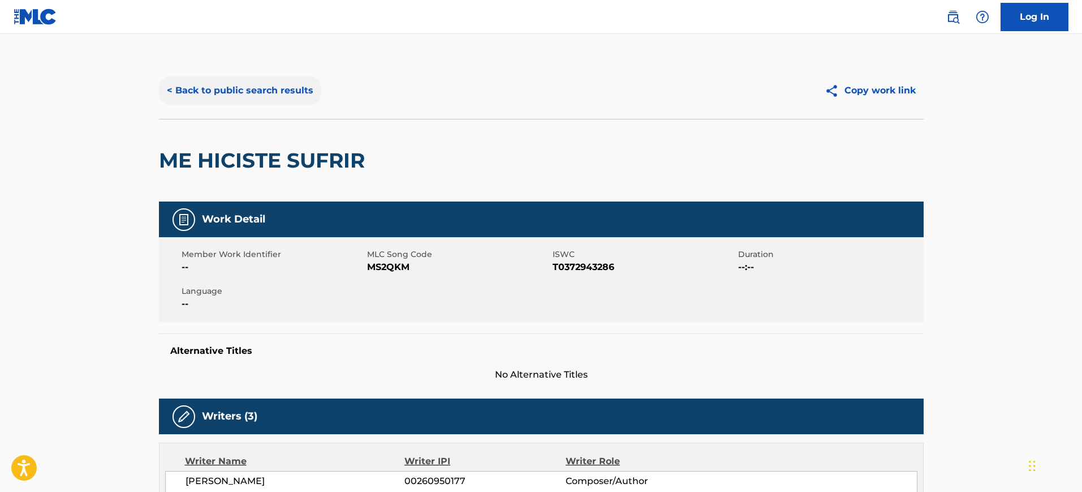
click at [212, 80] on button "< Back to public search results" at bounding box center [240, 90] width 162 height 28
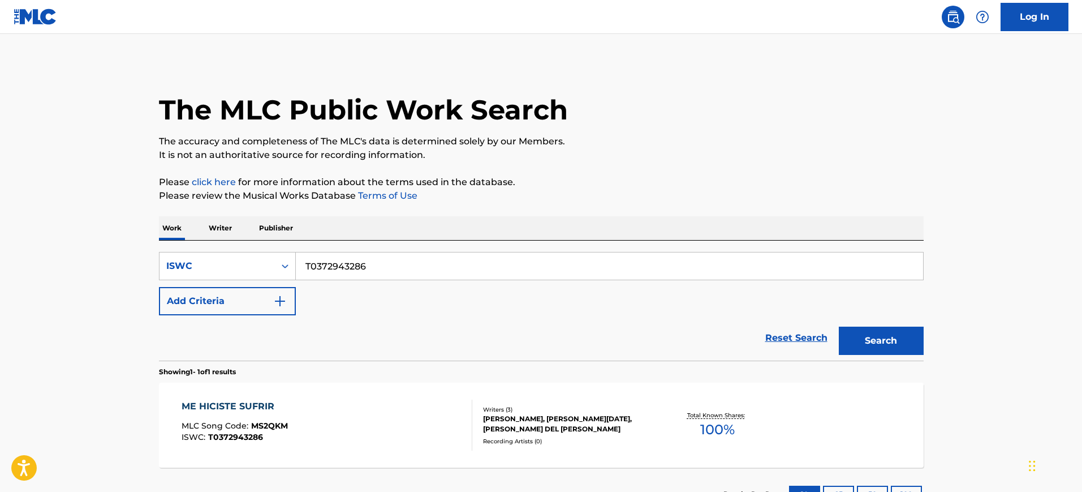
scroll to position [59, 0]
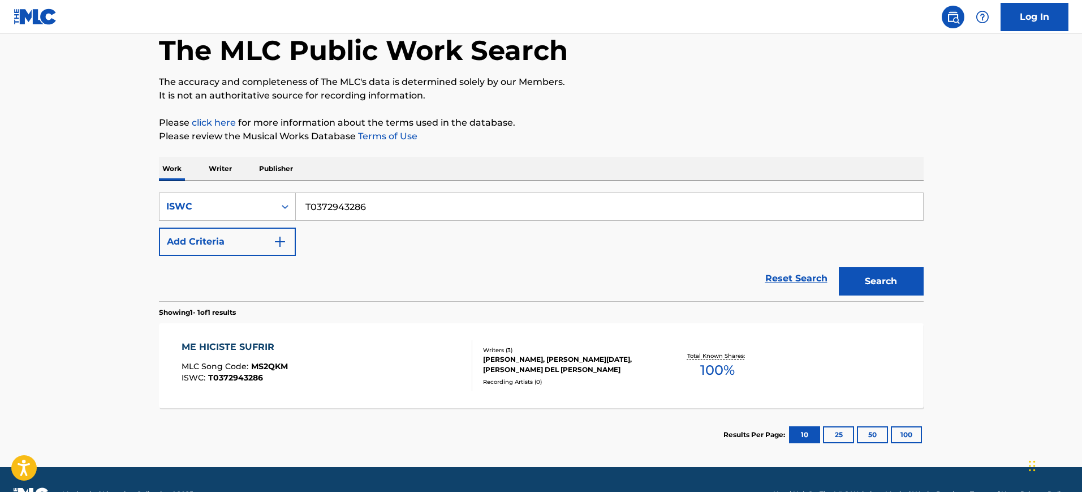
click at [396, 210] on input "T0372943286" at bounding box center [609, 206] width 627 height 27
paste input "694637"
click at [396, 210] on input "T0372694637" at bounding box center [609, 206] width 627 height 27
type input "T0372694637"
click at [839, 267] on button "Search" at bounding box center [881, 281] width 85 height 28
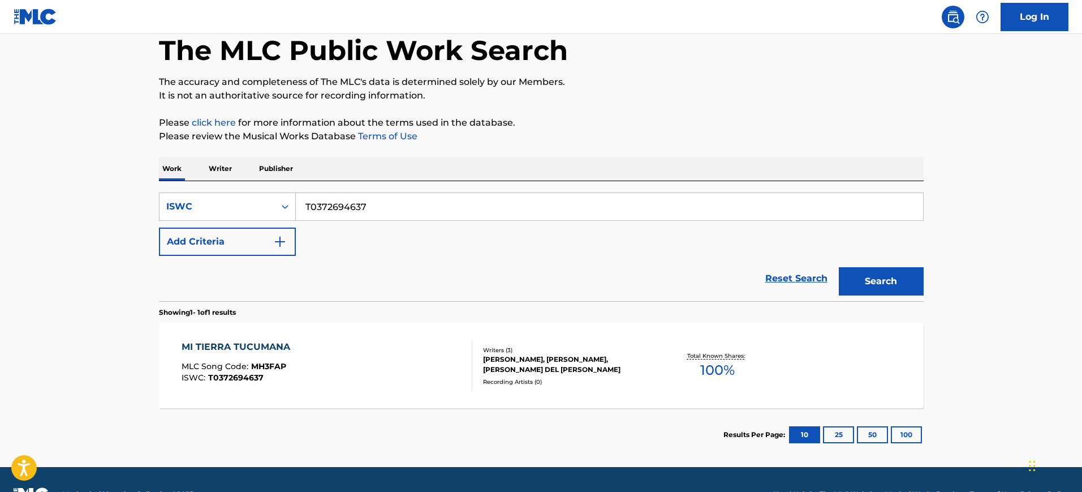
click at [342, 349] on div "MI TIERRA TUCUMANA MLC Song Code : MH3FAP ISWC : T0372694637" at bounding box center [327, 365] width 291 height 51
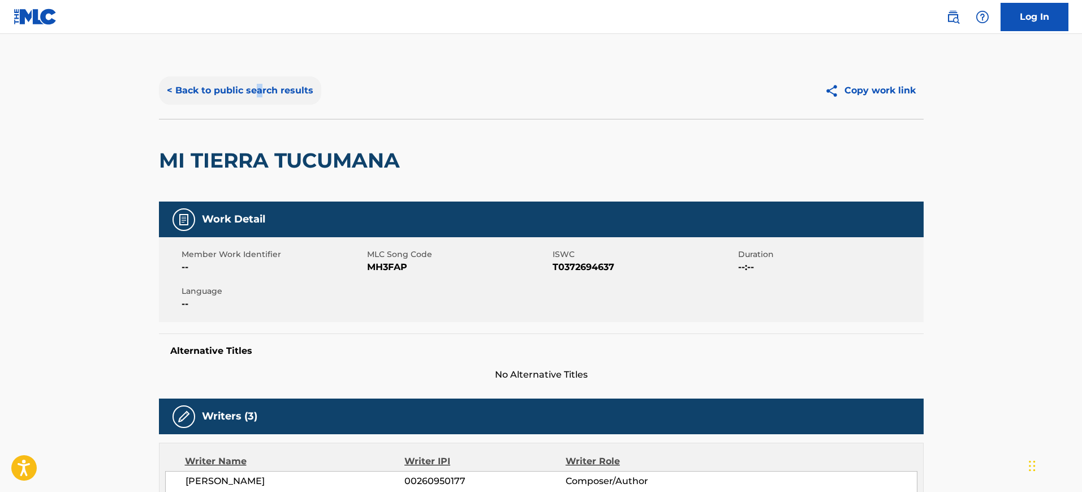
drag, startPoint x: 255, startPoint y: 73, endPoint x: 263, endPoint y: 94, distance: 23.1
click at [263, 94] on div "< Back to public search results Copy work link" at bounding box center [541, 90] width 765 height 57
click at [263, 94] on button "< Back to public search results" at bounding box center [240, 90] width 162 height 28
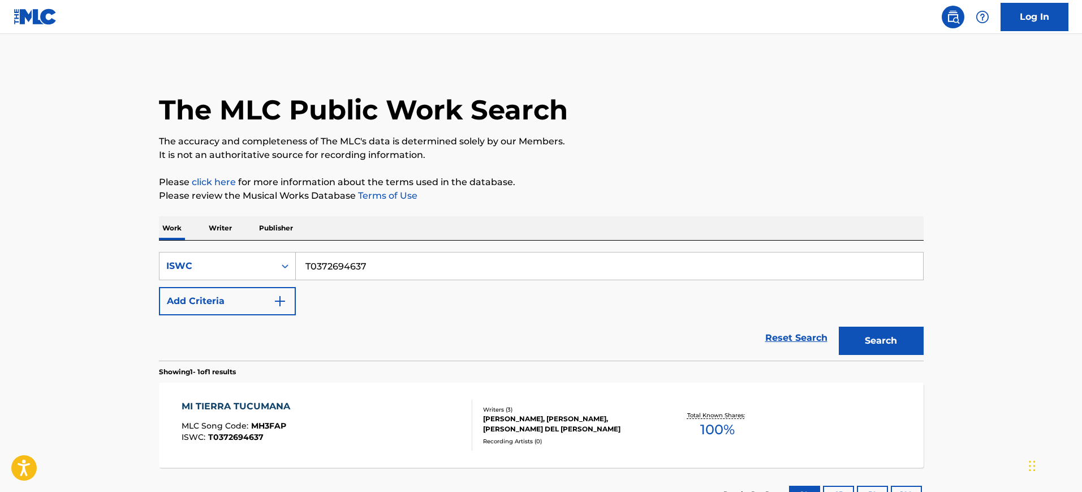
scroll to position [59, 0]
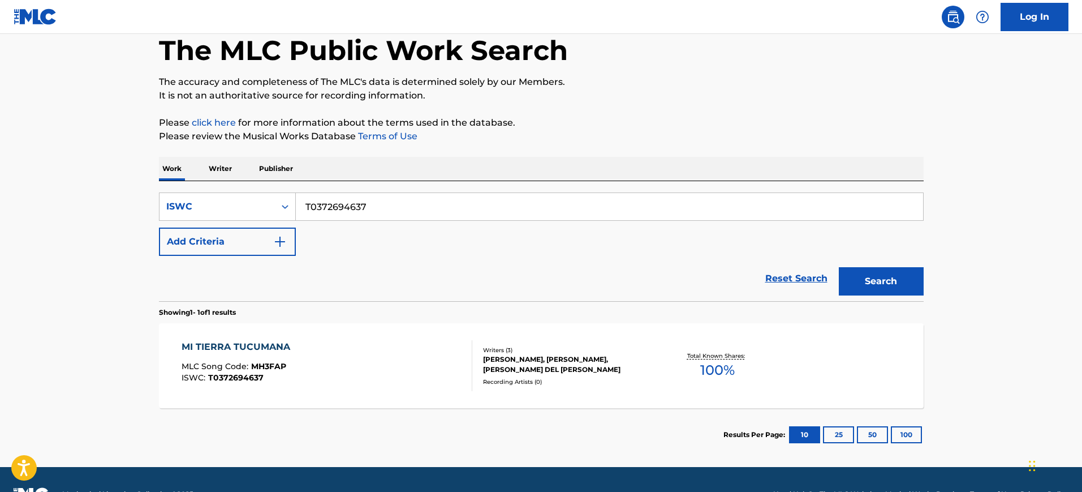
click at [366, 218] on input "T0372694637" at bounding box center [609, 206] width 627 height 27
paste input "333335"
click at [366, 218] on input "T0373333357" at bounding box center [609, 206] width 627 height 27
click at [839, 267] on button "Search" at bounding box center [881, 281] width 85 height 28
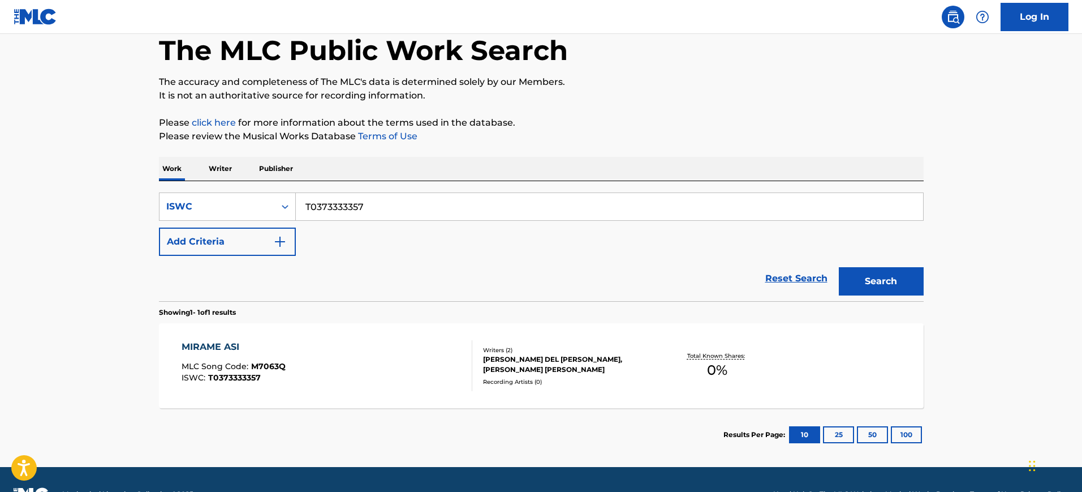
click at [366, 217] on input "T0373333357" at bounding box center [609, 206] width 627 height 27
paste input "2757113"
click at [366, 217] on input "T0372757113" at bounding box center [609, 206] width 627 height 27
type input "T0372757113"
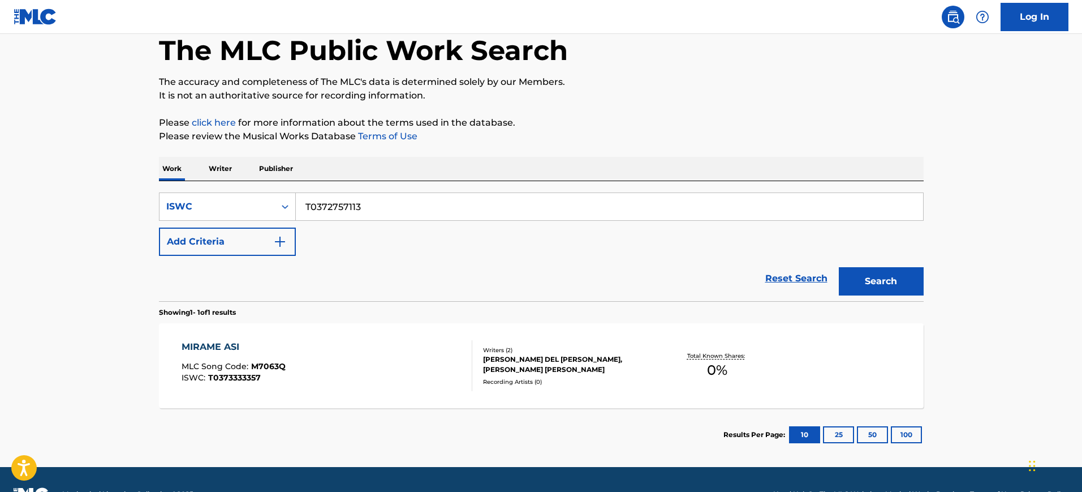
click at [839, 267] on button "Search" at bounding box center [881, 281] width 85 height 28
click at [385, 356] on div "MUEVE TU CINTURA MLC Song Code : MS2N2X ISWC : T0372757113" at bounding box center [327, 365] width 291 height 51
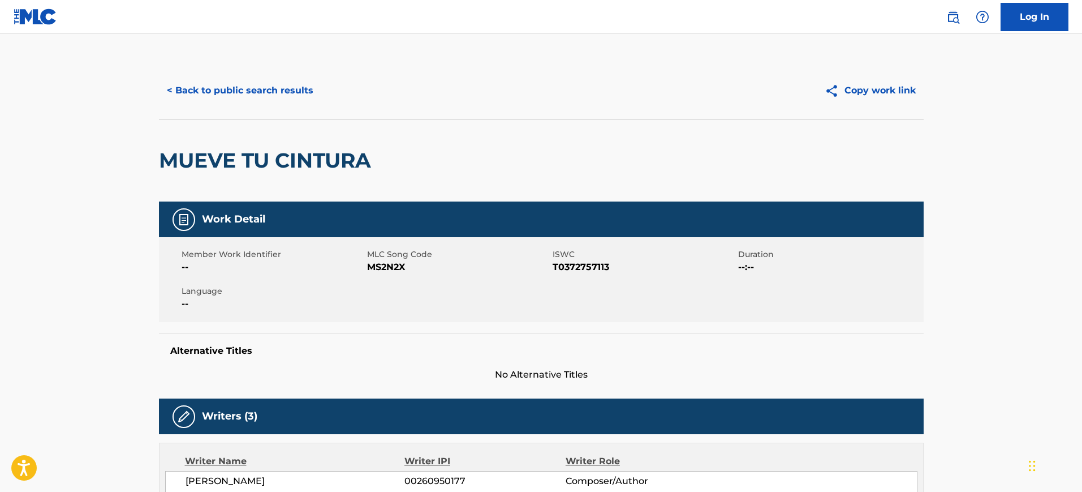
click at [255, 66] on div "< Back to public search results Copy work link" at bounding box center [541, 90] width 765 height 57
click at [255, 71] on div "< Back to public search results Copy work link" at bounding box center [541, 90] width 765 height 57
click at [265, 101] on button "< Back to public search results" at bounding box center [240, 90] width 162 height 28
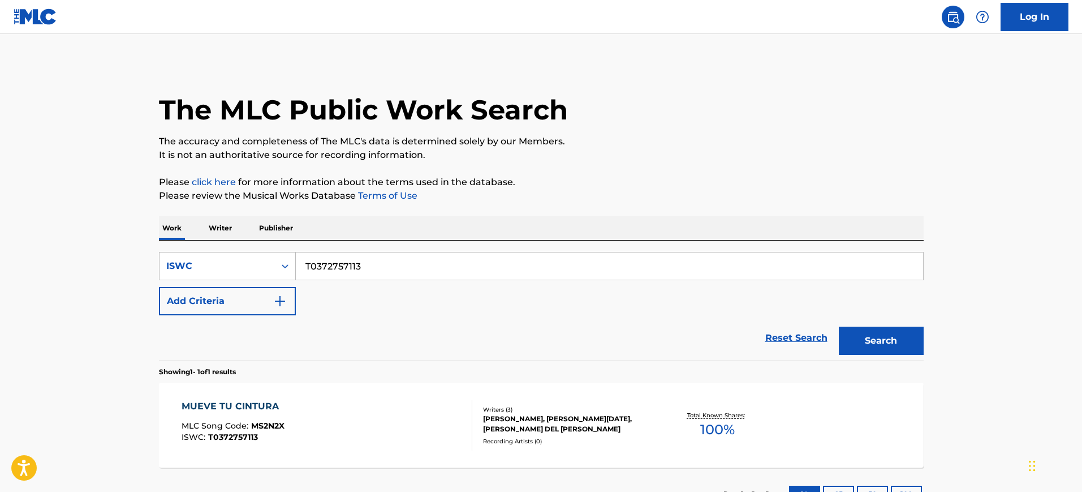
scroll to position [59, 0]
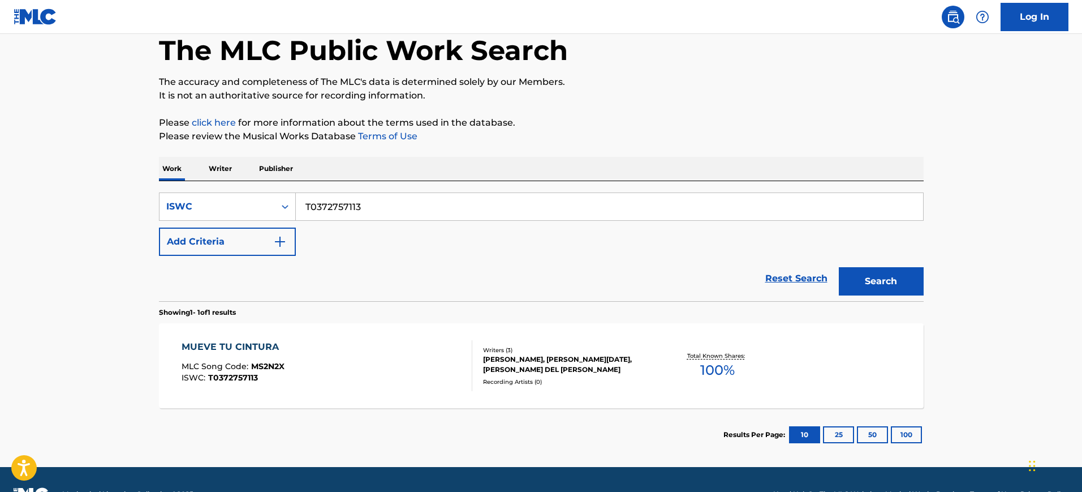
click at [531, 197] on input "T0372757113" at bounding box center [609, 206] width 627 height 27
paste input "636639"
click at [531, 197] on input "T0372636639" at bounding box center [609, 206] width 627 height 27
type input "T0372636639"
click at [839, 267] on button "Search" at bounding box center [881, 281] width 85 height 28
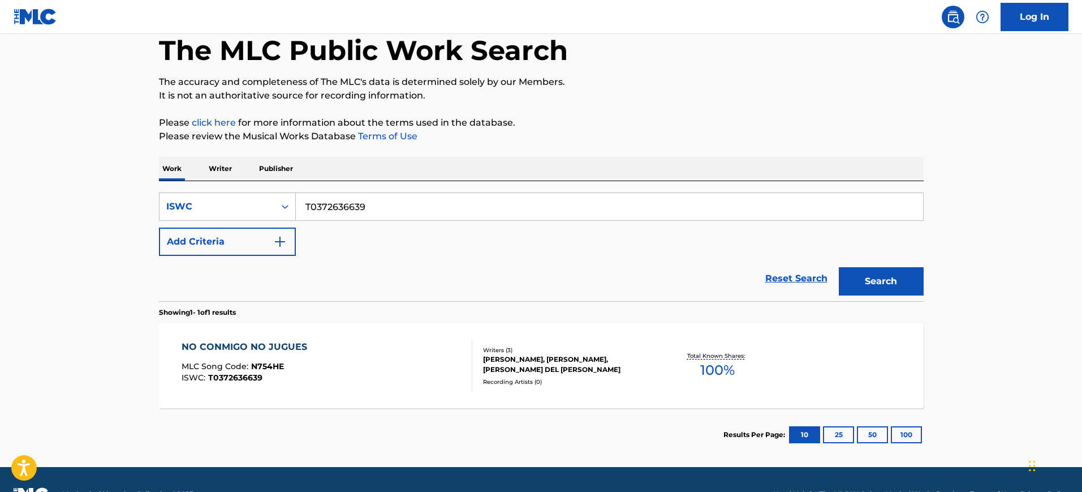
click at [432, 358] on div "NO CONMIGO NO JUGUES MLC Song Code : N754HE ISWC : T0372636639" at bounding box center [327, 365] width 291 height 51
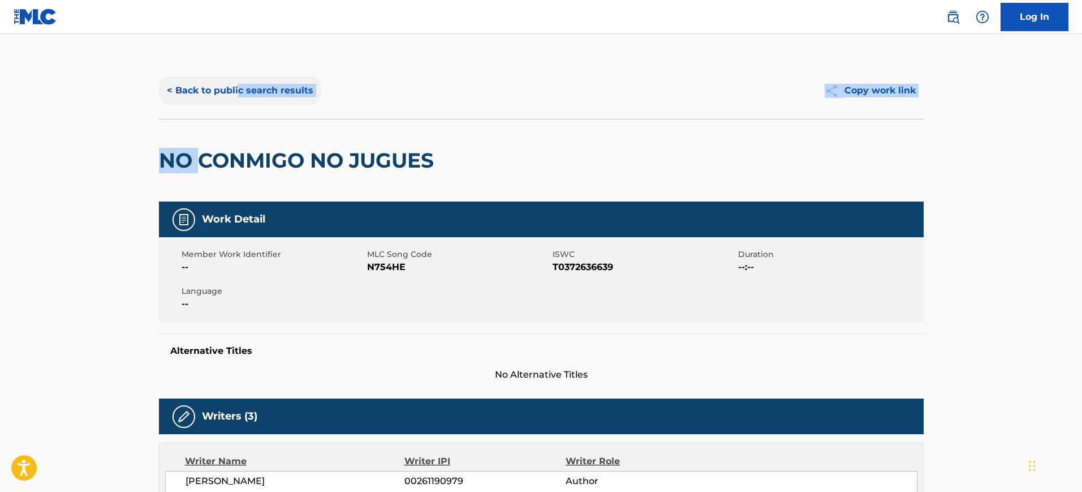
drag, startPoint x: 203, startPoint y: 143, endPoint x: 249, endPoint y: 90, distance: 69.8
click at [249, 90] on div "< Back to public search results Copy work link NO CONMIGO NO JUGUES" at bounding box center [541, 131] width 765 height 139
click at [249, 90] on button "< Back to public search results" at bounding box center [240, 90] width 162 height 28
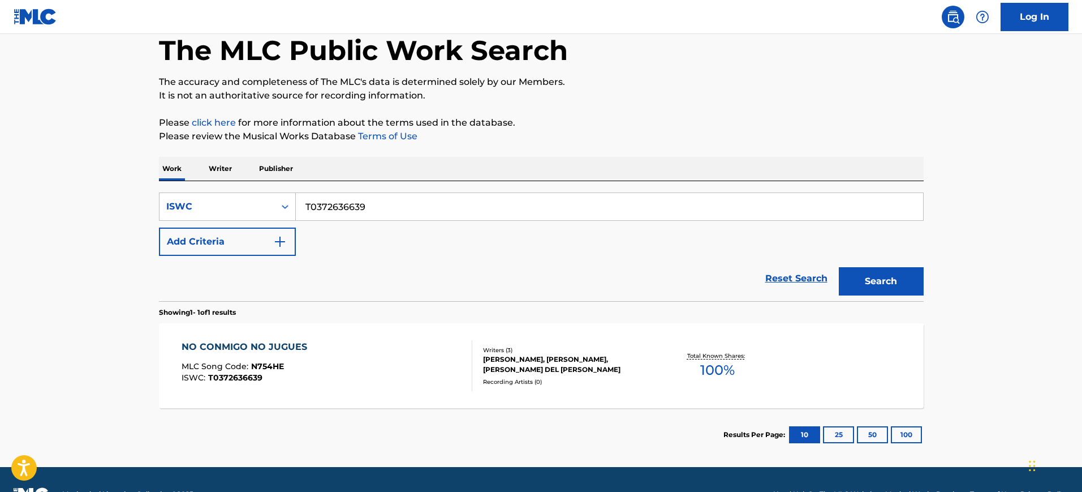
click at [338, 205] on input "T0372636639" at bounding box center [609, 206] width 627 height 27
paste input "70327"
click at [338, 205] on input "T0377032739" at bounding box center [609, 206] width 627 height 27
type input "T0377032739"
click at [839, 267] on button "Search" at bounding box center [881, 281] width 85 height 28
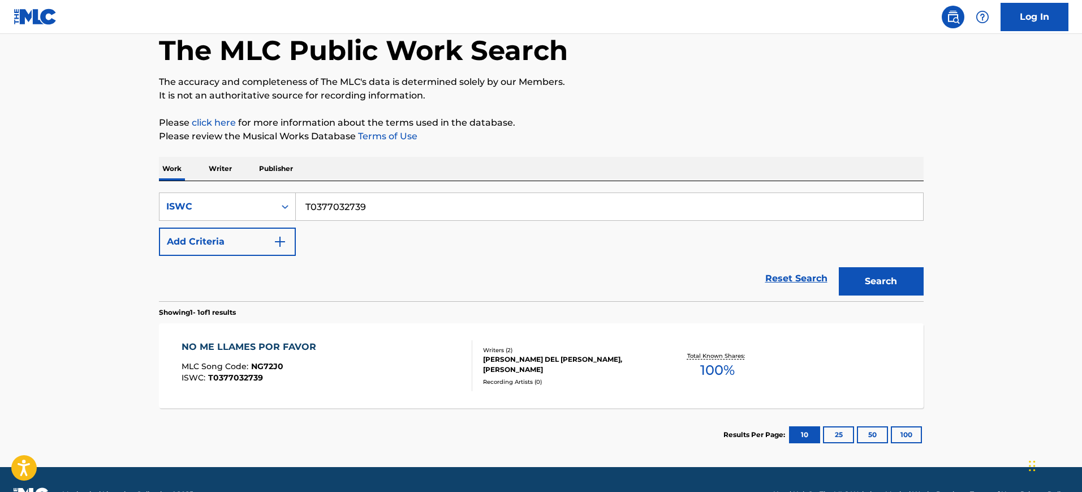
click at [319, 375] on div "ISWC : T0377032739" at bounding box center [252, 377] width 140 height 8
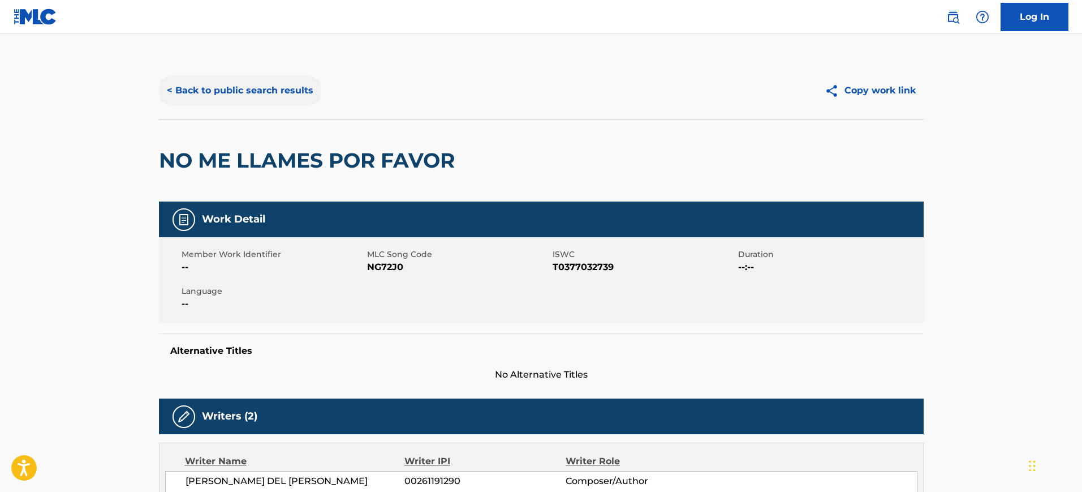
click at [244, 104] on button "< Back to public search results" at bounding box center [240, 90] width 162 height 28
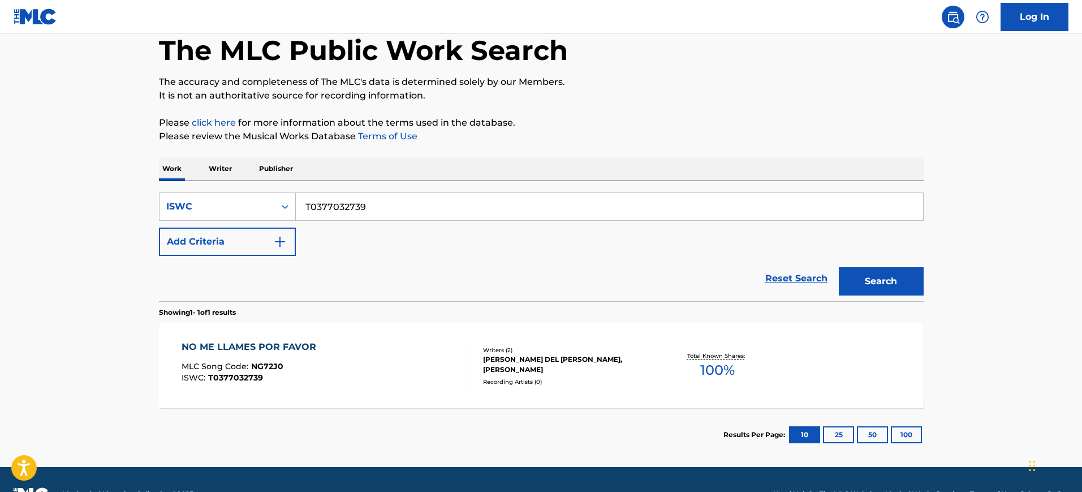
click at [374, 212] on input "T0377032739" at bounding box center [609, 206] width 627 height 27
paste input "2864511"
click at [374, 212] on input "T0372864511" at bounding box center [609, 206] width 627 height 27
type input "T0372864511"
click at [839, 267] on button "Search" at bounding box center [881, 281] width 85 height 28
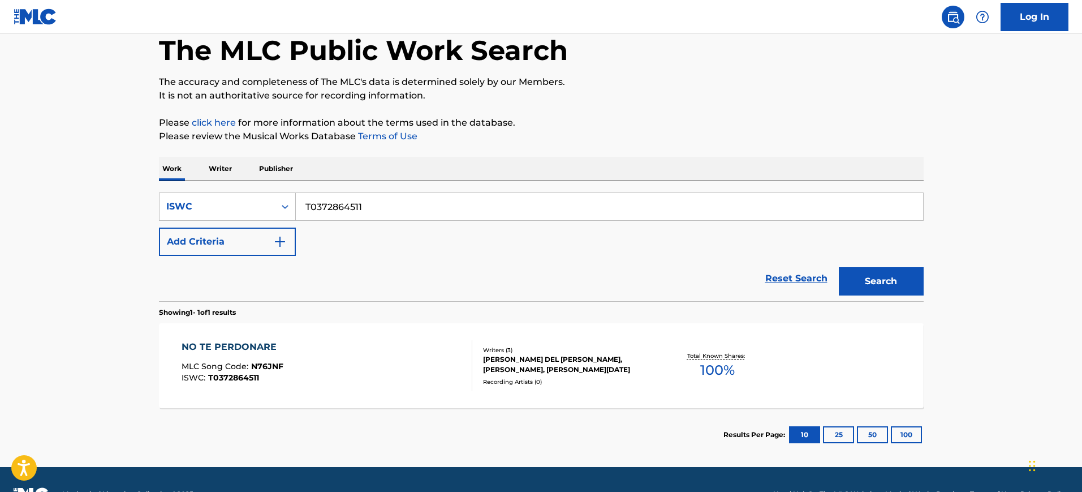
click at [447, 398] on div "NO TE PERDONARE MLC Song Code : N76JNF ISWC : T0372864511 Writers ( 3 ) [PERSON…" at bounding box center [541, 365] width 765 height 85
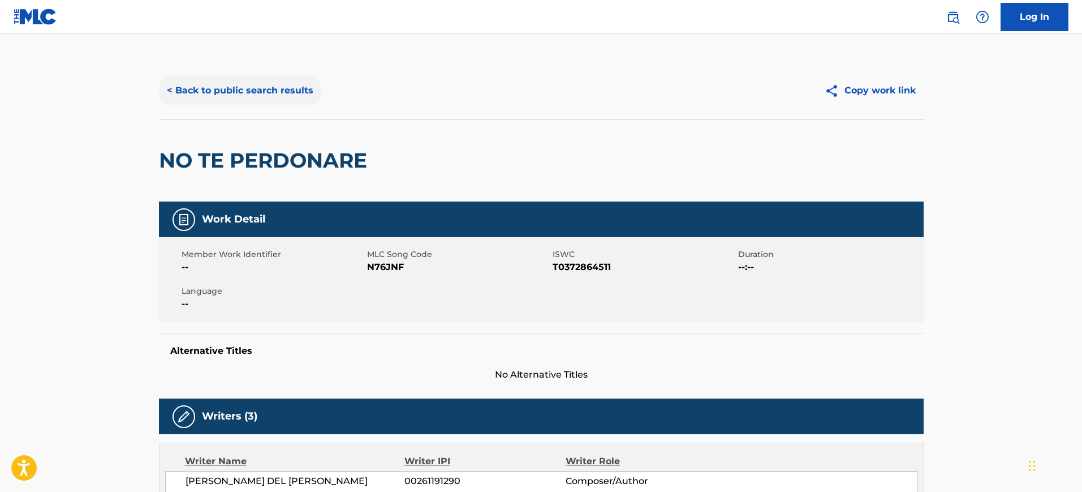
drag, startPoint x: 274, startPoint y: 72, endPoint x: 278, endPoint y: 86, distance: 14.1
click at [278, 86] on div "< Back to public search results Copy work link" at bounding box center [541, 90] width 765 height 57
click at [278, 86] on button "< Back to public search results" at bounding box center [240, 90] width 162 height 28
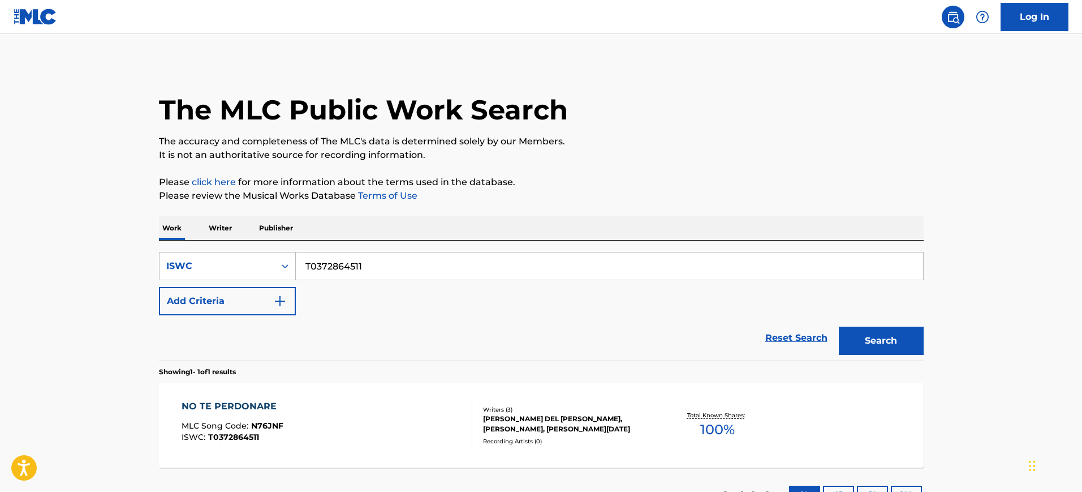
scroll to position [59, 0]
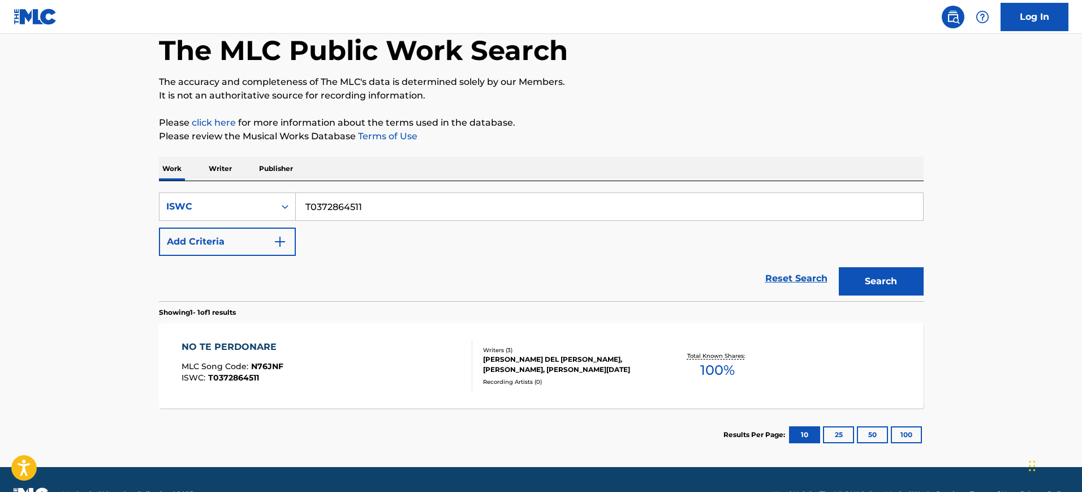
click at [394, 200] on input "T0372864511" at bounding box center [609, 206] width 627 height 27
paste input "3216728"
click at [394, 200] on input "T0373216728" at bounding box center [609, 206] width 627 height 27
type input "T0373216728"
click at [839, 267] on button "Search" at bounding box center [881, 281] width 85 height 28
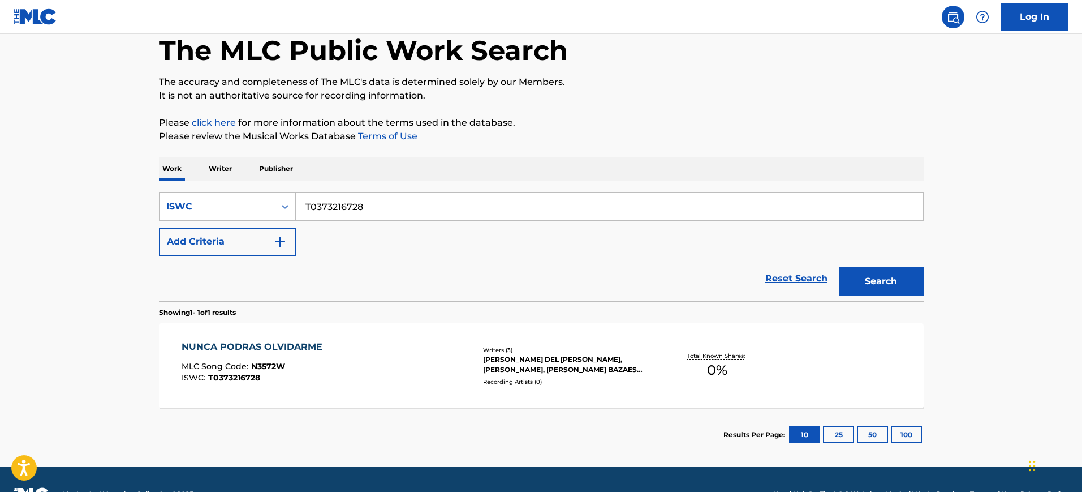
click at [349, 352] on div "NUNCA PODRAS OLVIDARME MLC Song Code : N3572W ISWC : T0373216728" at bounding box center [327, 365] width 291 height 51
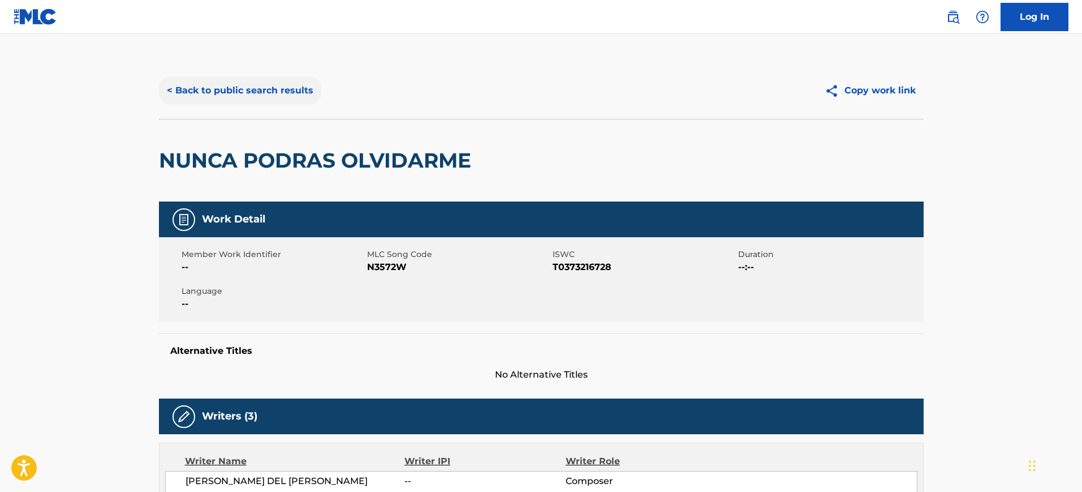
click at [241, 93] on button "< Back to public search results" at bounding box center [240, 90] width 162 height 28
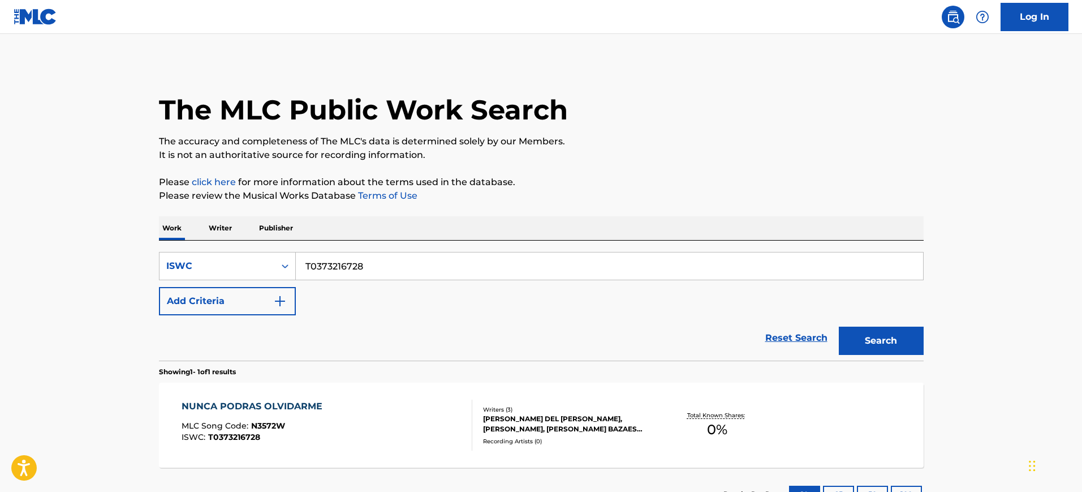
scroll to position [59, 0]
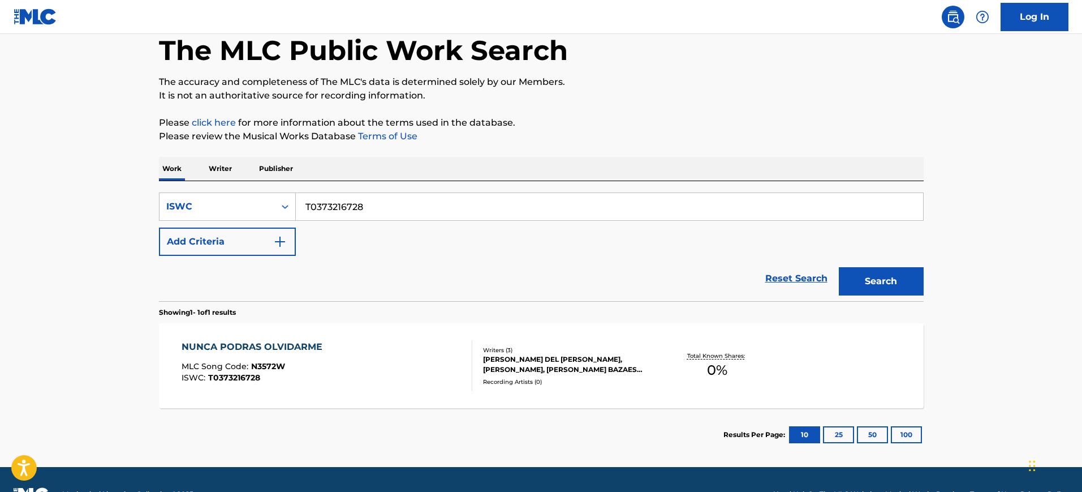
click at [360, 208] on input "T0373216728" at bounding box center [609, 206] width 627 height 27
paste input "2798816"
click at [360, 208] on input "T0372798816" at bounding box center [609, 206] width 627 height 27
type input "T0372798816"
click at [839, 267] on button "Search" at bounding box center [881, 281] width 85 height 28
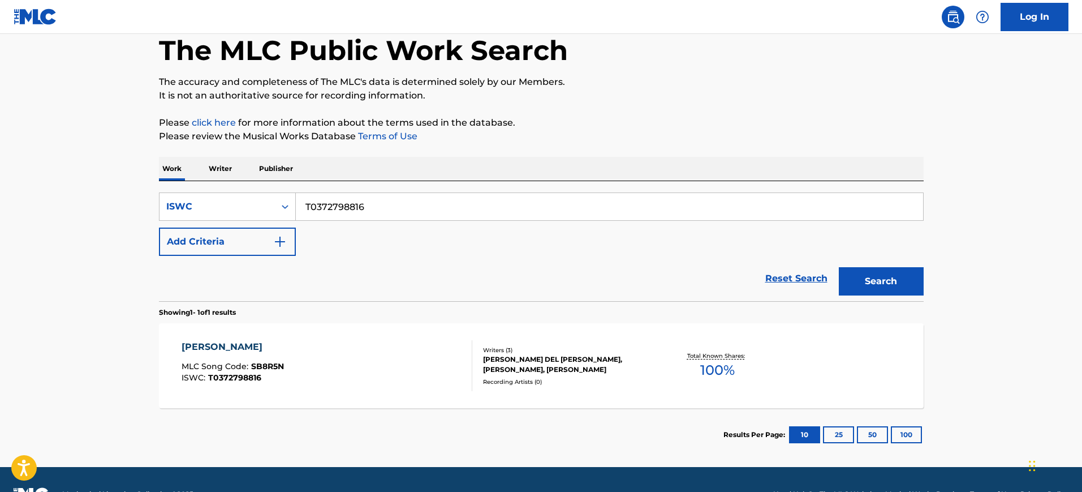
click at [354, 358] on div "[PERSON_NAME] MLC Song Code : SB8R5N ISWC : T0372798816" at bounding box center [327, 365] width 291 height 51
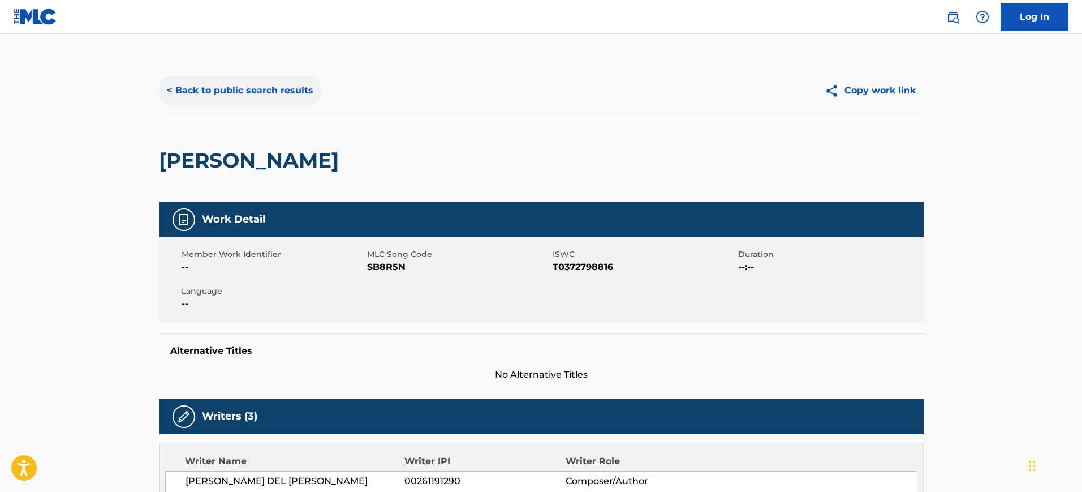
click at [206, 93] on button "< Back to public search results" at bounding box center [240, 90] width 162 height 28
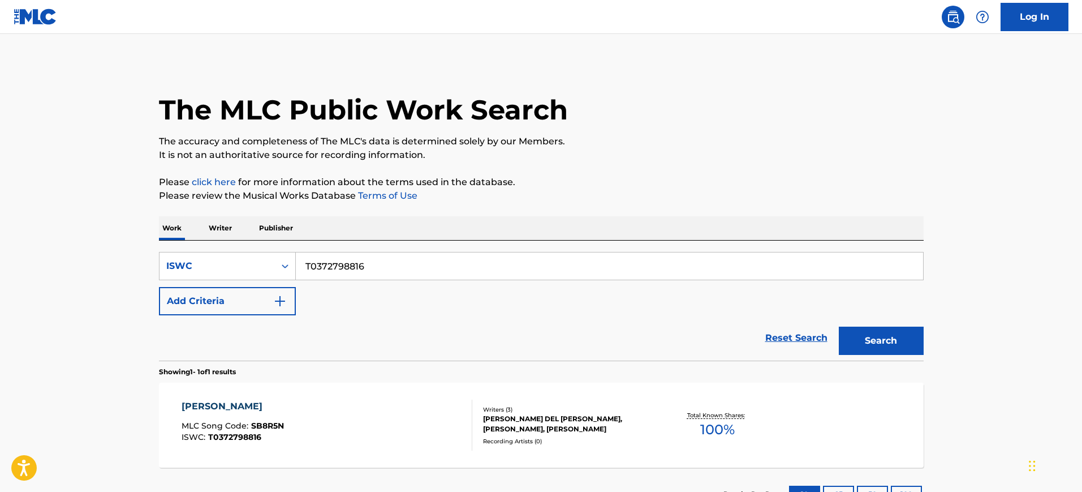
scroll to position [59, 0]
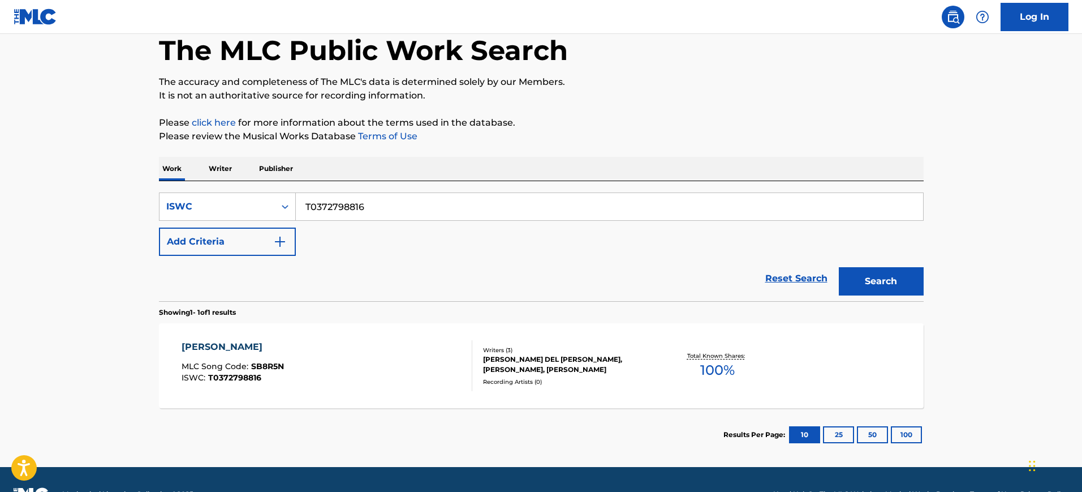
click at [353, 195] on input "T0372798816" at bounding box center [609, 206] width 627 height 27
paste input "871867"
type input "T0372871867"
click at [839, 267] on button "Search" at bounding box center [881, 281] width 85 height 28
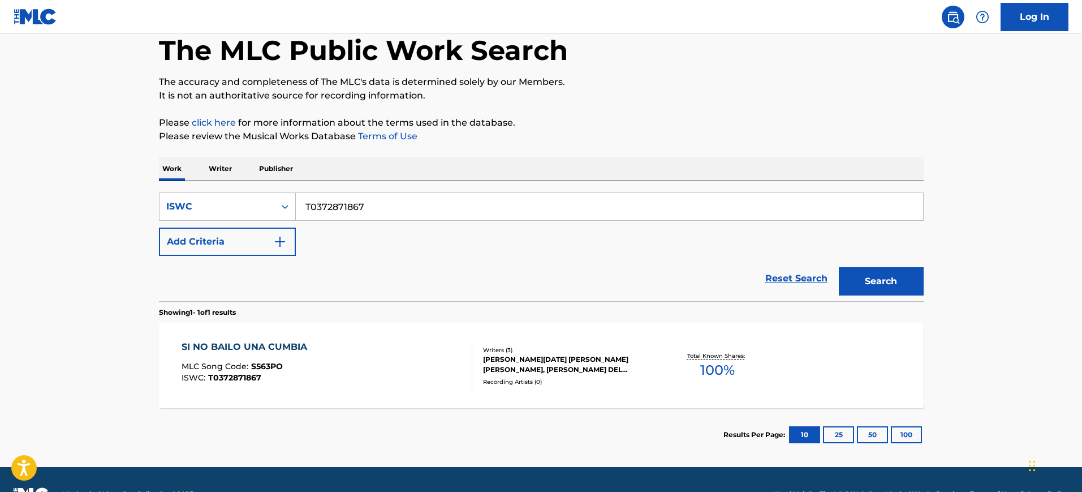
click at [342, 387] on div "SI NO BAILO UNA CUMBIA MLC Song Code : S563PO ISWC : T0372871867" at bounding box center [327, 365] width 291 height 51
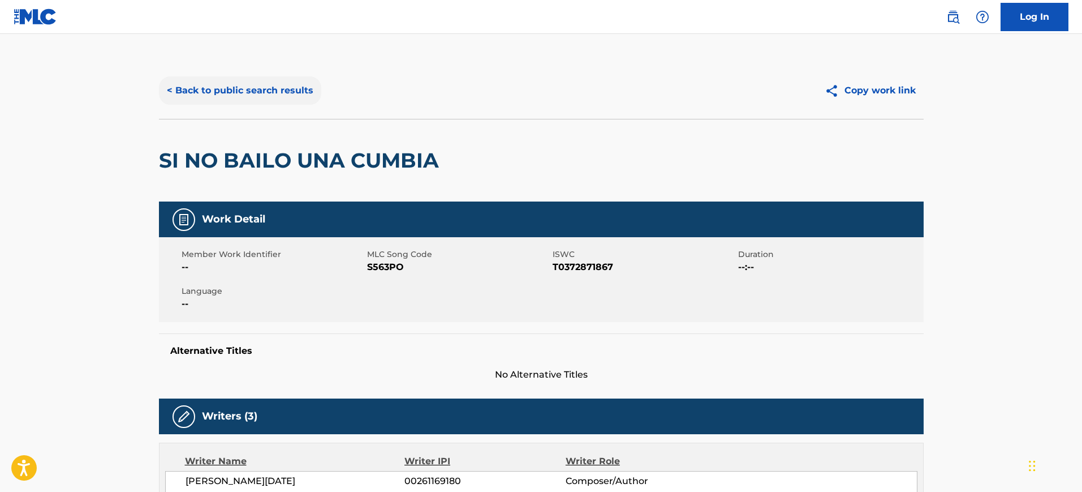
click at [160, 87] on button "< Back to public search results" at bounding box center [240, 90] width 162 height 28
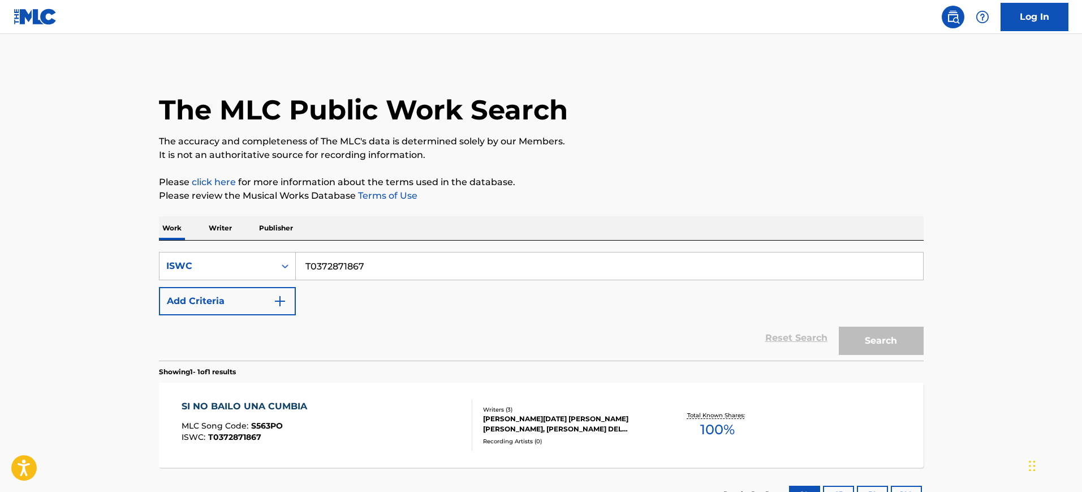
scroll to position [59, 0]
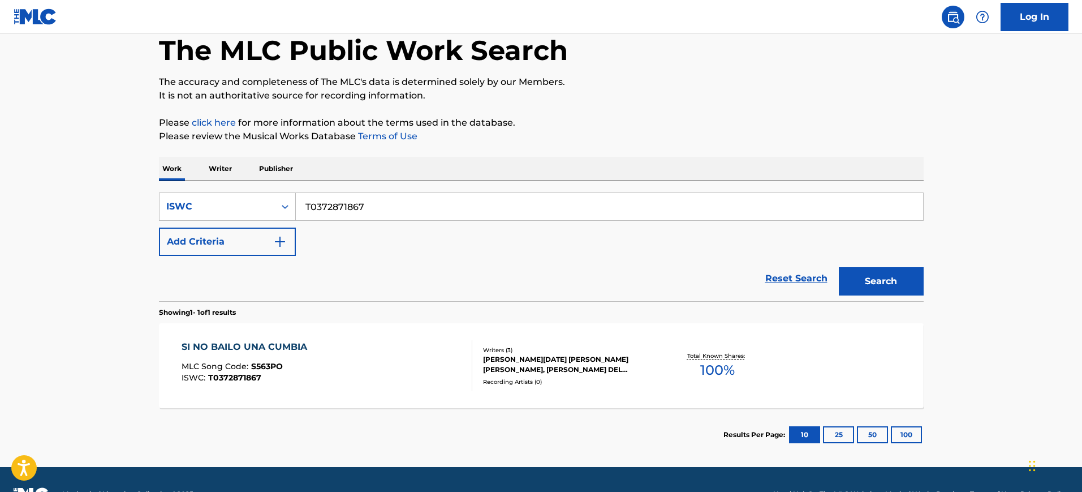
click at [324, 202] on input "T0372871867" at bounding box center [609, 206] width 627 height 27
paste input "3216751"
click at [324, 202] on input "T0373216751" at bounding box center [609, 206] width 627 height 27
type input "T0373216751"
click at [839, 267] on button "Search" at bounding box center [881, 281] width 85 height 28
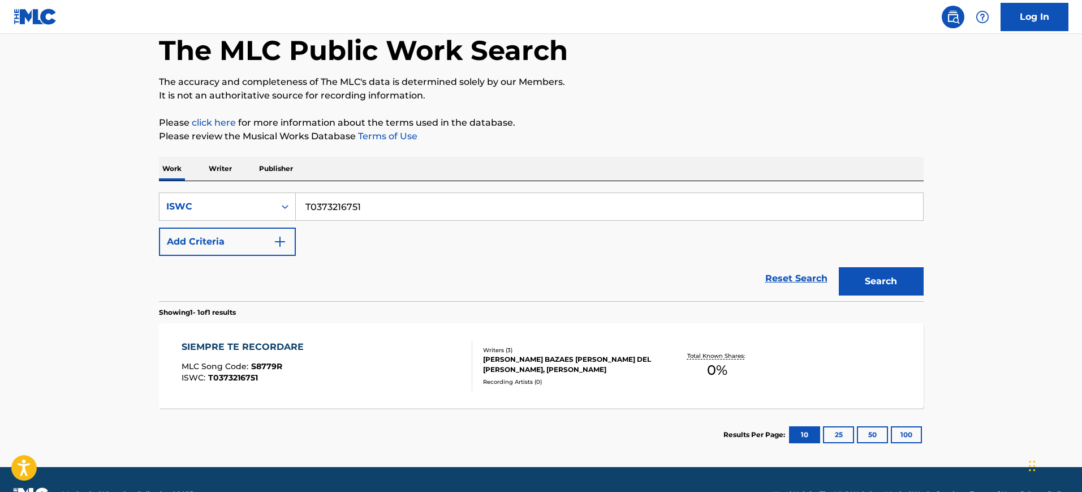
click at [329, 342] on div "SIEMPRE TE RECORDARE MLC Song Code : S8779R ISWC : T0373216751" at bounding box center [327, 365] width 291 height 51
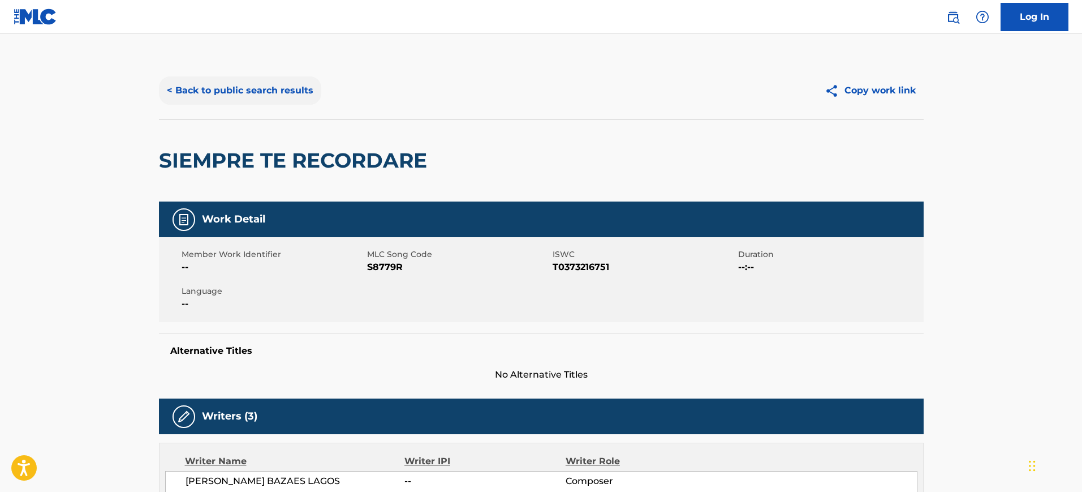
click at [248, 80] on button "< Back to public search results" at bounding box center [240, 90] width 162 height 28
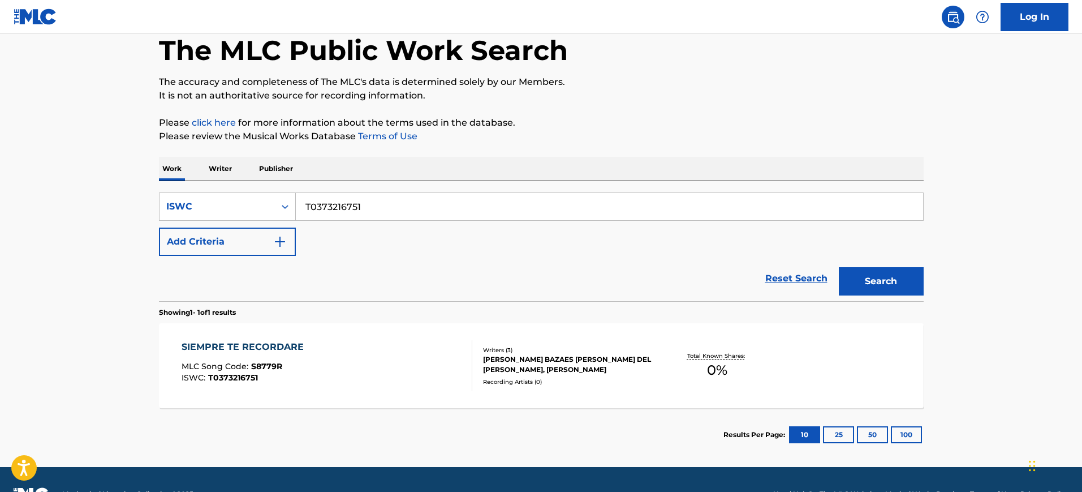
click at [361, 204] on input "T0373216751" at bounding box center [609, 206] width 627 height 27
paste input "2757135"
click at [361, 204] on input "T0372757135" at bounding box center [609, 206] width 627 height 27
type input "T0372757135"
click at [839, 267] on button "Search" at bounding box center [881, 281] width 85 height 28
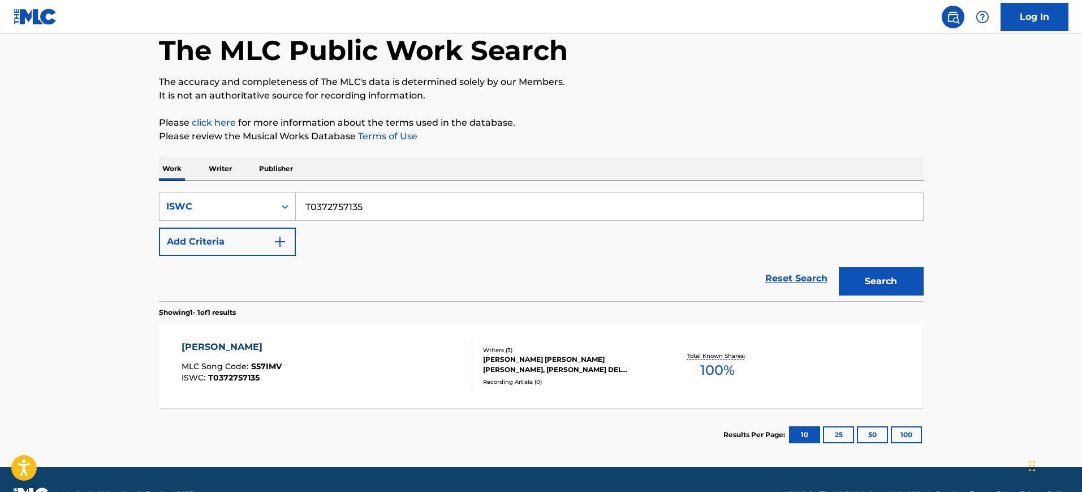
scroll to position [89, 0]
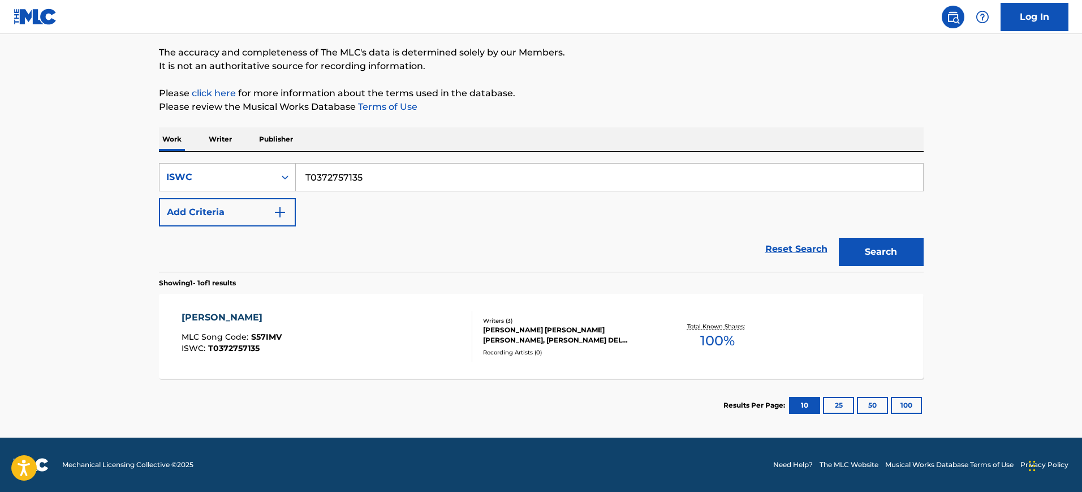
click at [325, 342] on div "SIENTO BURBUJITAS MLC Song Code : S57IMV ISWC : T0372757135" at bounding box center [327, 336] width 291 height 51
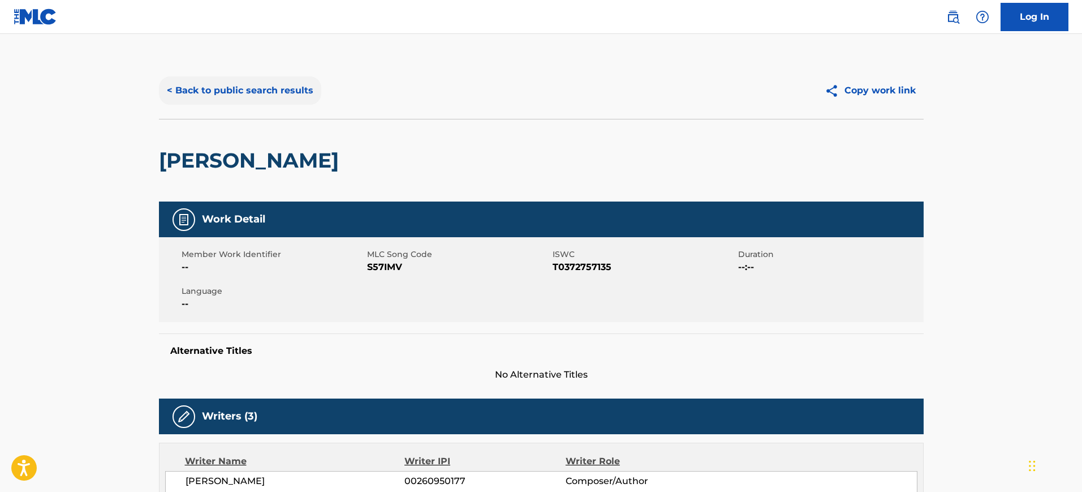
click at [229, 86] on button "< Back to public search results" at bounding box center [240, 90] width 162 height 28
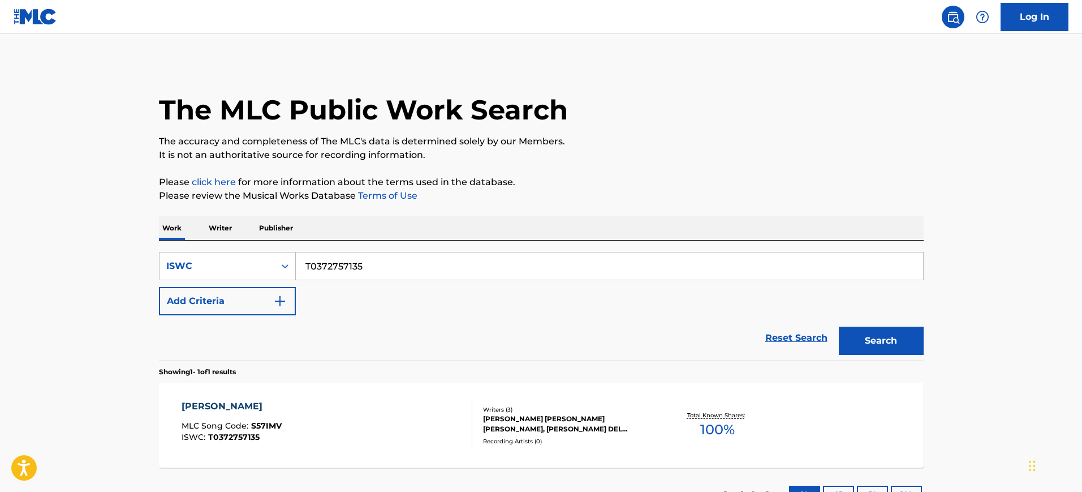
scroll to position [59, 0]
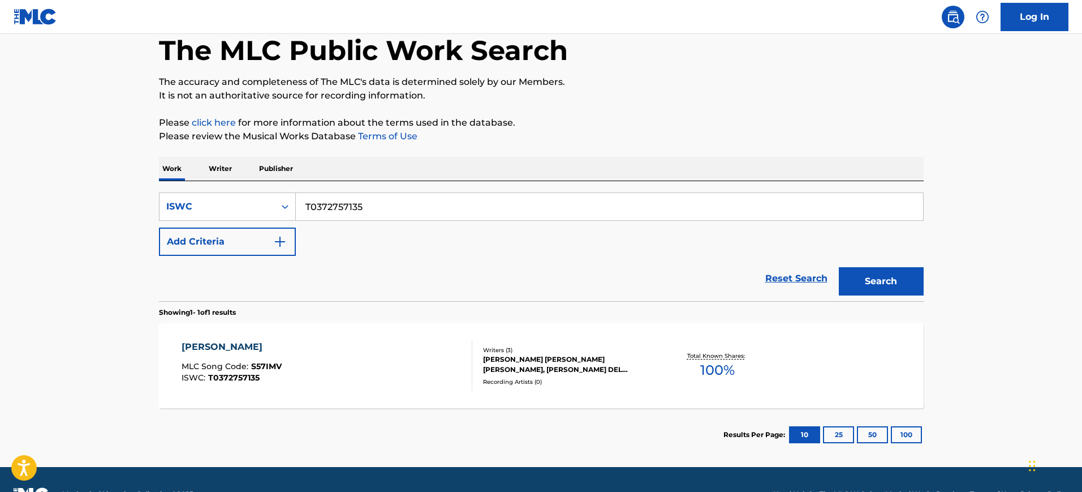
click at [363, 210] on input "T0372757135" at bounding box center [609, 206] width 627 height 27
paste input "883890"
click at [363, 210] on input "T0372883890" at bounding box center [609, 206] width 627 height 27
type input "T0372883890"
click at [839, 267] on button "Search" at bounding box center [881, 281] width 85 height 28
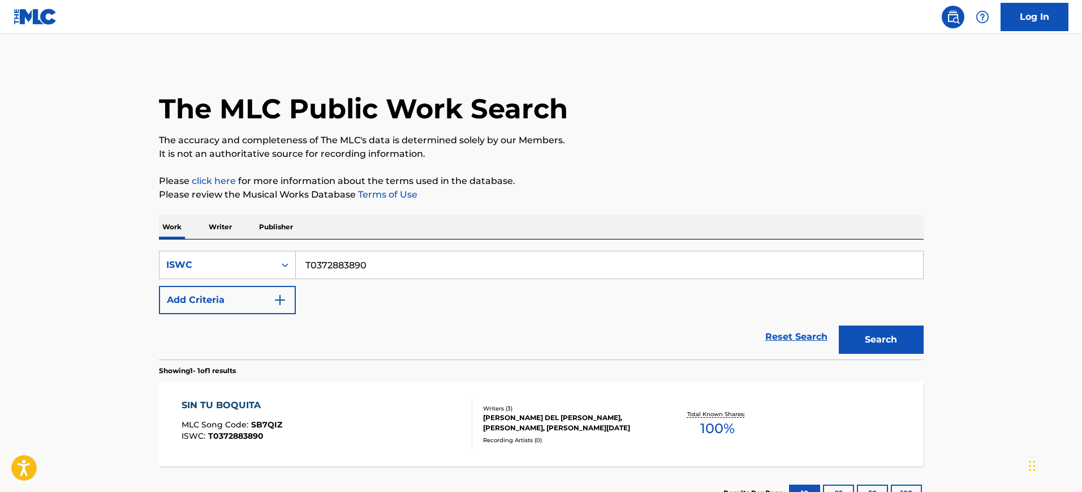
scroll to position [0, 0]
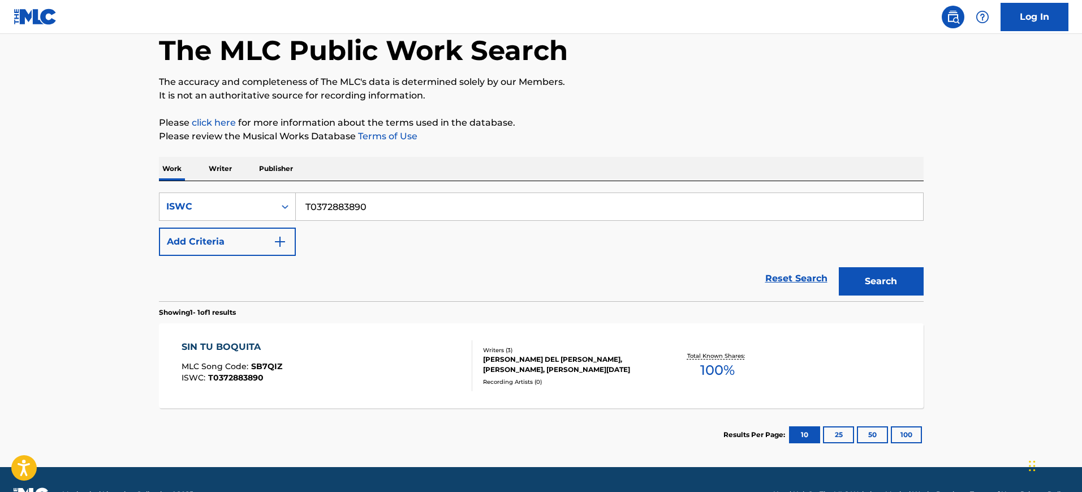
click at [350, 363] on div "SIN TU BOQUITA MLC Song Code : SB7QIZ ISWC : T0372883890" at bounding box center [327, 365] width 291 height 51
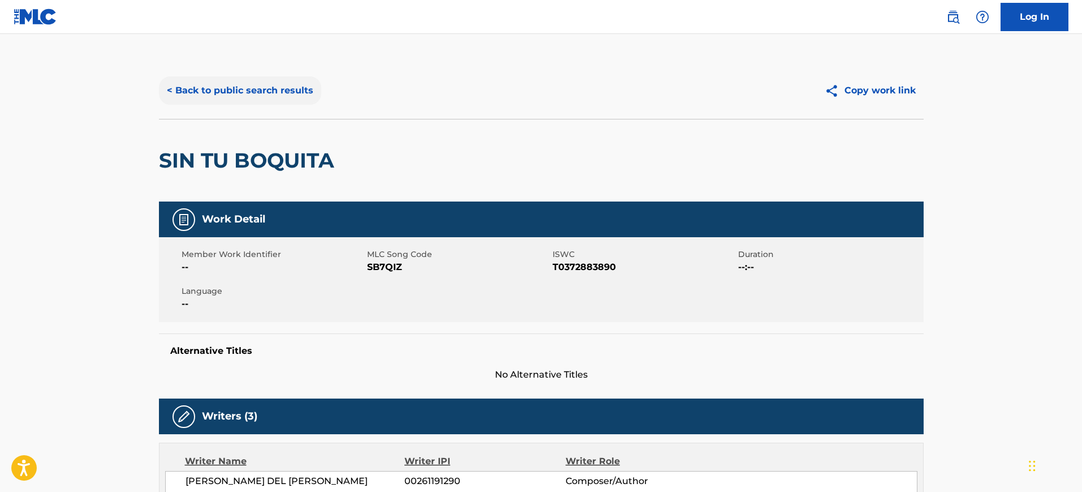
click at [251, 81] on button "< Back to public search results" at bounding box center [240, 90] width 162 height 28
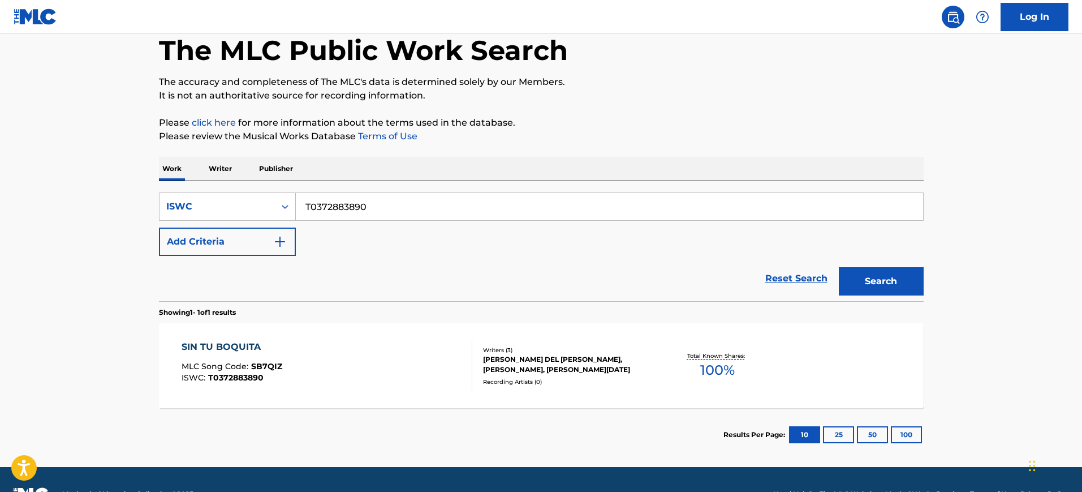
click at [490, 216] on input "T0372883890" at bounding box center [609, 206] width 627 height 27
paste input "3686544"
click at [490, 216] on input "T0373686544" at bounding box center [609, 206] width 627 height 27
type input "T0373686544"
click at [839, 267] on button "Search" at bounding box center [881, 281] width 85 height 28
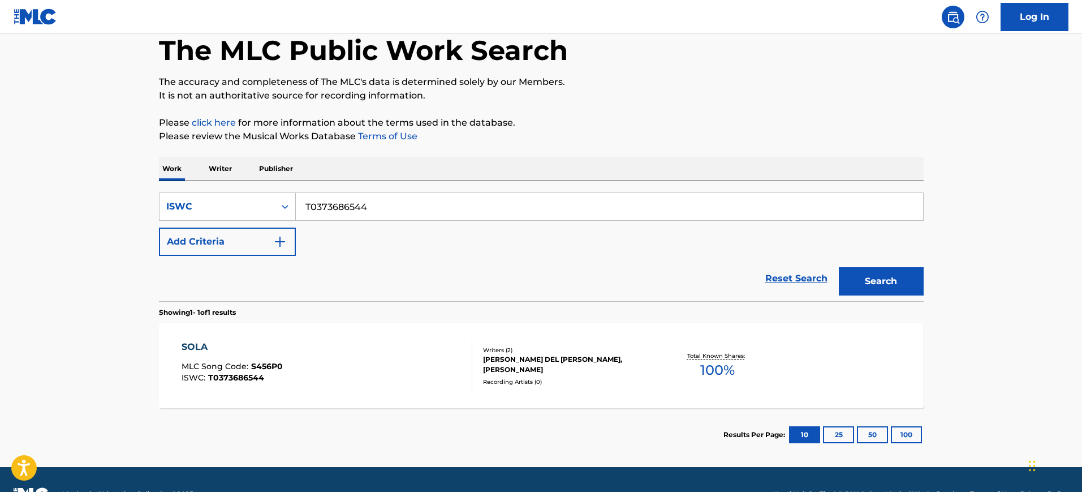
scroll to position [80, 0]
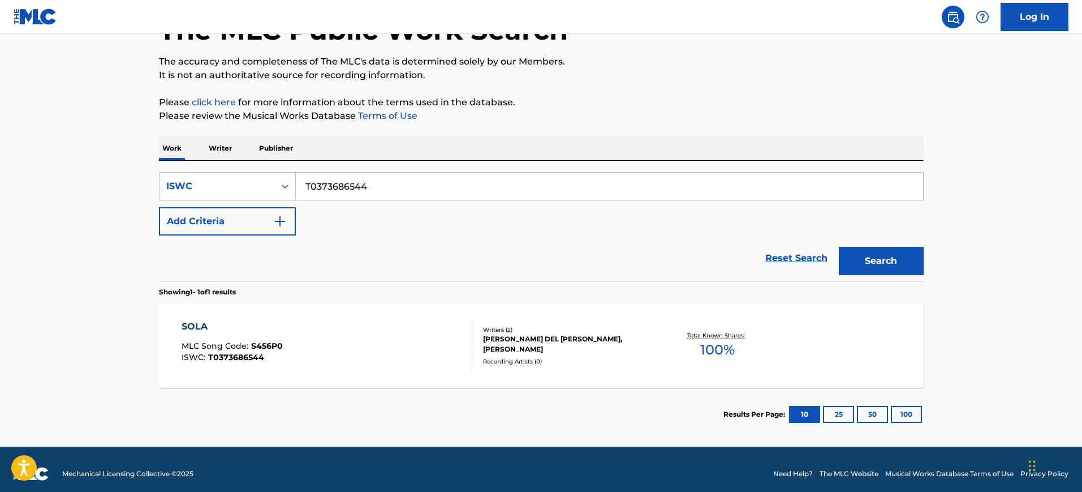
click at [437, 338] on div "SOLA MLC Song Code : S456P0 ISWC : T0373686544" at bounding box center [327, 345] width 291 height 51
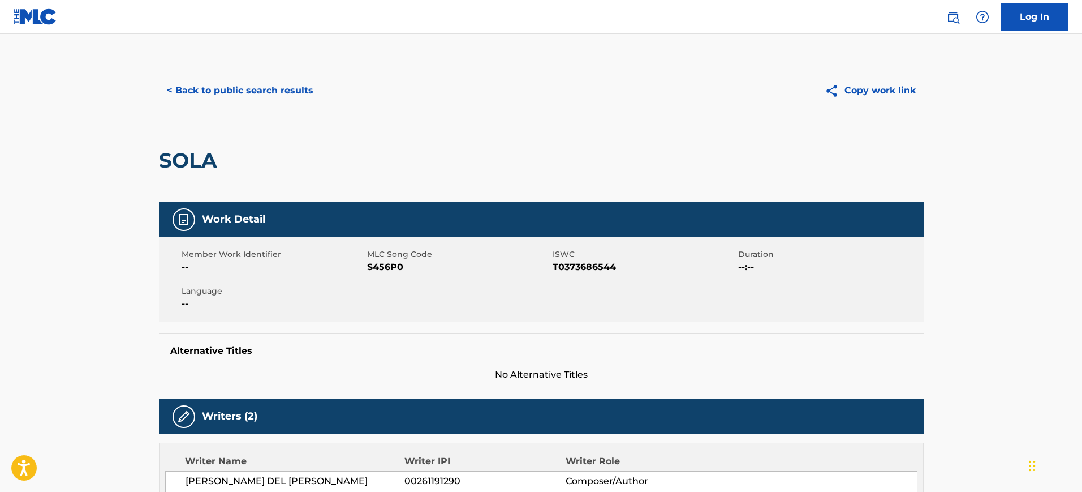
drag, startPoint x: 273, startPoint y: 70, endPoint x: 278, endPoint y: 115, distance: 45.5
click at [278, 115] on div "< Back to public search results Copy work link" at bounding box center [541, 90] width 765 height 57
click at [298, 99] on button "< Back to public search results" at bounding box center [240, 90] width 162 height 28
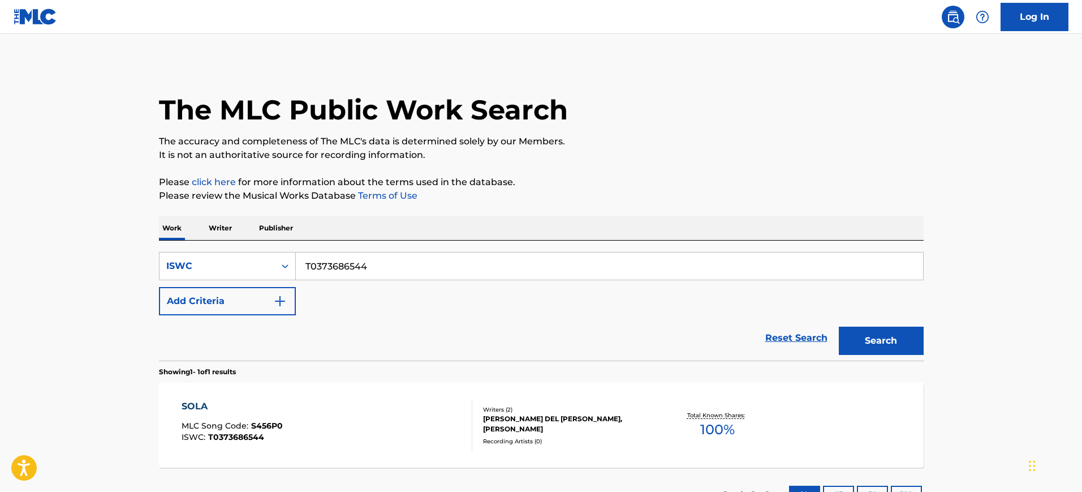
scroll to position [59, 0]
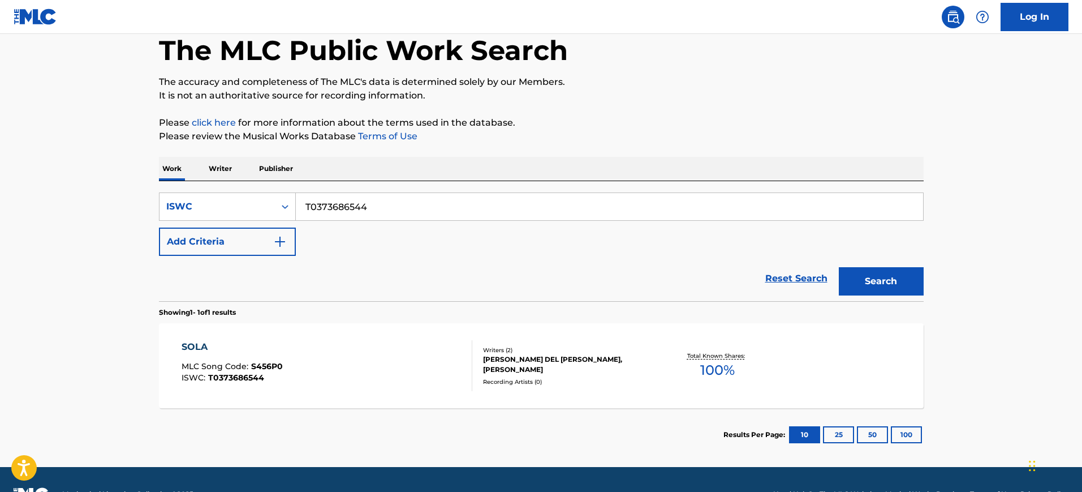
click at [369, 194] on input "T0373686544" at bounding box center [609, 206] width 627 height 27
paste input "562152"
click at [369, 194] on input "T0373562152" at bounding box center [609, 206] width 627 height 27
type input "T0373562152"
click at [839, 267] on button "Search" at bounding box center [881, 281] width 85 height 28
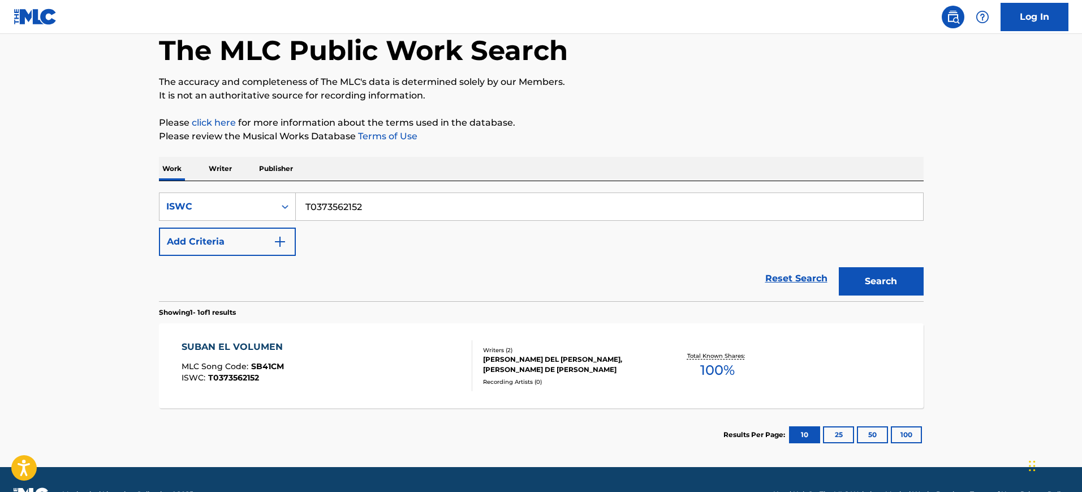
click at [377, 351] on div "SUBAN EL VOLUMEN MLC Song Code : SB41CM ISWC : T0373562152" at bounding box center [327, 365] width 291 height 51
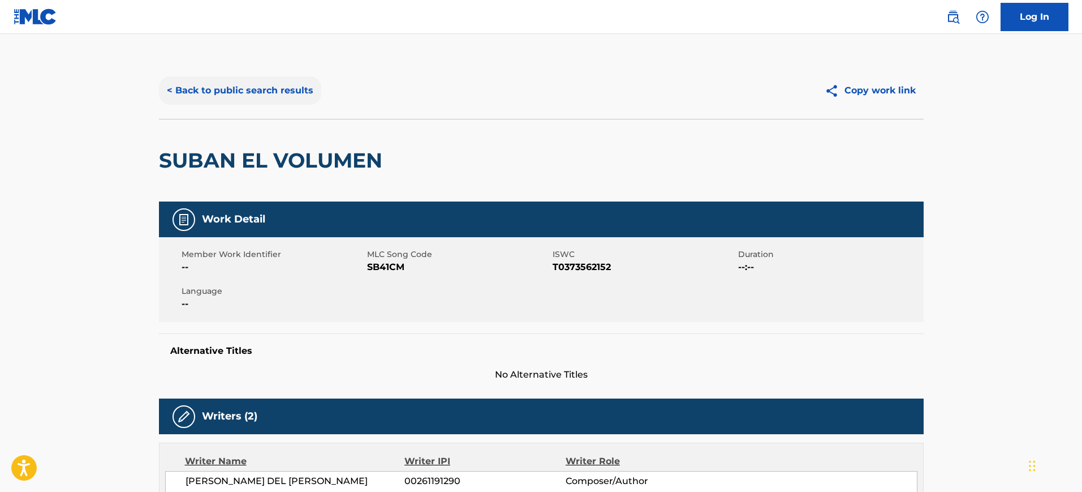
click at [253, 76] on button "< Back to public search results" at bounding box center [240, 90] width 162 height 28
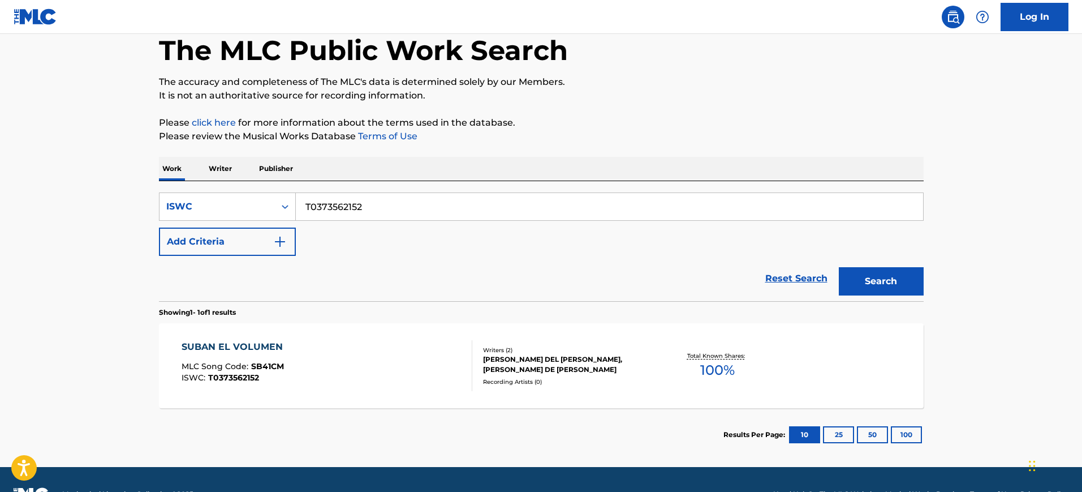
click at [410, 213] on input "T0373562152" at bounding box center [609, 206] width 627 height 27
paste input "7059545"
click at [410, 213] on input "T0377059545" at bounding box center [609, 206] width 627 height 27
type input "T0377059545"
click at [839, 267] on button "Search" at bounding box center [881, 281] width 85 height 28
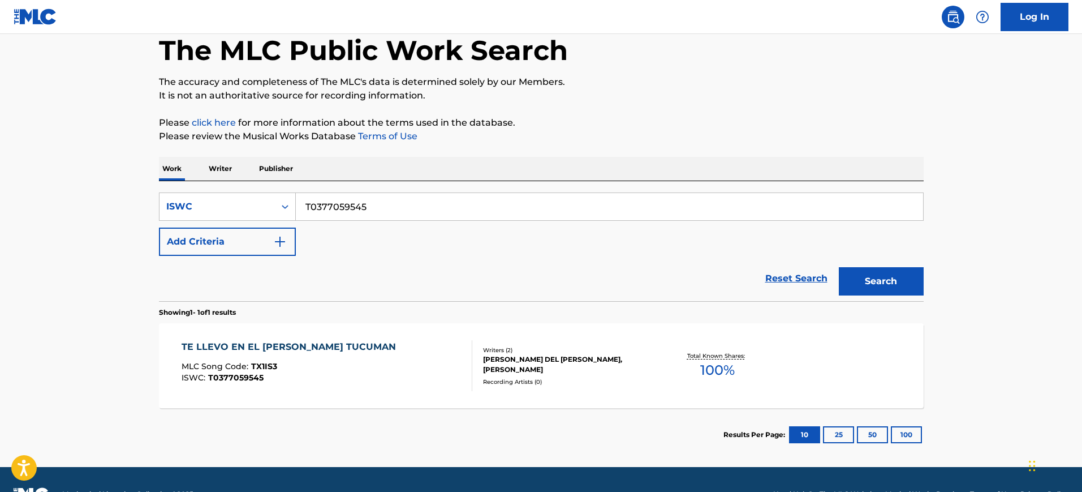
click at [386, 351] on div "TE LLEVO EN EL [PERSON_NAME] TUCUMAN MLC Song Code : TX1IS3 ISWC : T0377059545" at bounding box center [327, 365] width 291 height 51
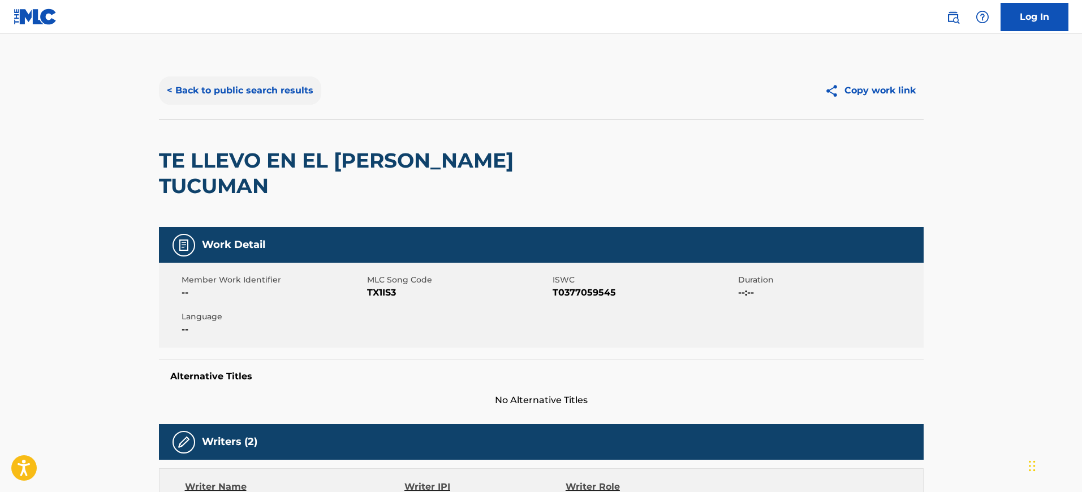
click at [251, 87] on button "< Back to public search results" at bounding box center [240, 90] width 162 height 28
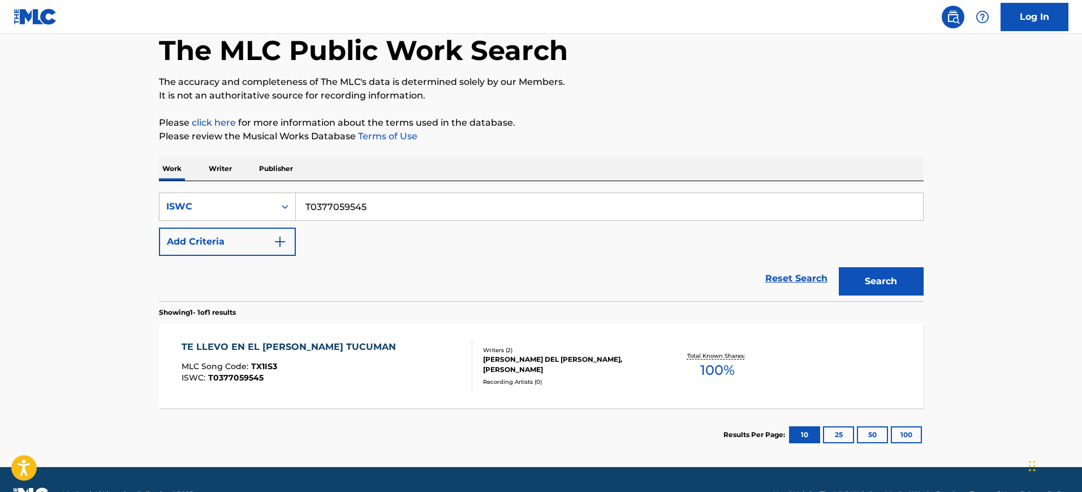
click at [330, 199] on input "T0377059545" at bounding box center [609, 206] width 627 height 27
paste input "3054364"
click at [330, 199] on input "T0373054364" at bounding box center [609, 206] width 627 height 27
type input "T0373054364"
click at [839, 267] on button "Search" at bounding box center [881, 281] width 85 height 28
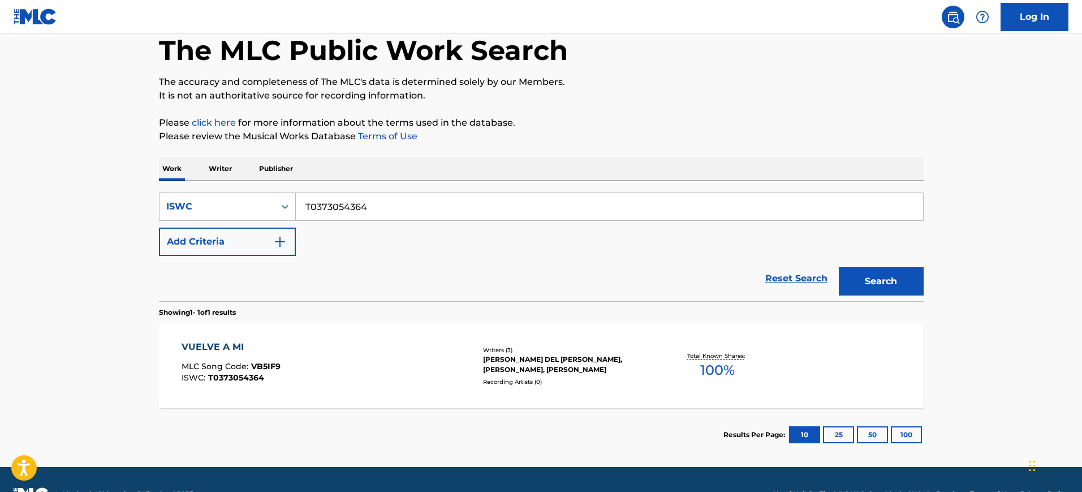
click at [384, 385] on div "VUELVE A MI MLC Song Code : VB5IF9 ISWC : T0373054364" at bounding box center [327, 365] width 291 height 51
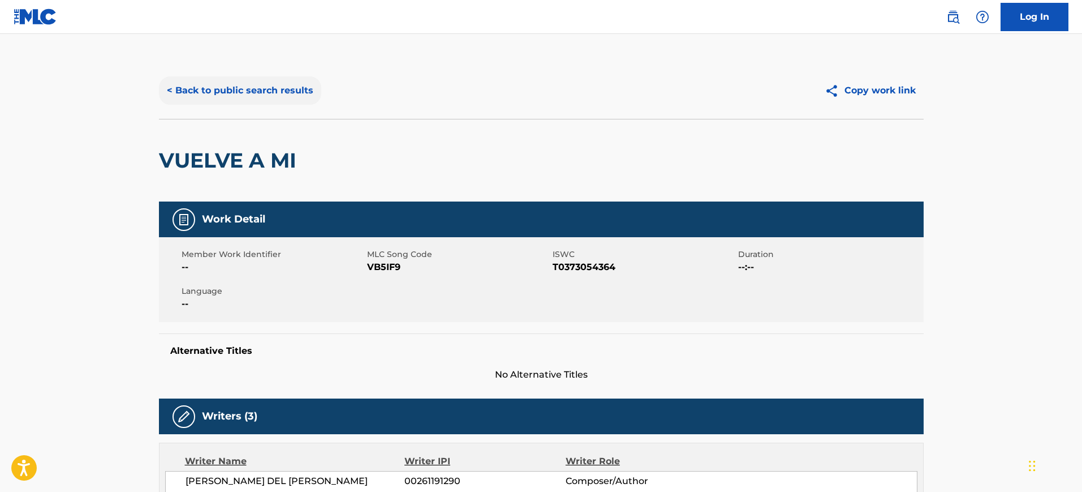
click at [265, 89] on button "< Back to public search results" at bounding box center [240, 90] width 162 height 28
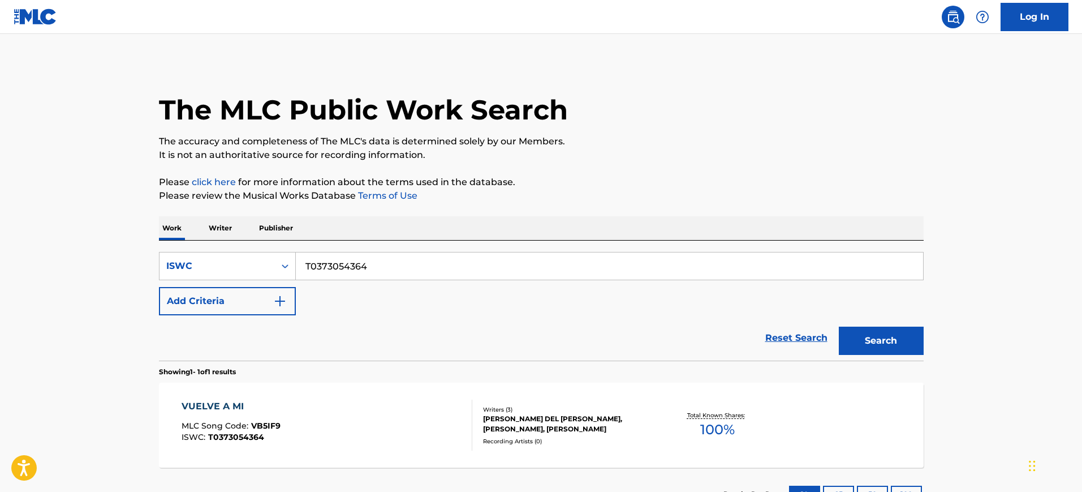
scroll to position [59, 0]
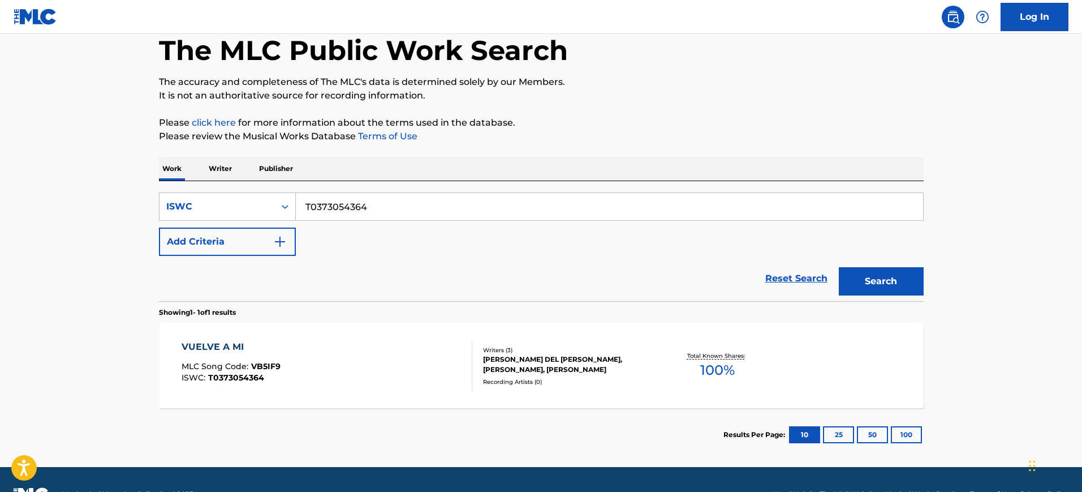
click at [356, 193] on input "T0373054364" at bounding box center [609, 206] width 627 height 27
paste input "035"
click at [356, 193] on input "T0373054035" at bounding box center [609, 206] width 627 height 27
type input "T0373054035"
click at [839, 267] on button "Search" at bounding box center [881, 281] width 85 height 28
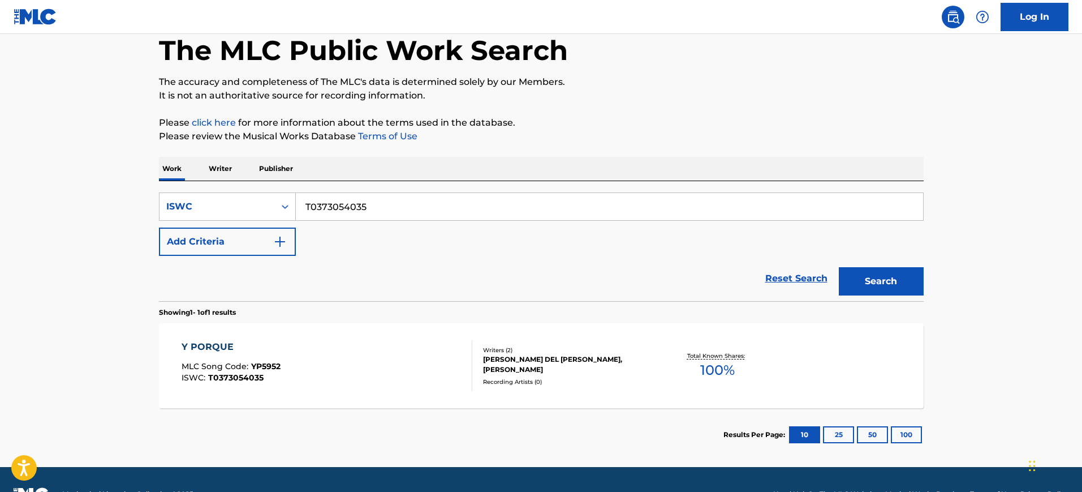
click at [368, 368] on div "Y PORQUE MLC Song Code : YP5952 ISWC : T0373054035" at bounding box center [327, 365] width 291 height 51
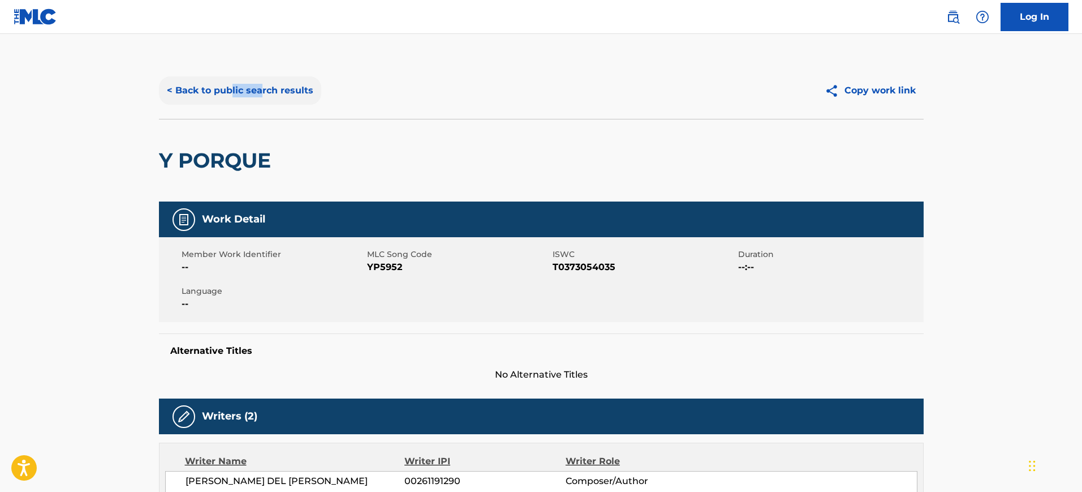
drag, startPoint x: 230, startPoint y: 105, endPoint x: 262, endPoint y: 89, distance: 35.9
click at [262, 89] on div "< Back to public search results Copy work link" at bounding box center [541, 90] width 765 height 57
click at [262, 89] on button "< Back to public search results" at bounding box center [240, 90] width 162 height 28
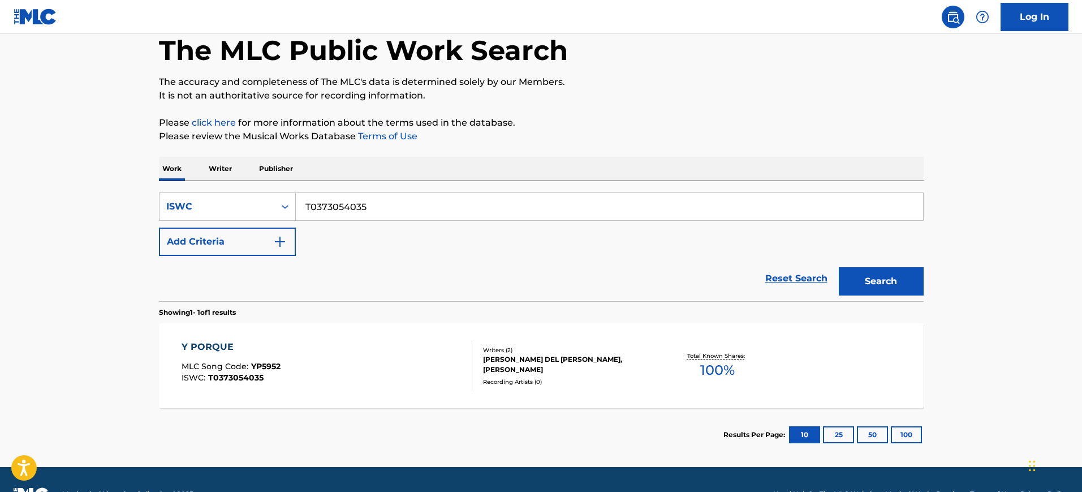
click at [342, 214] on input "T0373054035" at bounding box center [609, 206] width 627 height 27
paste input "7032728"
type input "T0377032728"
click at [839, 267] on button "Search" at bounding box center [881, 281] width 85 height 28
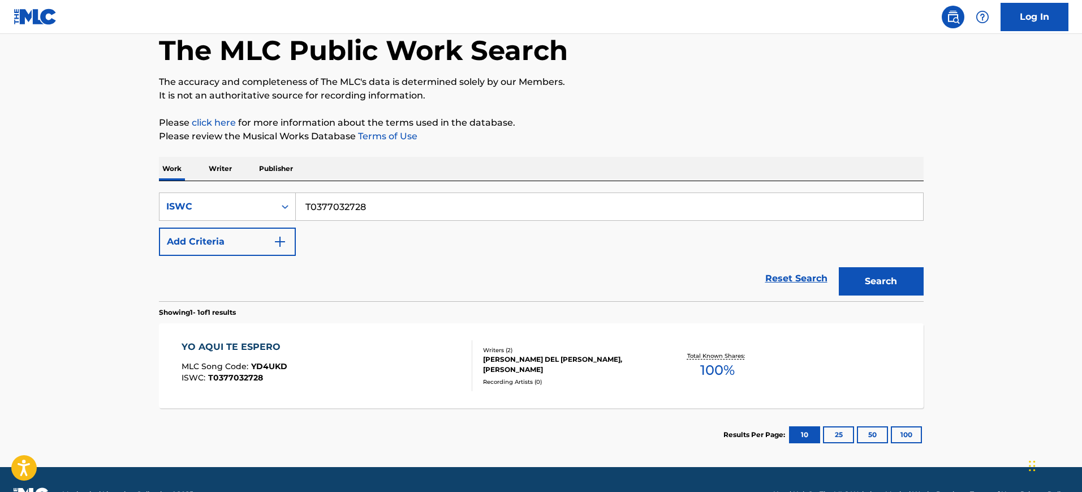
click at [337, 374] on div "YO AQUI TE ESPERO MLC Song Code : YD4UKD ISWC : T0377032728" at bounding box center [327, 365] width 291 height 51
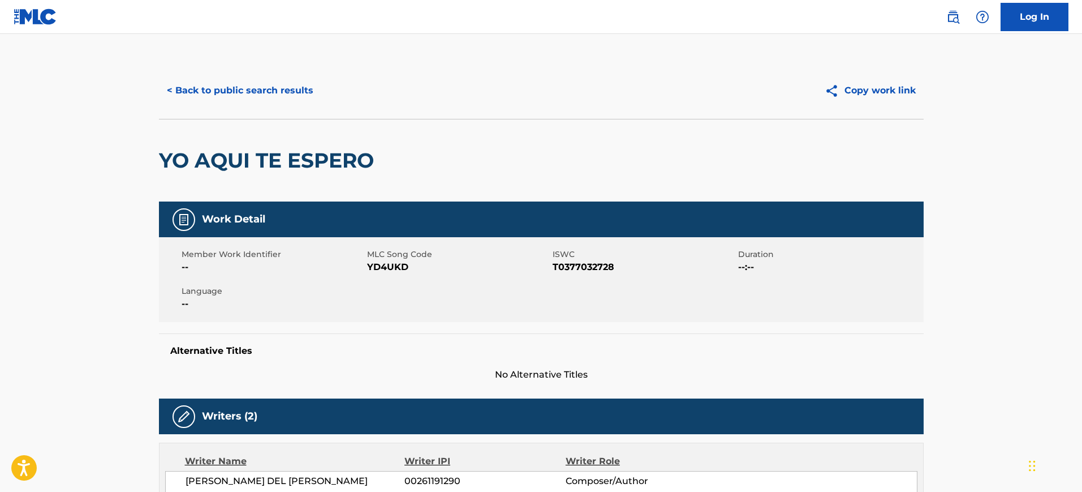
click at [221, 105] on div "< Back to public search results Copy work link" at bounding box center [541, 90] width 765 height 57
click at [252, 85] on button "< Back to public search results" at bounding box center [240, 90] width 162 height 28
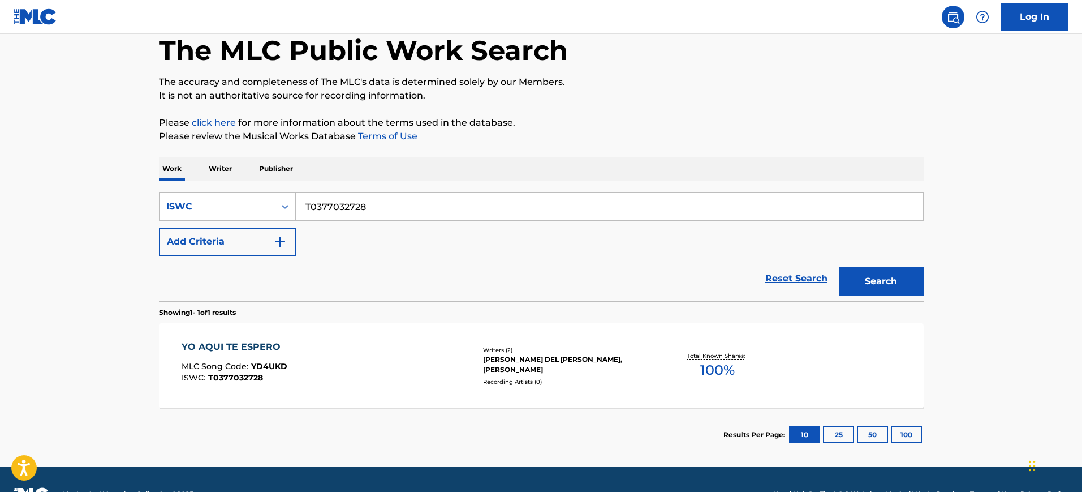
click at [337, 193] on input "T0377032728" at bounding box center [609, 206] width 627 height 27
paste input "3216762"
click at [337, 193] on input "T0373216762" at bounding box center [609, 206] width 627 height 27
type input "T0373216762"
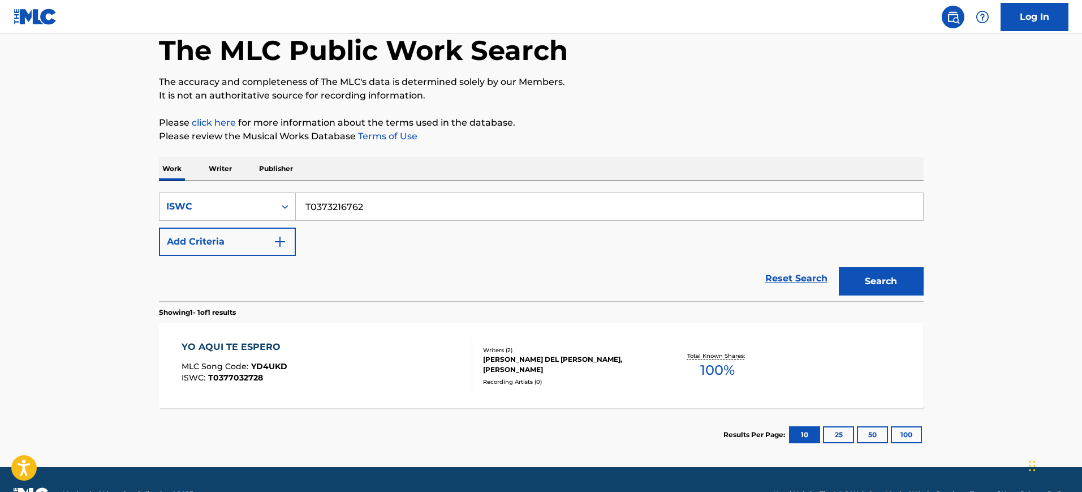
click at [839, 267] on button "Search" at bounding box center [881, 281] width 85 height 28
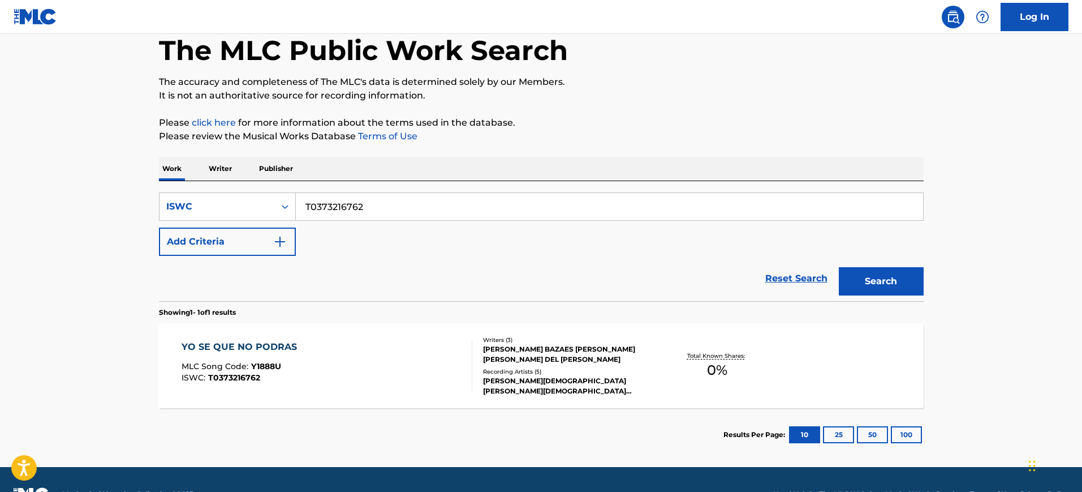
click at [308, 391] on div "YO SE QUE NO PODRAS MLC Song Code : Y1888U ISWC : T0373216762 Writers ( 3 ) [PE…" at bounding box center [541, 365] width 765 height 85
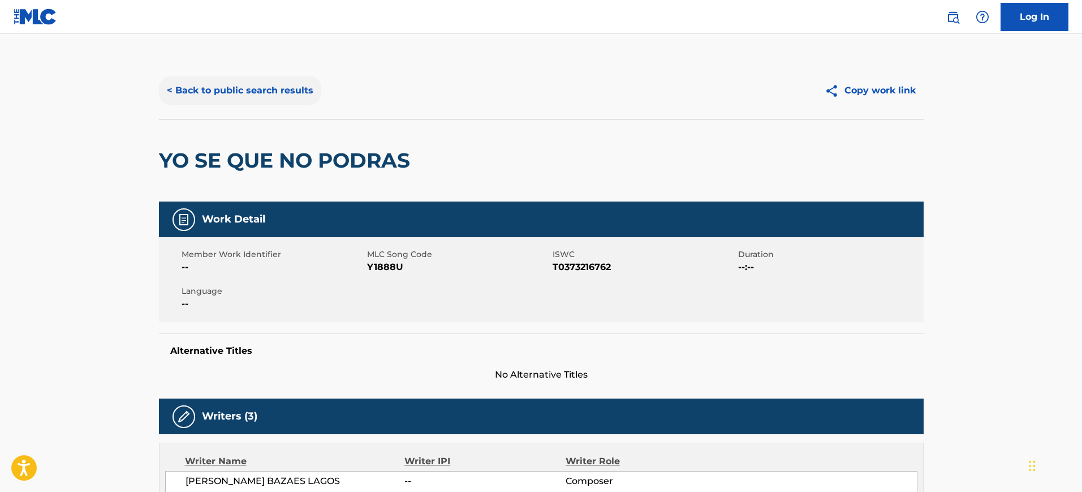
click at [223, 100] on button "< Back to public search results" at bounding box center [240, 90] width 162 height 28
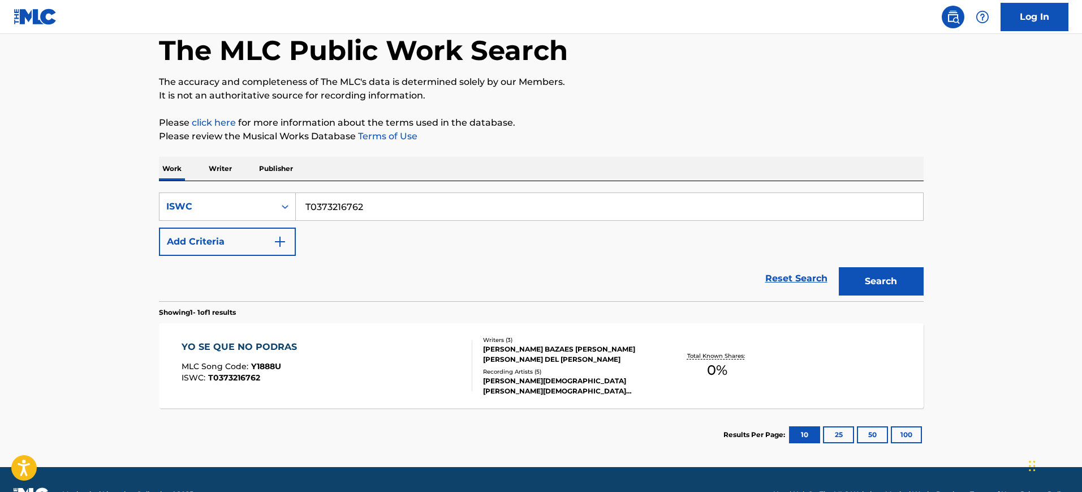
click at [341, 207] on input "T0373216762" at bounding box center [609, 206] width 627 height 27
type input "\"
click at [341, 207] on input "\" at bounding box center [609, 206] width 627 height 27
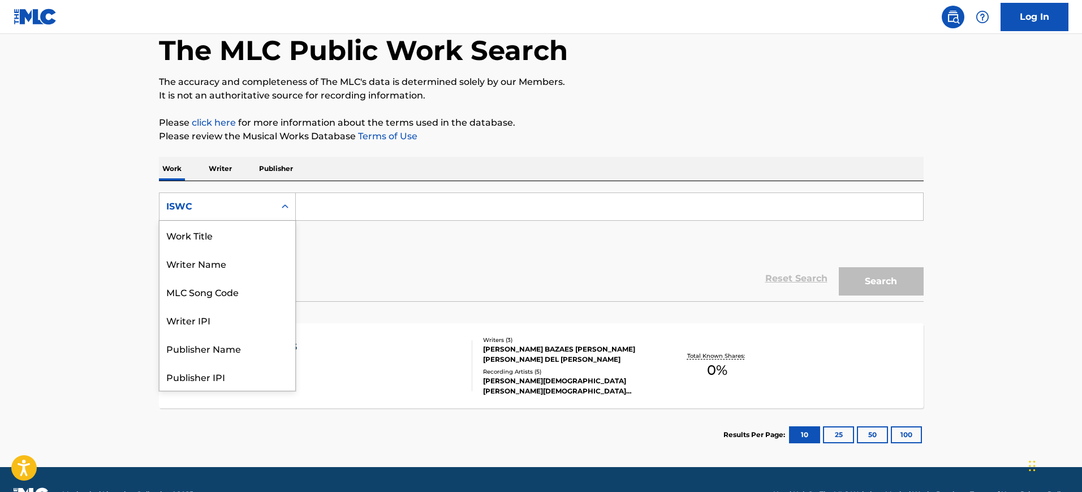
click at [240, 201] on div "ISWC" at bounding box center [217, 207] width 102 height 14
click at [243, 236] on div "Work Title" at bounding box center [228, 235] width 136 height 28
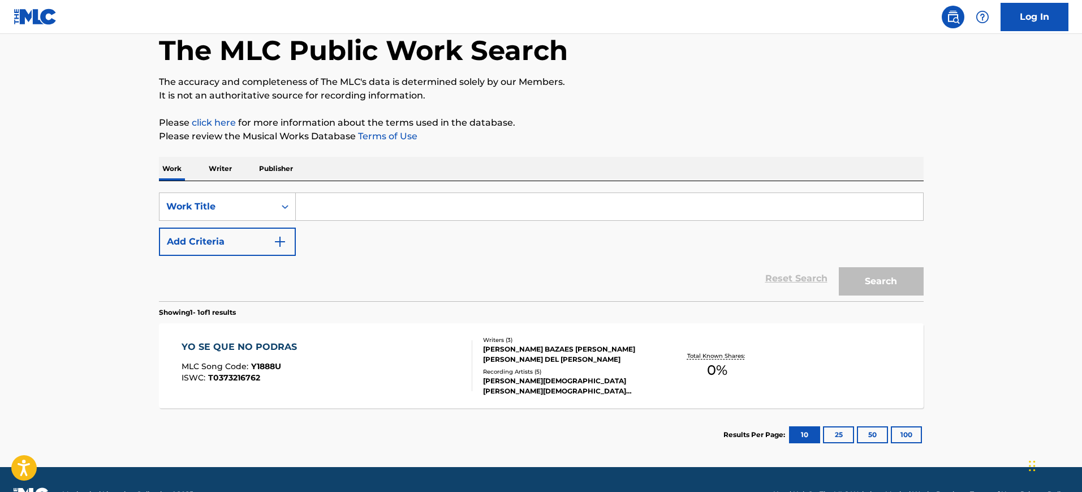
click at [343, 204] on input "Search Form" at bounding box center [609, 206] width 627 height 27
paste input "CON AGUA BENDITA"
type input "CON AGUA BENDITA"
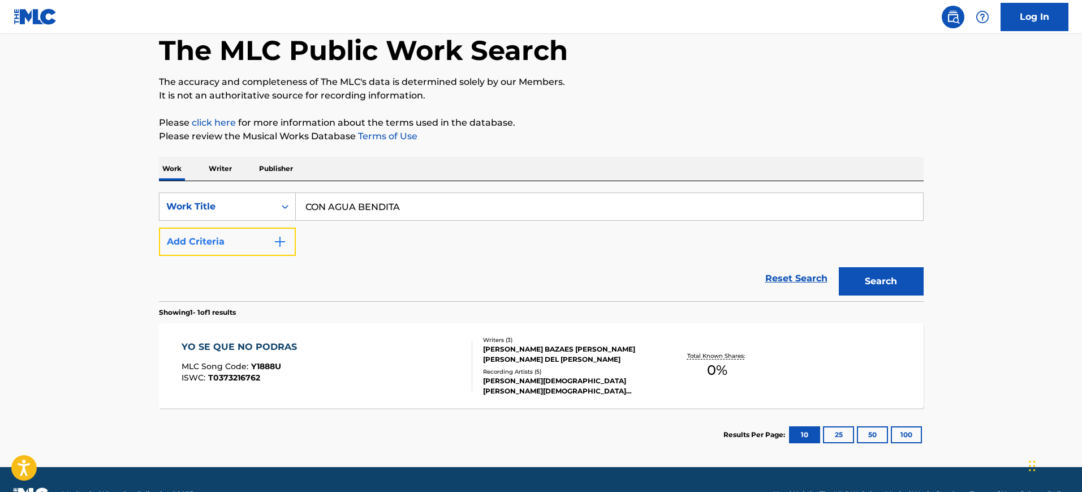
click at [262, 235] on button "Add Criteria" at bounding box center [227, 241] width 137 height 28
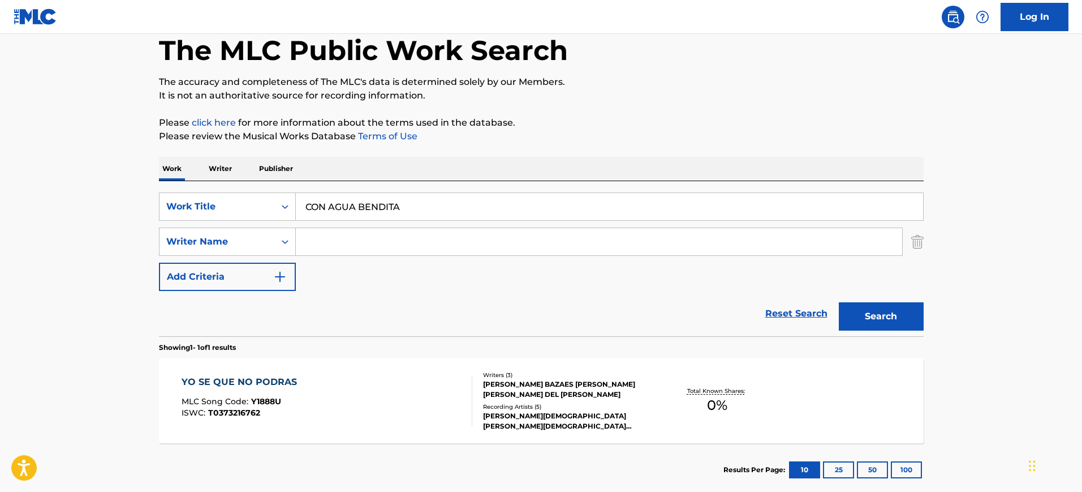
click at [320, 245] on input "Search Form" at bounding box center [599, 241] width 606 height 27
type input "[PERSON_NAME]"
click at [839, 302] on button "Search" at bounding box center [881, 316] width 85 height 28
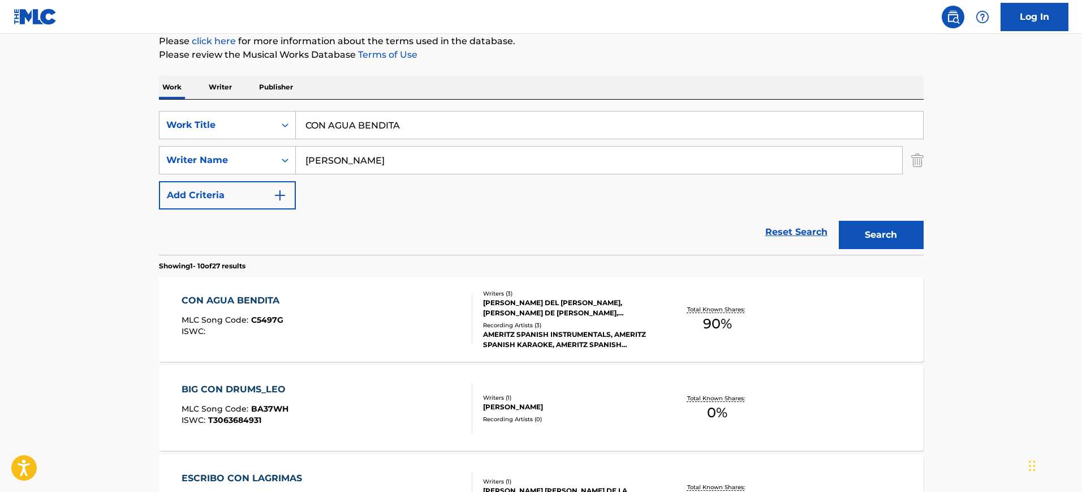
scroll to position [142, 0]
click at [335, 298] on div "CON AGUA BENDITA MLC Song Code : C5497G ISWC :" at bounding box center [327, 317] width 291 height 51
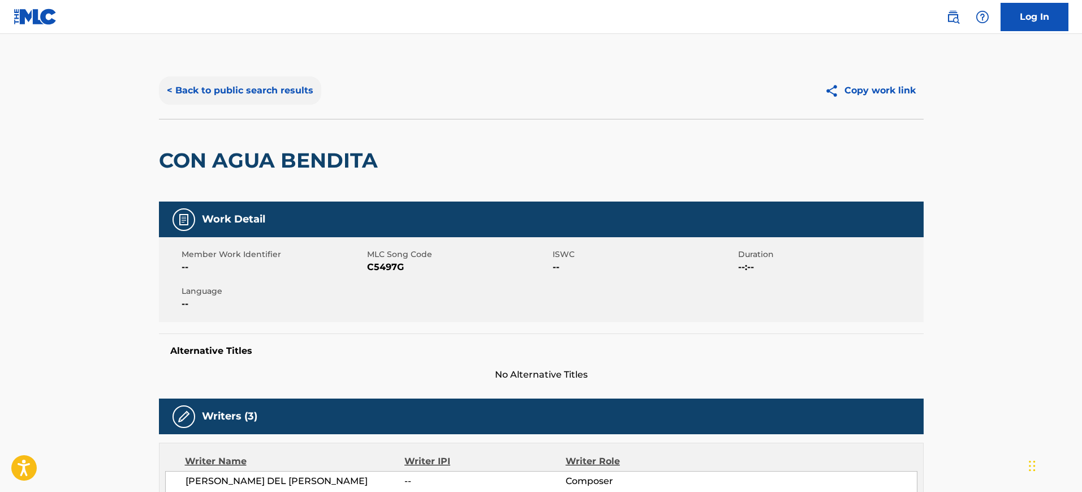
click at [253, 89] on button "< Back to public search results" at bounding box center [240, 90] width 162 height 28
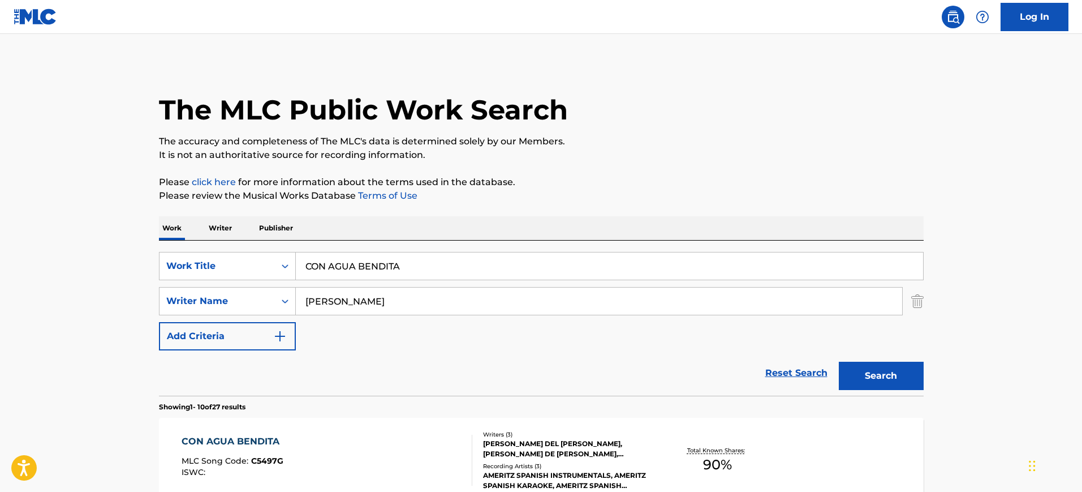
scroll to position [142, 0]
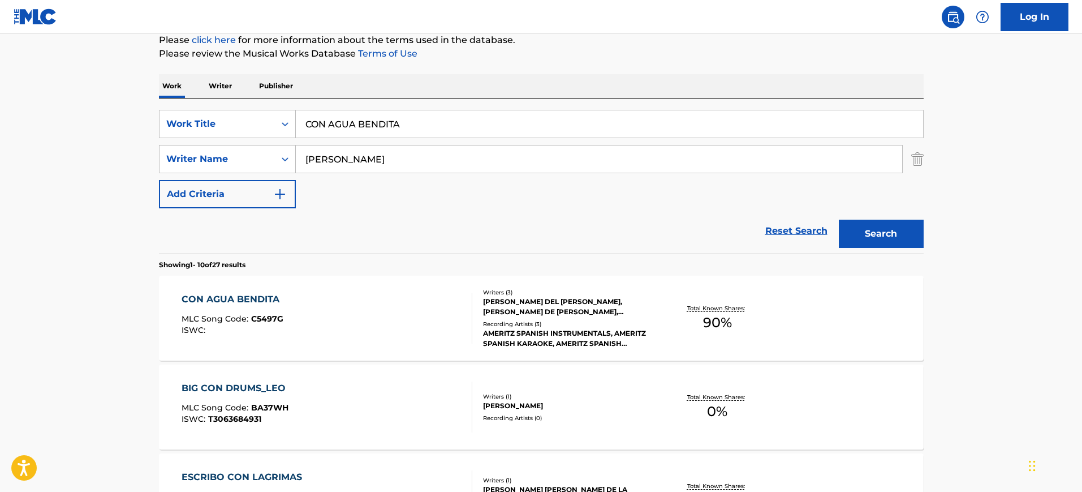
click at [389, 110] on input "CON AGUA BENDITA" at bounding box center [609, 123] width 627 height 27
paste input "ESTA CUMBI"
click at [389, 110] on input "ESTA CUMBIA" at bounding box center [609, 123] width 627 height 27
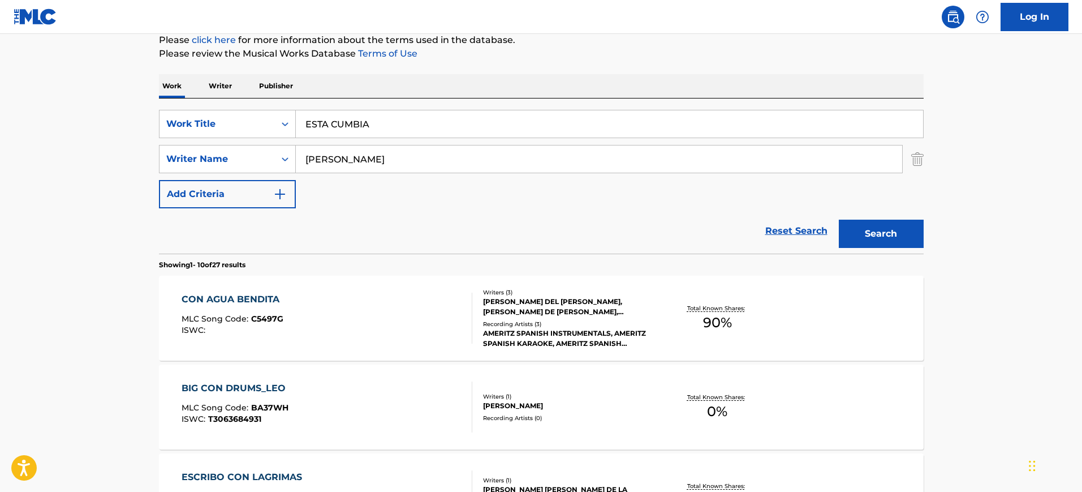
type input "ESTA CUMBIA"
click at [839, 219] on button "Search" at bounding box center [881, 233] width 85 height 28
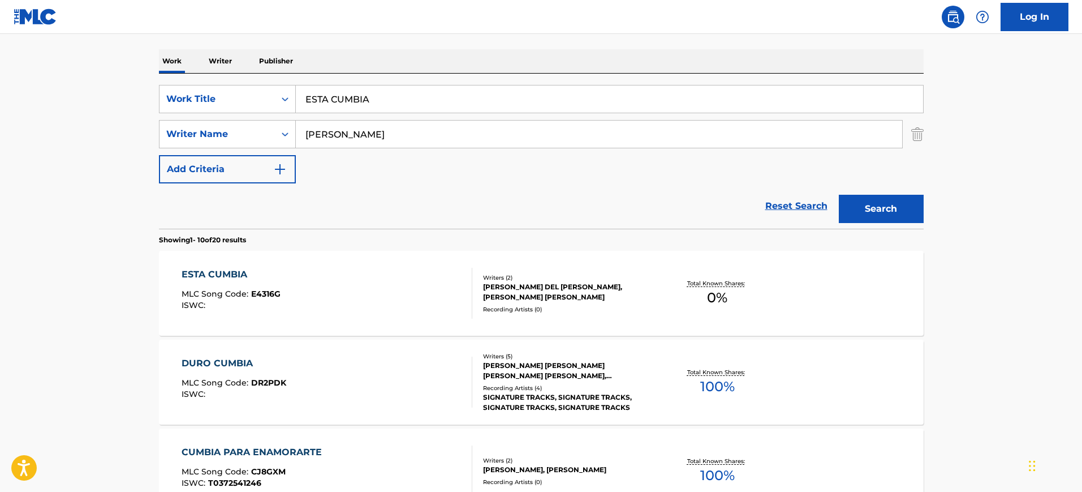
scroll to position [167, 0]
click at [416, 282] on div "ESTA CUMBIA MLC Song Code : E4316G ISWC :" at bounding box center [327, 292] width 291 height 51
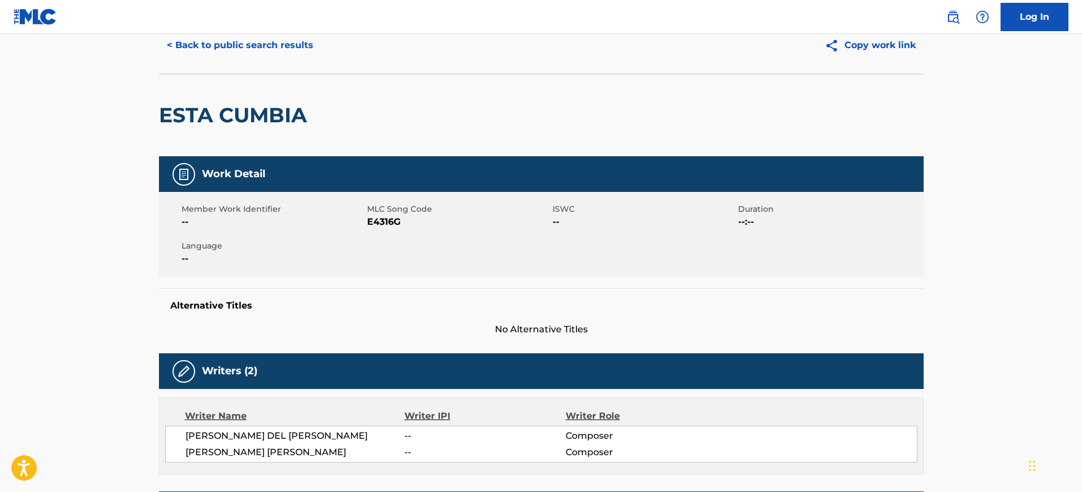
scroll to position [44, 0]
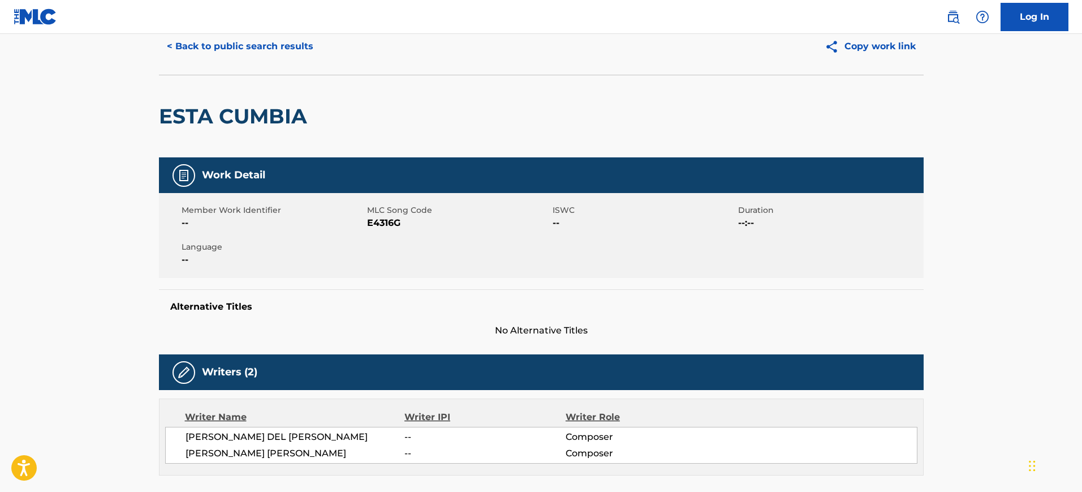
click at [247, 64] on div "< Back to public search results Copy work link" at bounding box center [541, 46] width 765 height 57
click at [251, 58] on div "< Back to public search results Copy work link" at bounding box center [541, 46] width 765 height 57
click at [251, 58] on button "< Back to public search results" at bounding box center [240, 46] width 162 height 28
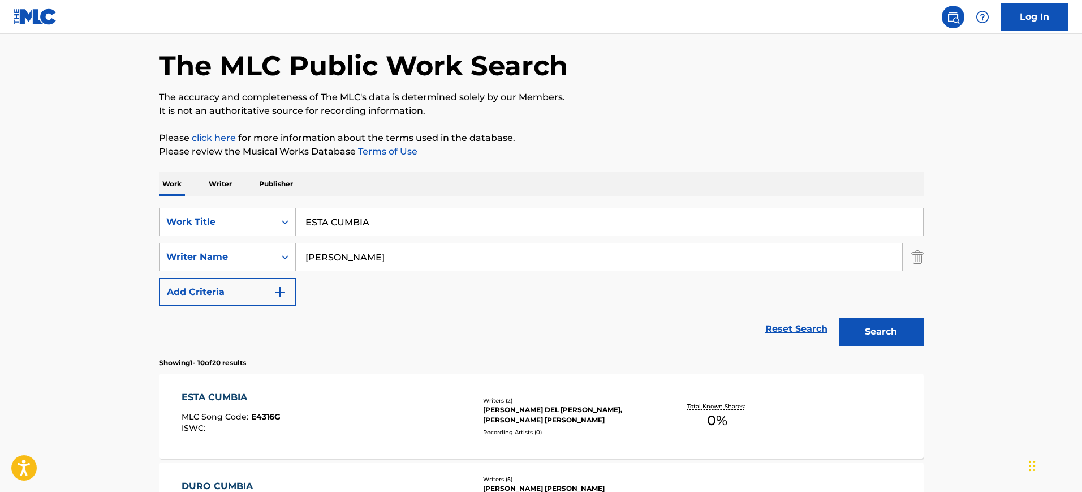
scroll to position [167, 0]
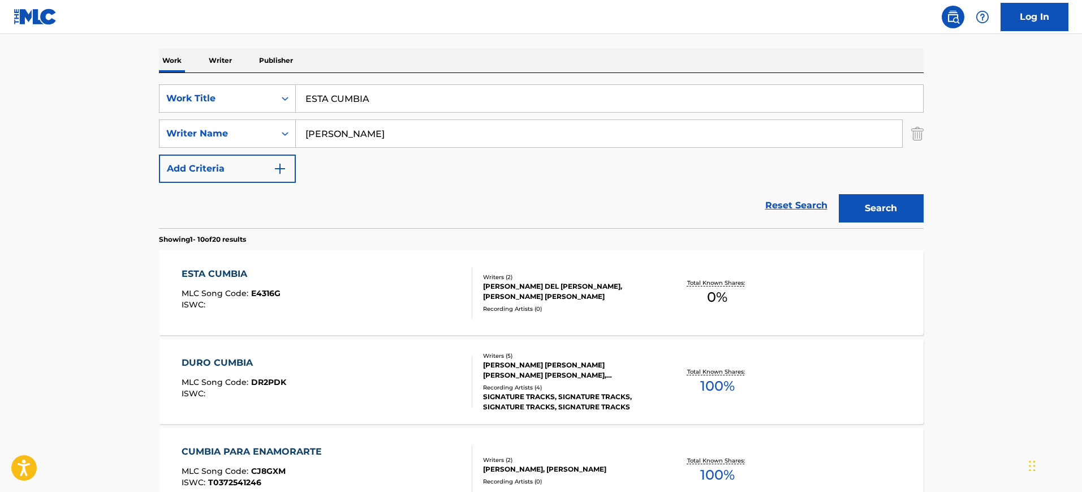
click at [356, 91] on input "ESTA CUMBIA" at bounding box center [609, 98] width 627 height 27
paste input "FALSO AMOR"
click at [356, 91] on input "FALSO AMOR" at bounding box center [609, 98] width 627 height 27
type input "FALSO AMOR"
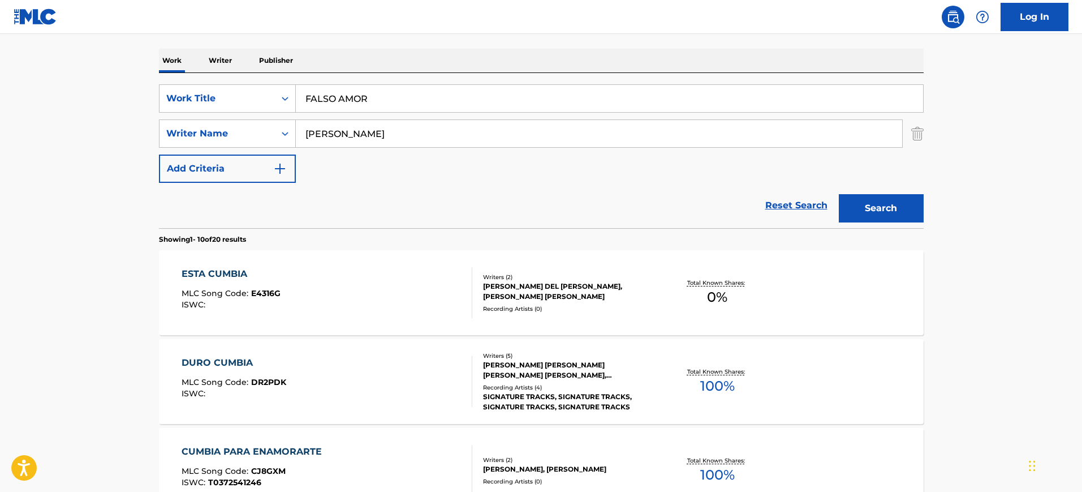
click at [839, 194] on button "Search" at bounding box center [881, 208] width 85 height 28
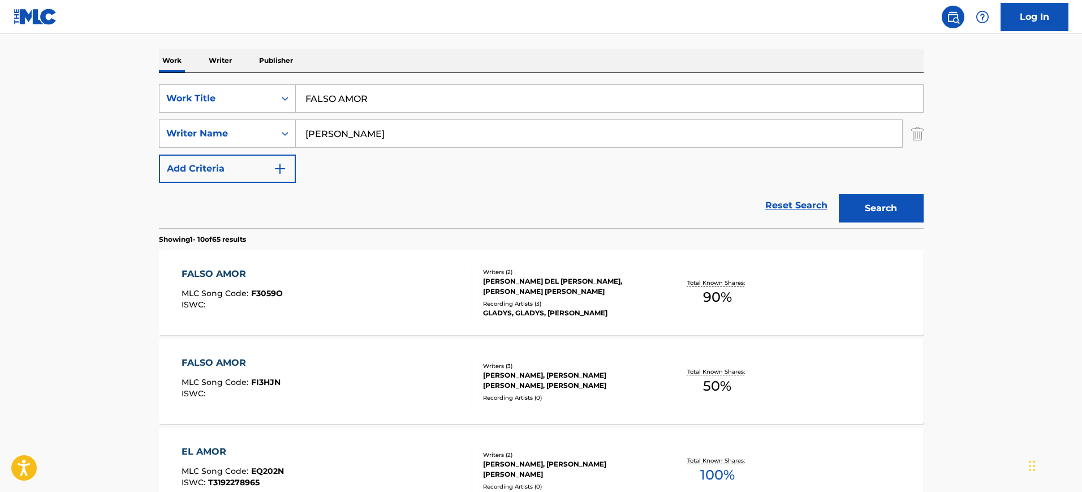
click at [352, 289] on div "FALSO AMOR MLC Song Code : F3059O ISWC :" at bounding box center [327, 292] width 291 height 51
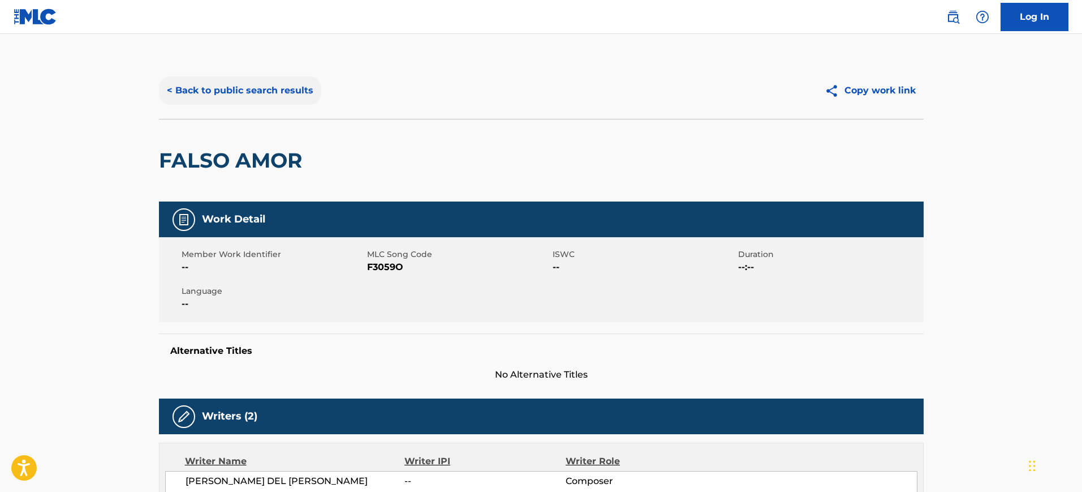
scroll to position [1, 0]
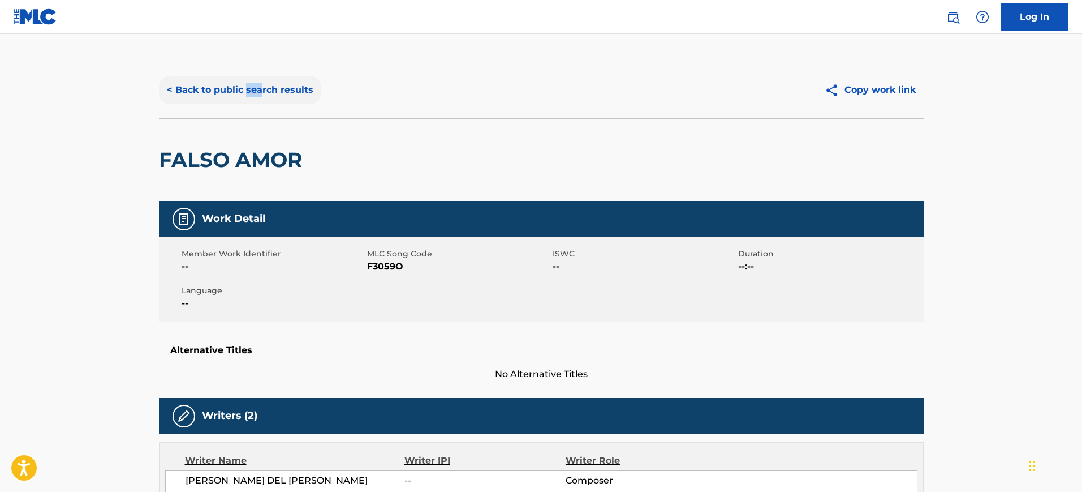
drag, startPoint x: 247, startPoint y: 60, endPoint x: 261, endPoint y: 95, distance: 37.6
click at [261, 95] on button "< Back to public search results" at bounding box center [240, 90] width 162 height 28
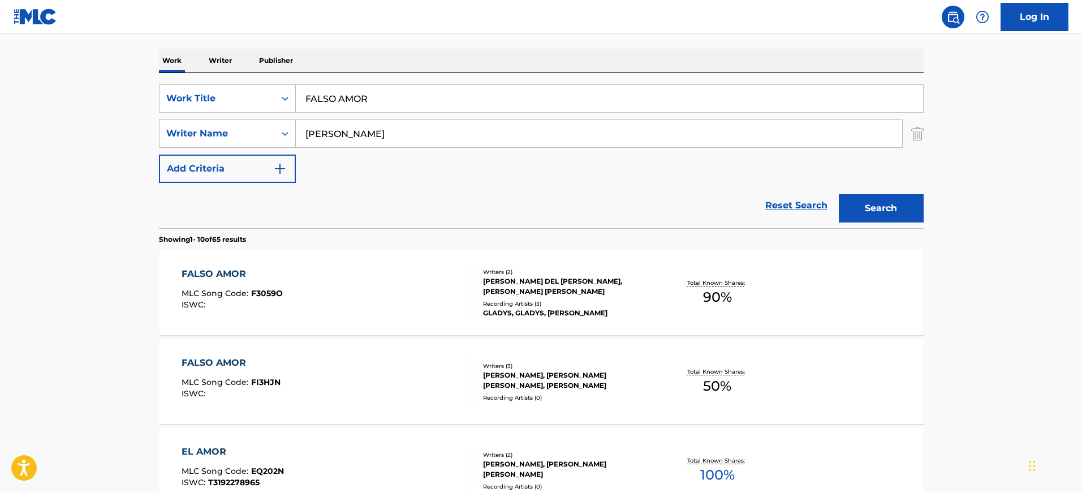
click at [346, 100] on input "FALSO AMOR" at bounding box center [609, 98] width 627 height 27
paste input "HABERTE [PERSON_NAME]"
click at [346, 100] on input "HABERTE [PERSON_NAME]" at bounding box center [609, 98] width 627 height 27
type input "HABERTE [PERSON_NAME]"
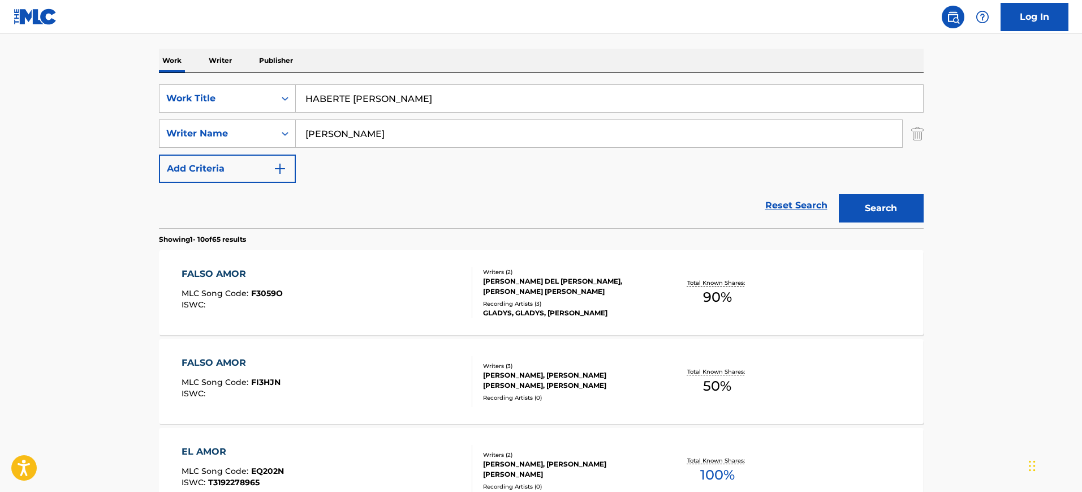
click at [839, 194] on button "Search" at bounding box center [881, 208] width 85 height 28
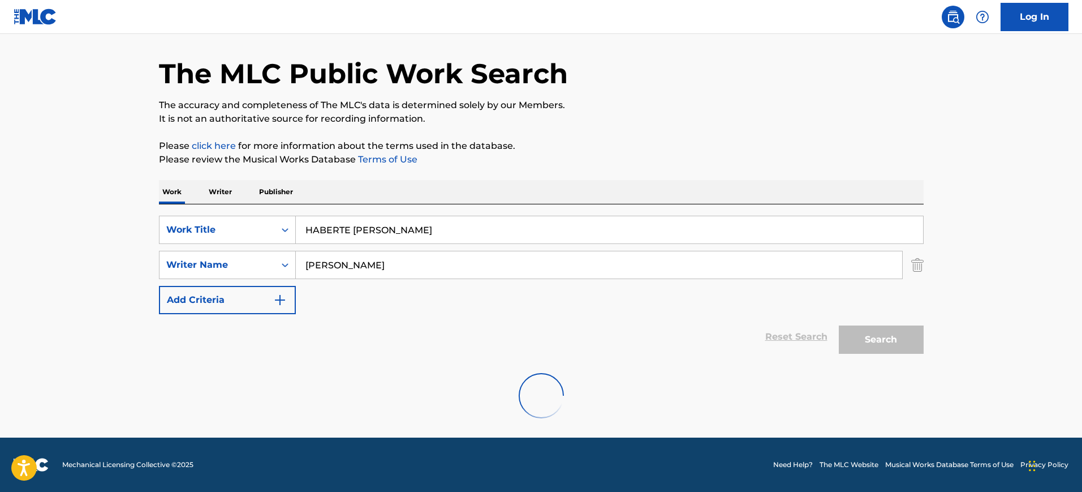
scroll to position [124, 0]
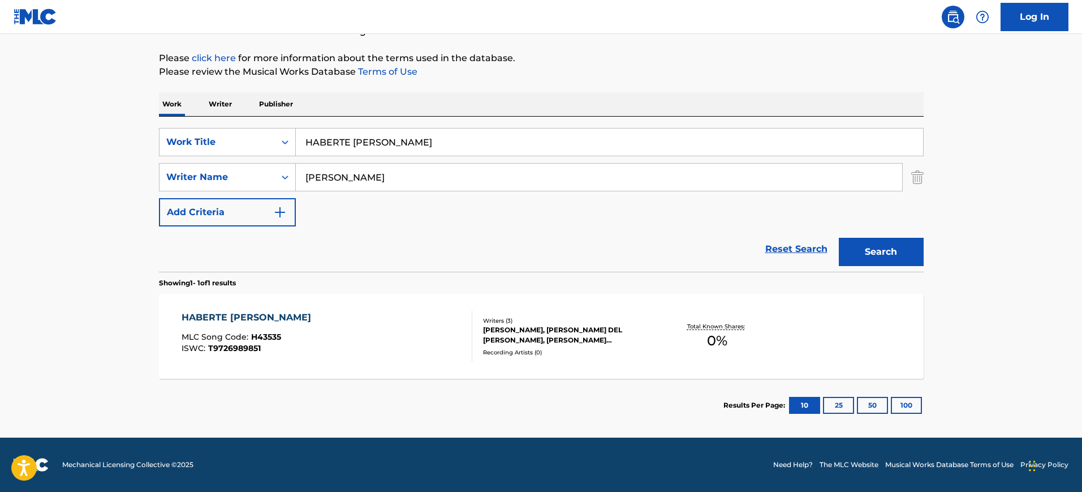
click at [356, 315] on div "HABERTE [PERSON_NAME] MLC Song Code : H43535 ISWC : T9726989851" at bounding box center [327, 336] width 291 height 51
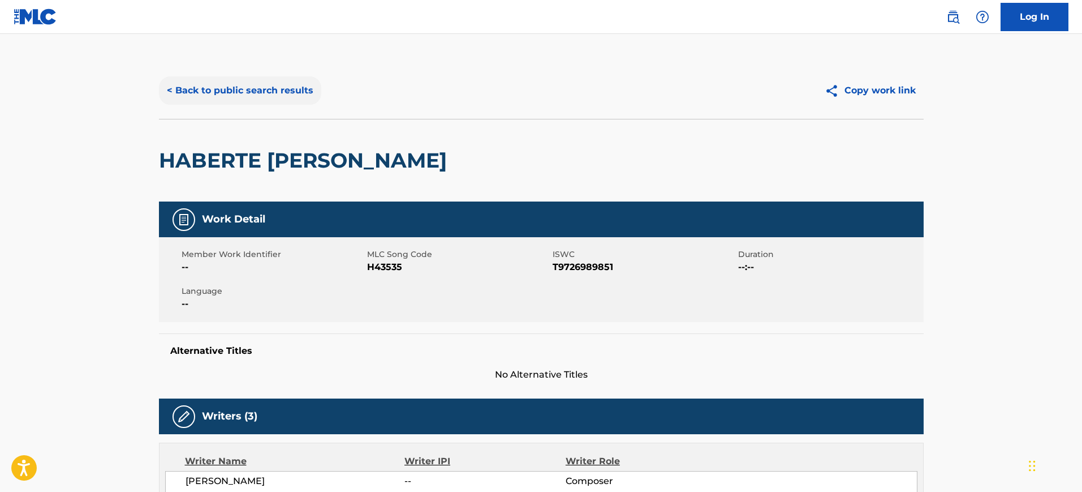
click at [289, 85] on button "< Back to public search results" at bounding box center [240, 90] width 162 height 28
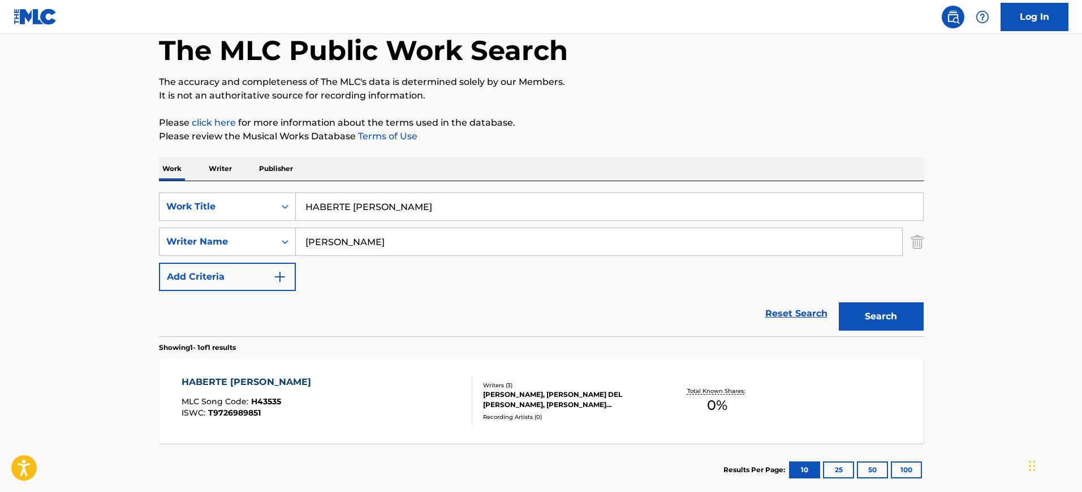
click at [344, 206] on input "HABERTE [PERSON_NAME]" at bounding box center [609, 206] width 627 height 27
paste input "MAMI QUERIDA"
click at [344, 206] on input "MAMI QUERIDA" at bounding box center [609, 206] width 627 height 27
type input "MAMI QUERIDA"
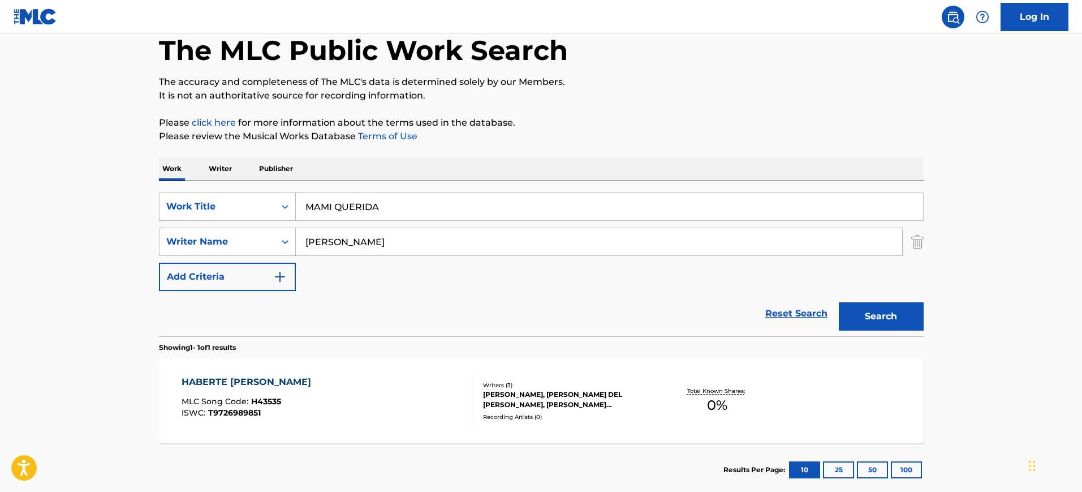
click at [839, 302] on button "Search" at bounding box center [881, 316] width 85 height 28
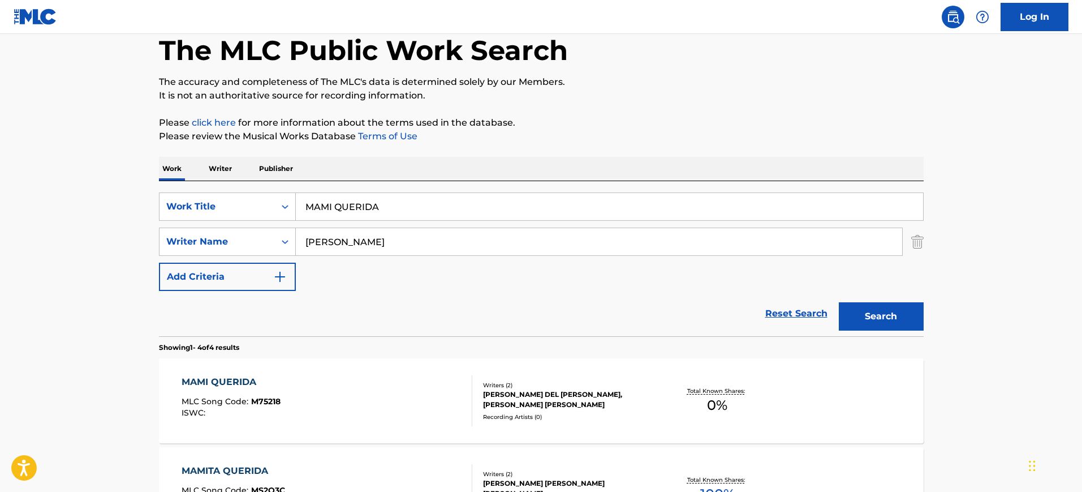
click at [330, 408] on div "MAMI QUERIDA MLC Song Code : M75218 ISWC :" at bounding box center [327, 400] width 291 height 51
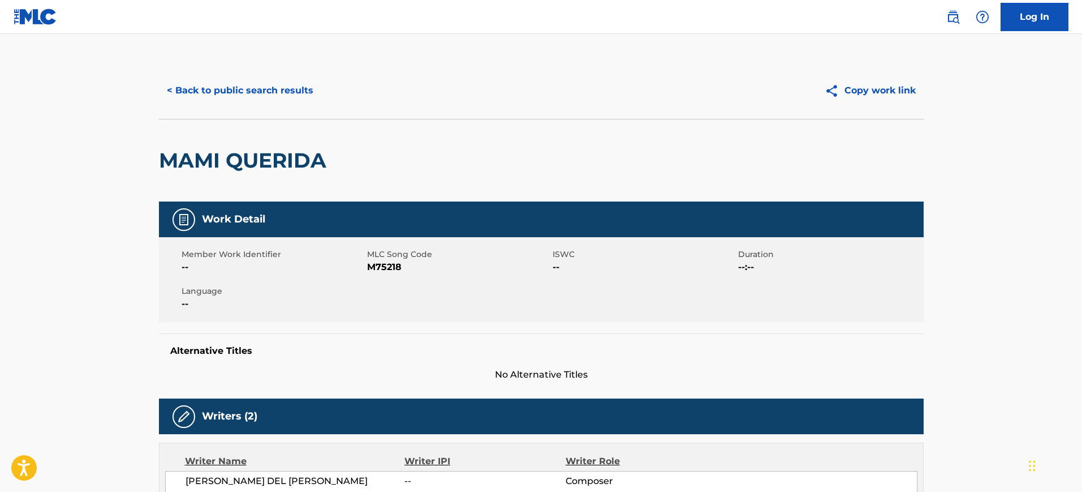
click at [285, 50] on main "< Back to public search results Copy work link MAMI QUERIDA Work Detail Member …" at bounding box center [541, 374] width 1082 height 680
click at [285, 75] on div "< Back to public search results Copy work link" at bounding box center [541, 90] width 765 height 57
click at [286, 81] on button "< Back to public search results" at bounding box center [240, 90] width 162 height 28
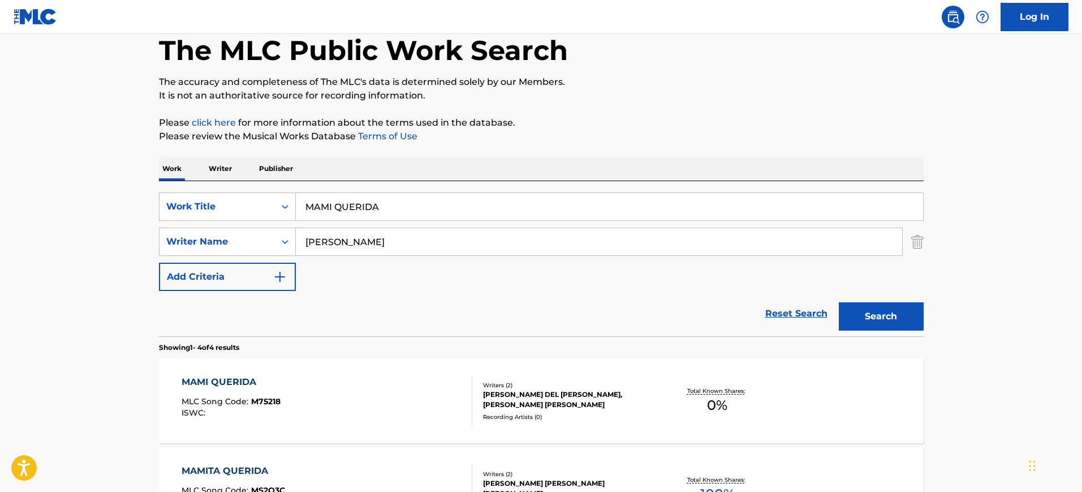
click at [386, 204] on input "MAMI QUERIDA" at bounding box center [609, 206] width 627 height 27
paste input "POR TI LLORE"
click at [386, 204] on input "POR TI LLORE" at bounding box center [609, 206] width 627 height 27
type input "POR TI LLORE"
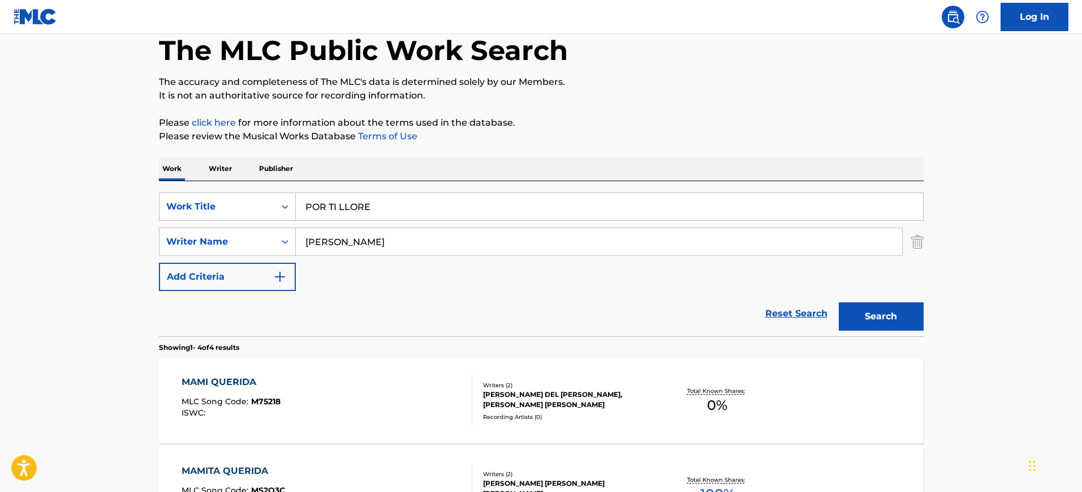
click at [839, 302] on button "Search" at bounding box center [881, 316] width 85 height 28
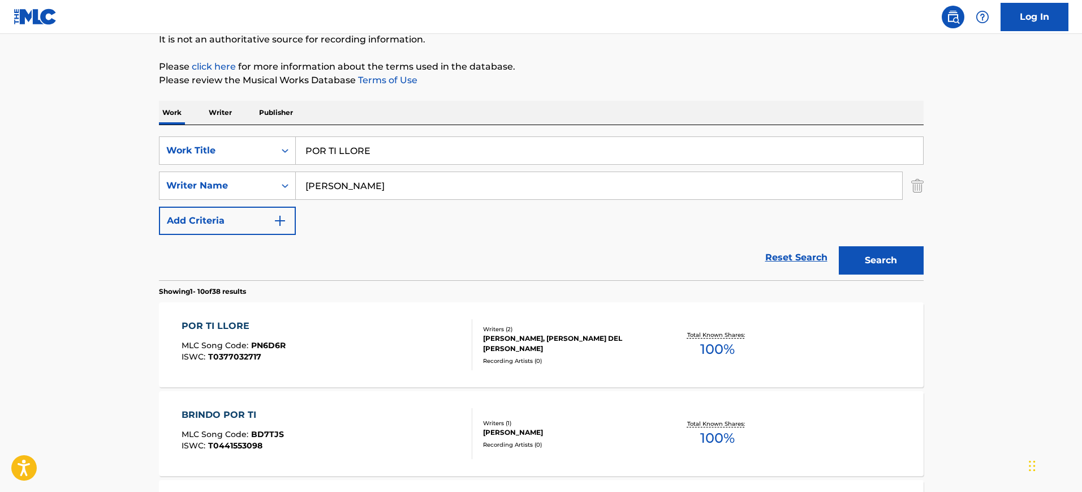
scroll to position [118, 0]
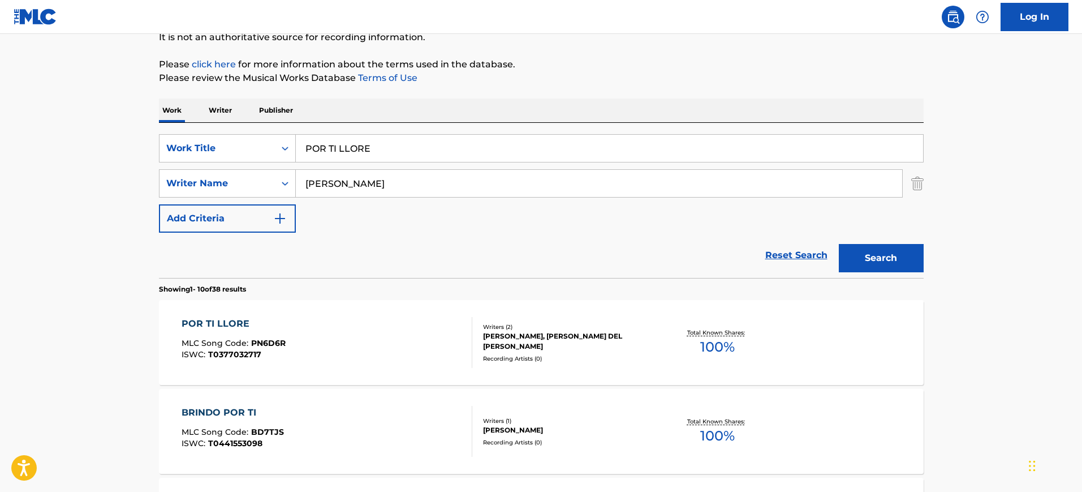
click at [364, 317] on div "POR TI LLORE MLC Song Code : PN6D6R ISWC : T0377032717" at bounding box center [327, 342] width 291 height 51
